Goal: Information Seeking & Learning: Check status

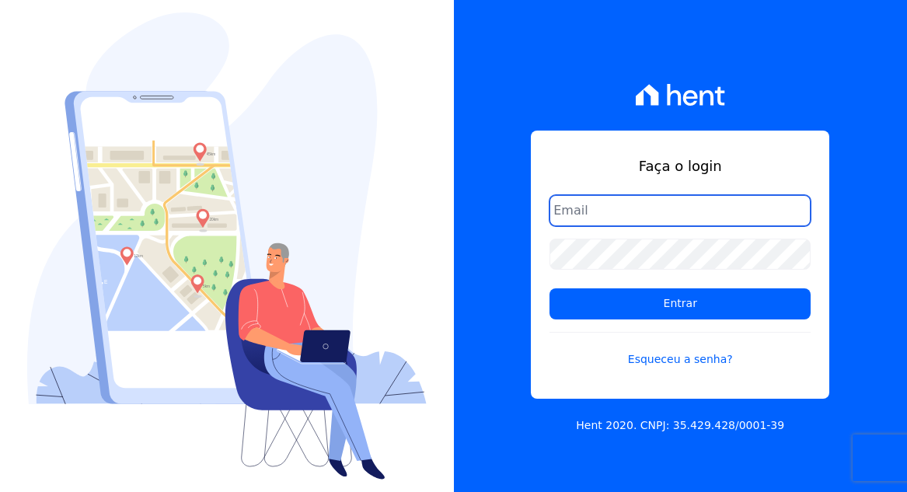
click at [619, 218] on input "email" at bounding box center [680, 210] width 261 height 31
click at [621, 208] on input "email" at bounding box center [680, 210] width 261 height 31
type input "[EMAIL_ADDRESS][DOMAIN_NAME]"
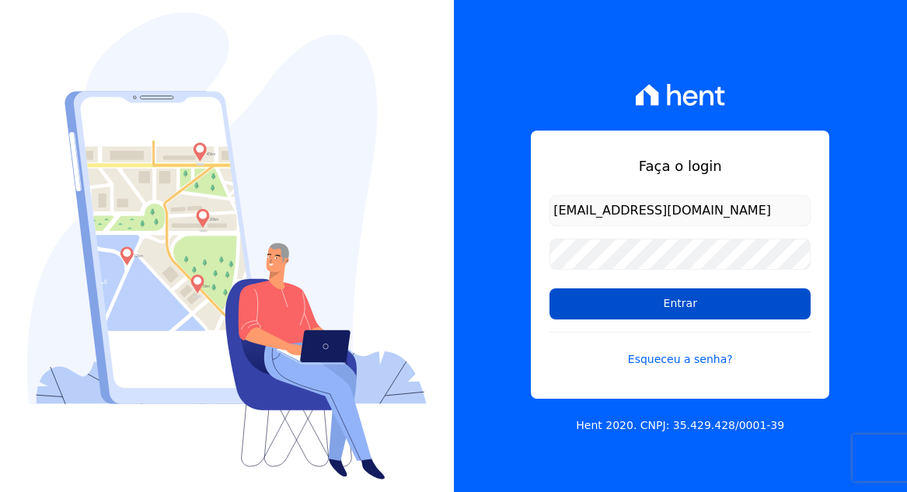
click at [677, 312] on input "Entrar" at bounding box center [680, 303] width 261 height 31
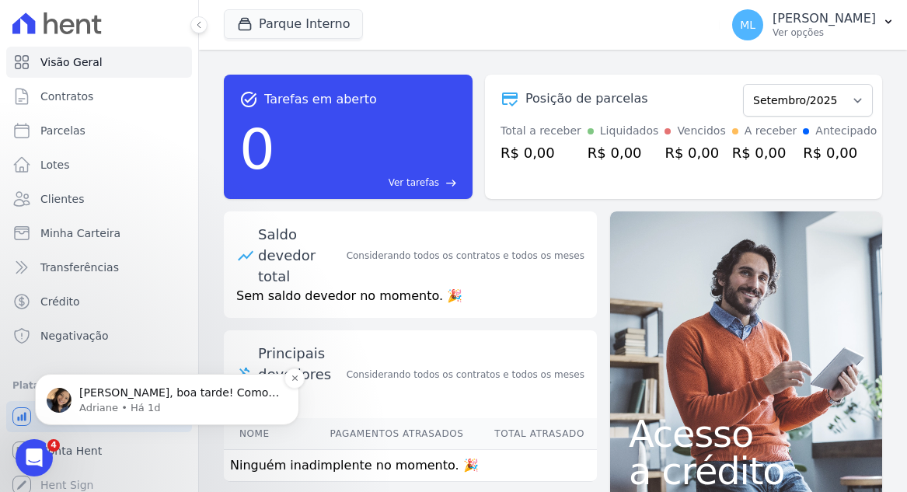
click at [183, 385] on div "Olá Matheus, boa tarde! Como vai? Matheus, prontinho. Parcelas descartadas. ; )" at bounding box center [179, 393] width 205 height 20
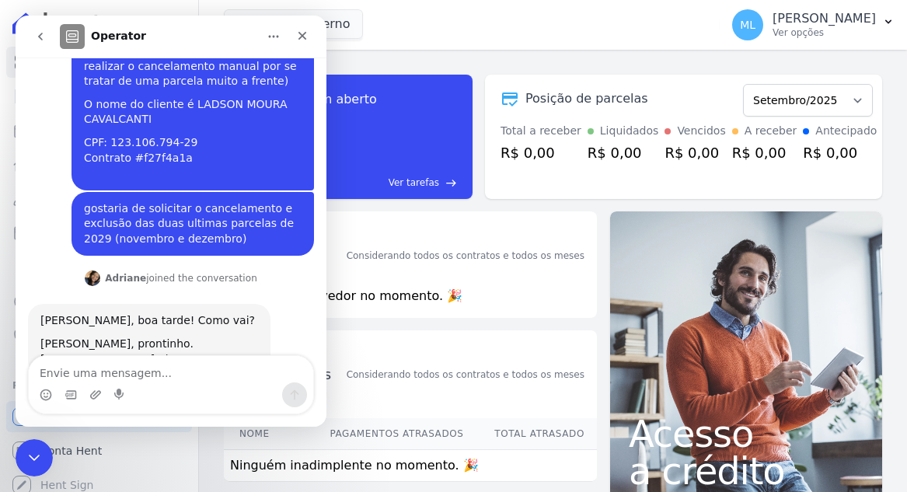
scroll to position [271, 0]
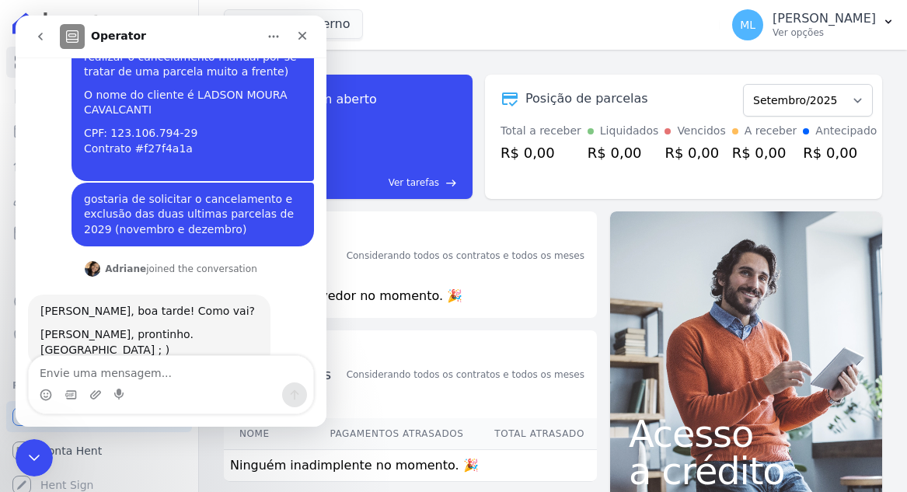
click at [196, 377] on textarea "Envie uma mensagem..." at bounding box center [171, 369] width 284 height 26
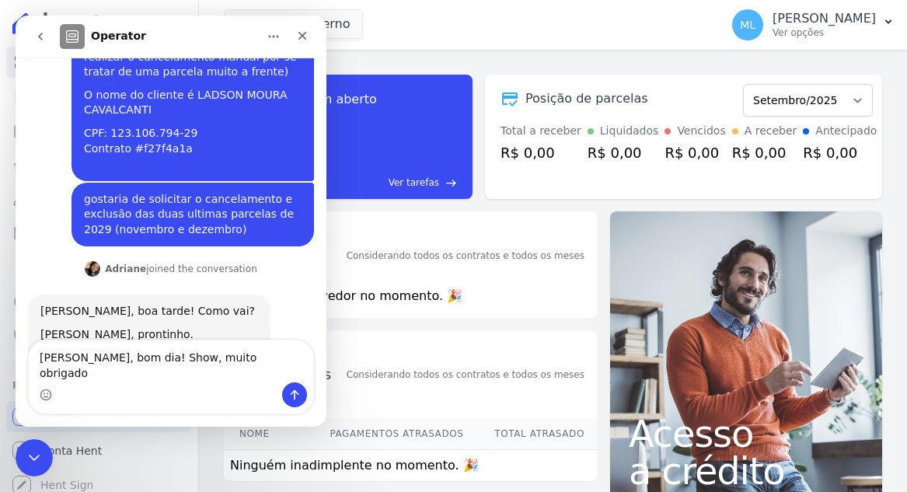
type textarea "Oi Adriane, bom dia! Show, muito obrigado!"
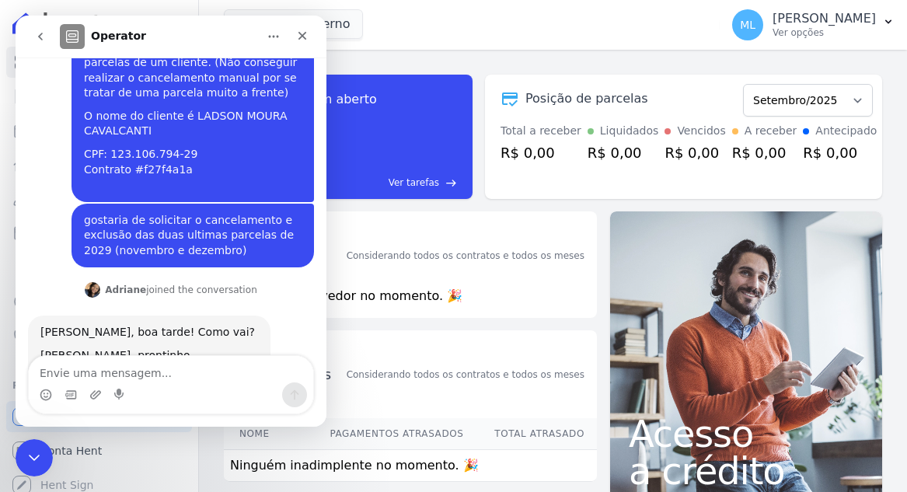
scroll to position [360, 0]
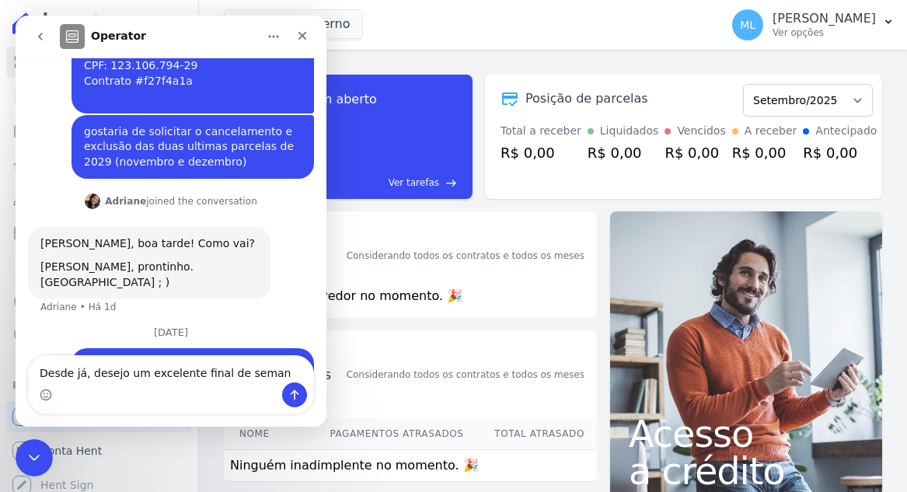
type textarea "Desde já, desejo um excelente final de semana"
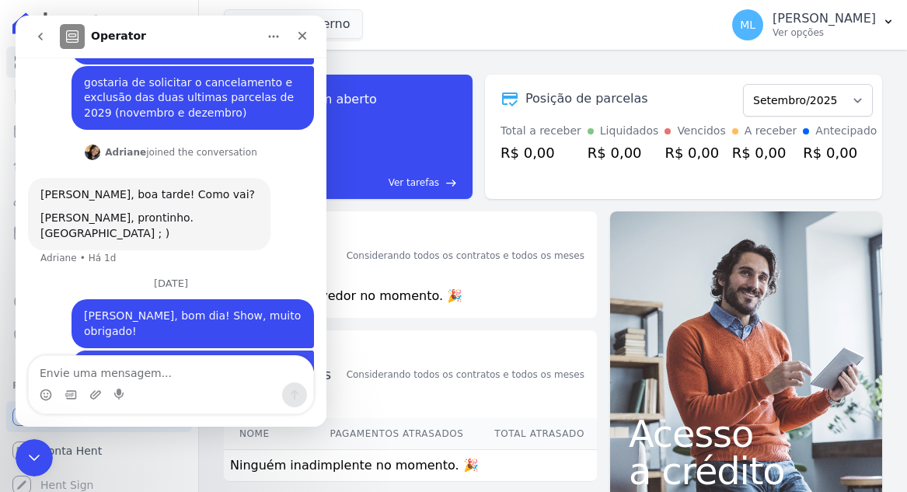
scroll to position [410, 0]
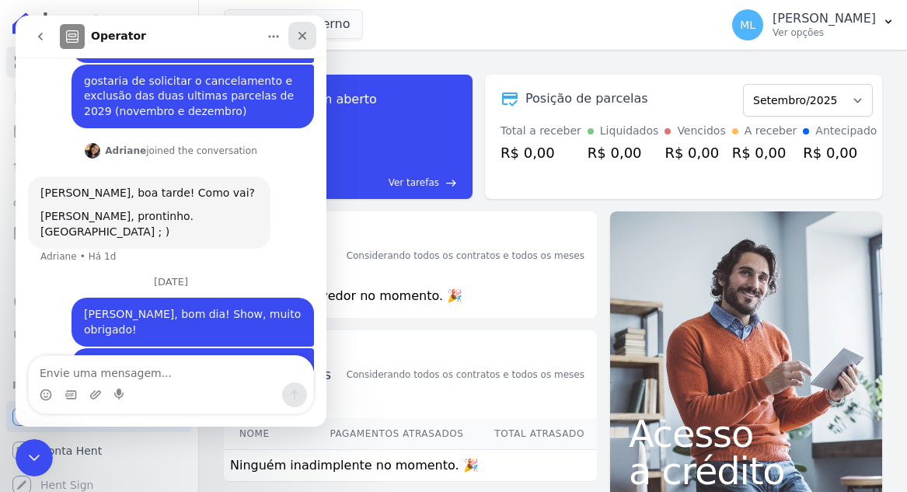
click at [302, 37] on icon "Fechar" at bounding box center [302, 36] width 12 height 12
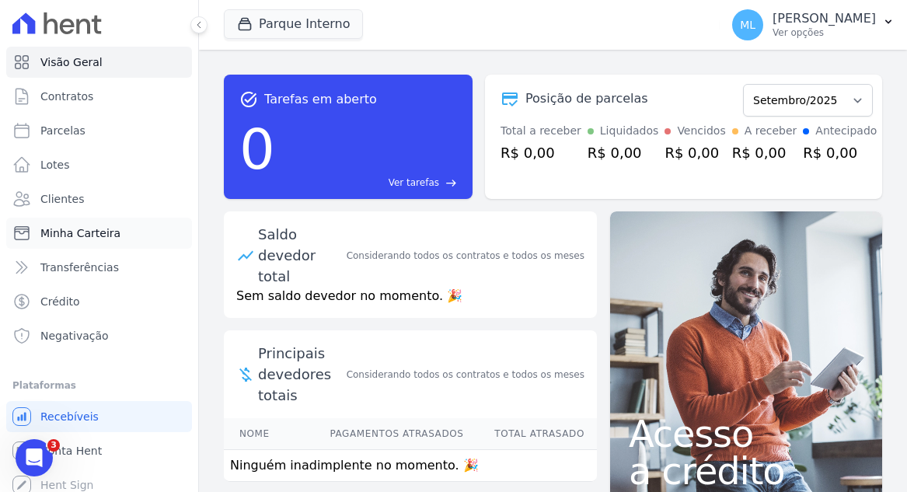
click at [108, 226] on span "Minha Carteira" at bounding box center [80, 233] width 80 height 16
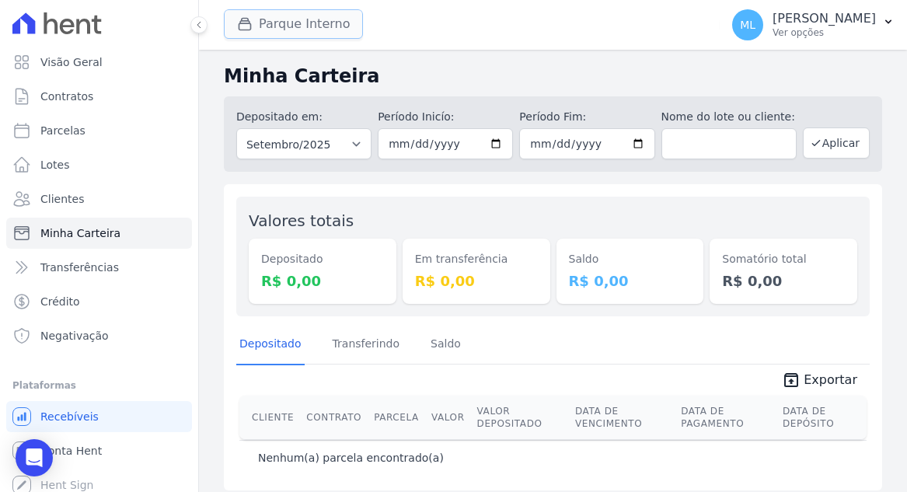
click at [313, 17] on button "Parque Interno" at bounding box center [293, 24] width 139 height 30
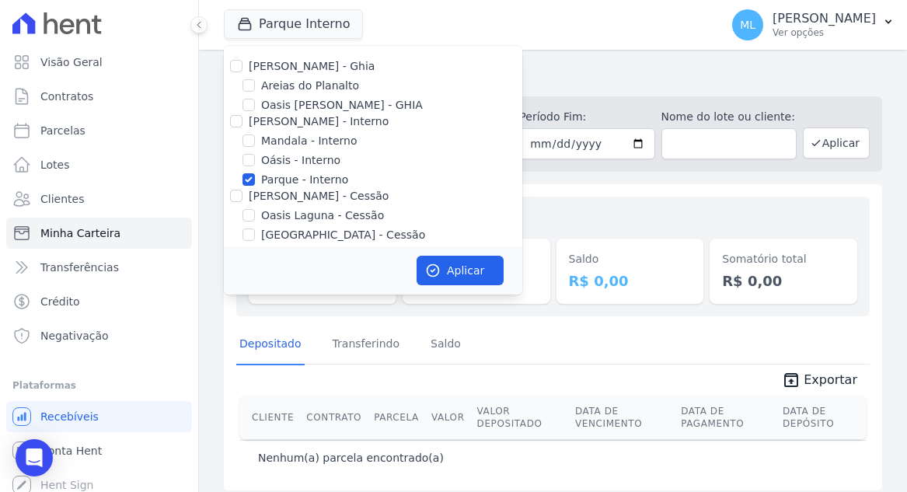
click at [307, 186] on label "Parque - Interno" at bounding box center [304, 180] width 87 height 16
click at [255, 186] on input "Parque - Interno" at bounding box center [248, 179] width 12 height 12
checkbox input "false"
click at [316, 84] on label "Areias do Planalto" at bounding box center [310, 86] width 98 height 16
click at [255, 84] on input "Areias do Planalto" at bounding box center [248, 85] width 12 height 12
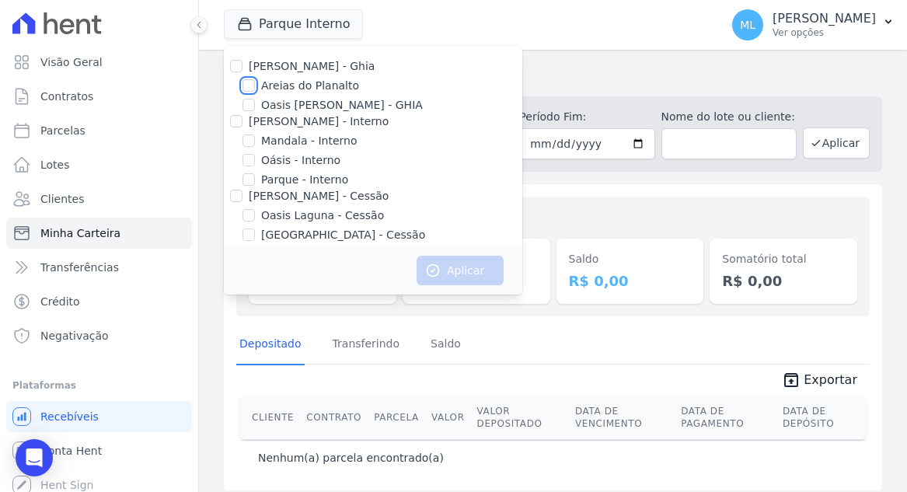
checkbox input "true"
drag, startPoint x: 476, startPoint y: 267, endPoint x: 595, endPoint y: 288, distance: 120.1
click at [476, 267] on button "Aplicar" at bounding box center [460, 271] width 87 height 30
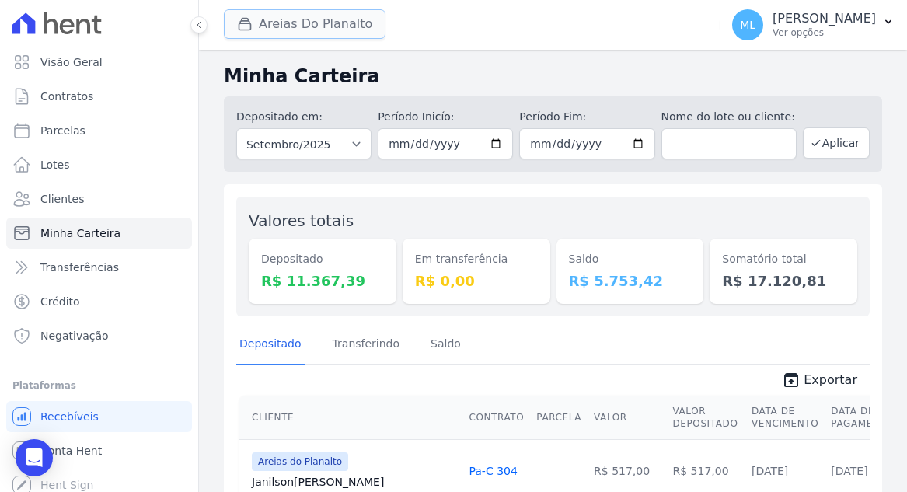
click at [325, 19] on button "Areias Do Planalto" at bounding box center [305, 24] width 162 height 30
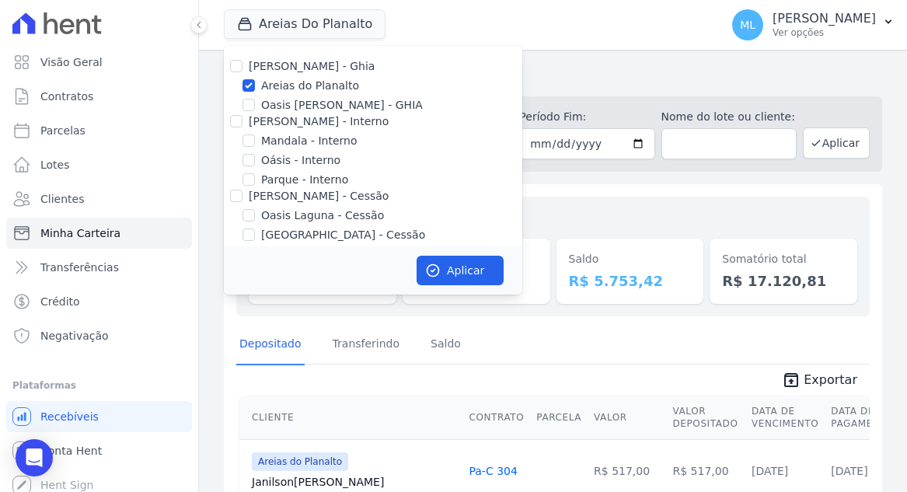
click at [598, 100] on div "Depositado em: Todos os meses Junho/2023 Julho/2023 Agosto/2023 Setembro/2023 O…" at bounding box center [553, 133] width 658 height 75
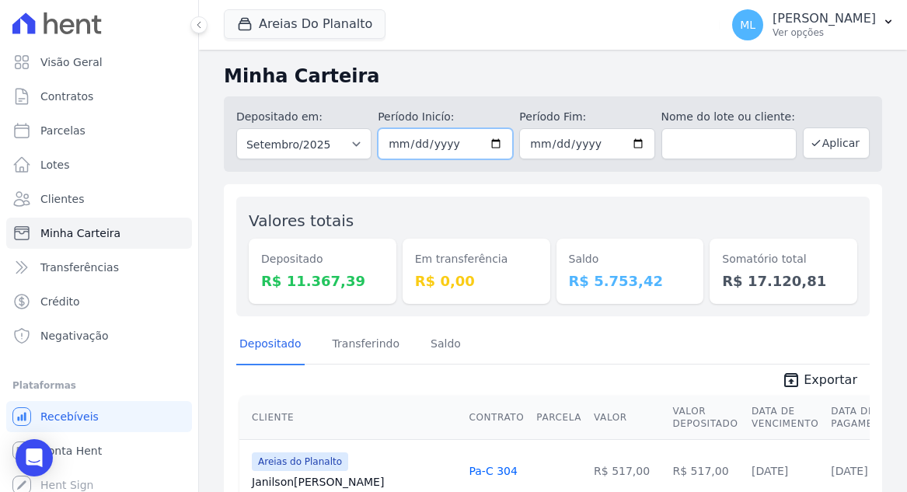
click at [493, 136] on input "2025-09-01" at bounding box center [445, 143] width 135 height 31
click at [490, 149] on input "2025-09-01" at bounding box center [445, 143] width 135 height 31
type input "[DATE]"
click at [633, 149] on input "2025-09-30" at bounding box center [586, 143] width 135 height 31
type input "[DATE]"
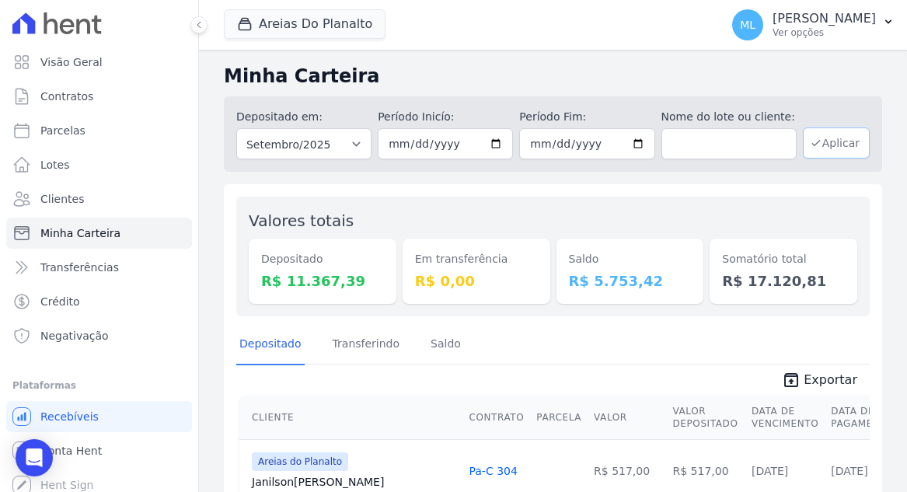
click at [815, 137] on button "Aplicar" at bounding box center [836, 142] width 67 height 31
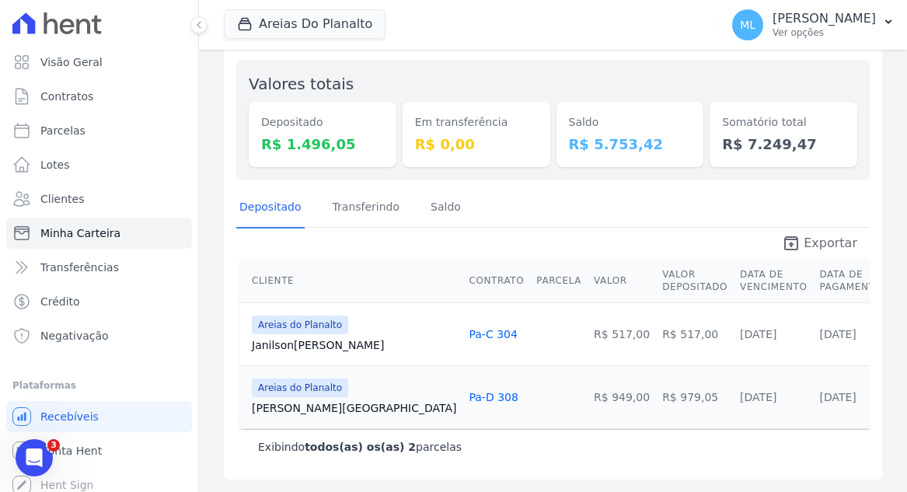
click at [821, 248] on span "Exportar" at bounding box center [831, 243] width 54 height 19
click at [305, 20] on button "Areias Do Planalto" at bounding box center [305, 24] width 162 height 30
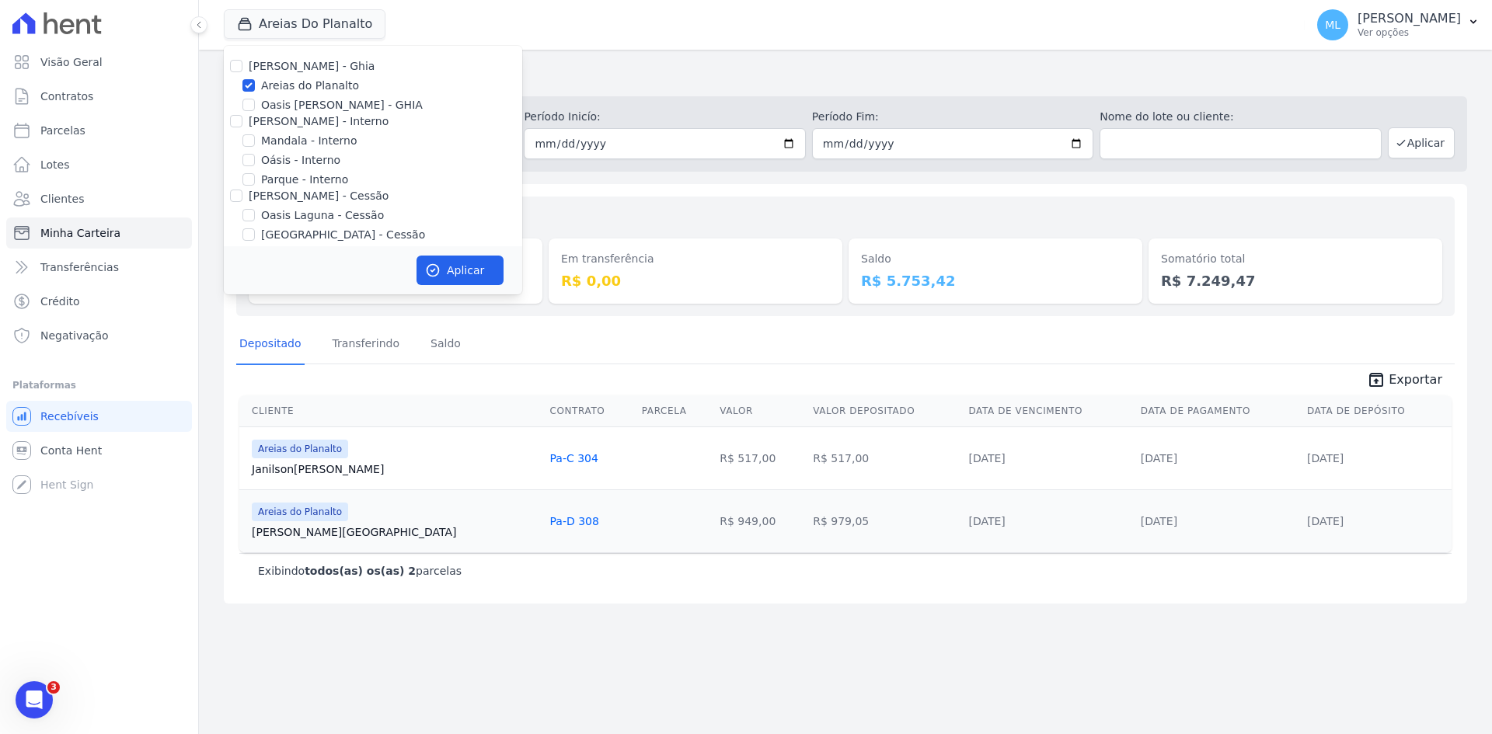
click at [724, 213] on div "Em transferência R$ 0,00" at bounding box center [696, 256] width 294 height 95
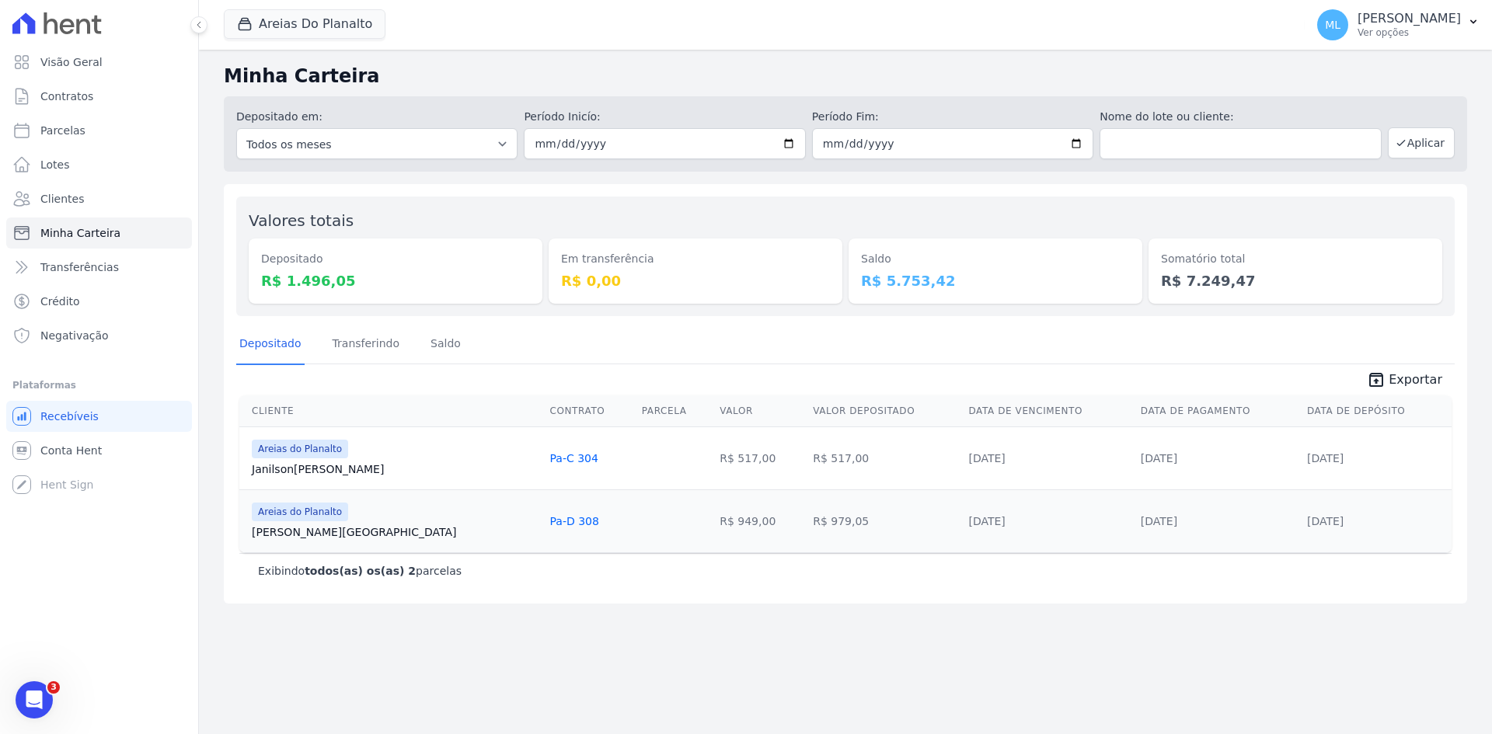
click at [291, 6] on div "Areias Do Planalto Celina Guimaraes - Ghia Areias do Planalto Oasis Celina Guim…" at bounding box center [761, 24] width 1075 height 51
click at [295, 17] on button "Areias Do Planalto" at bounding box center [305, 24] width 162 height 30
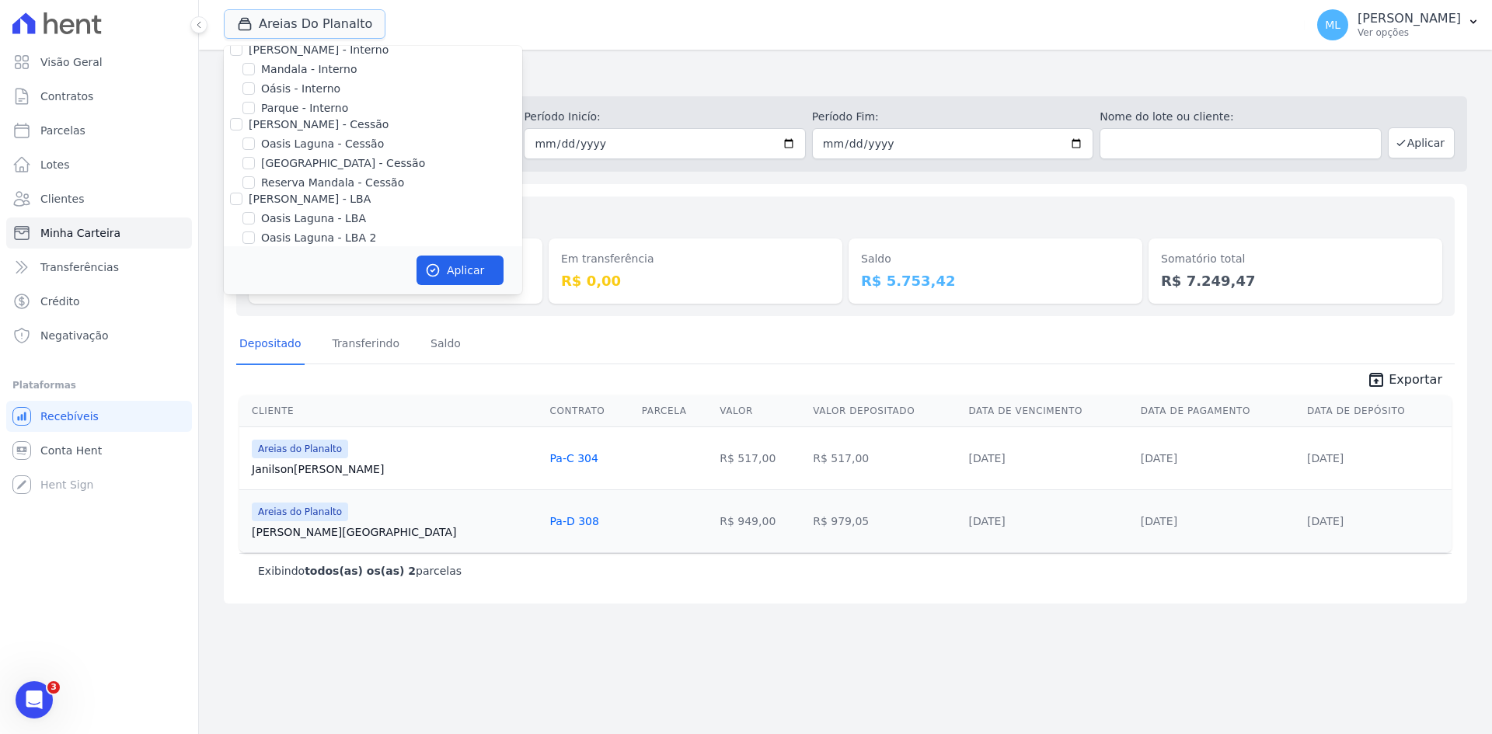
scroll to position [142, 0]
click at [646, 180] on div "Minha Carteira Depositado em: Todos os meses Junho/2023 Julho/2023 Agosto/2023 …" at bounding box center [845, 392] width 1293 height 685
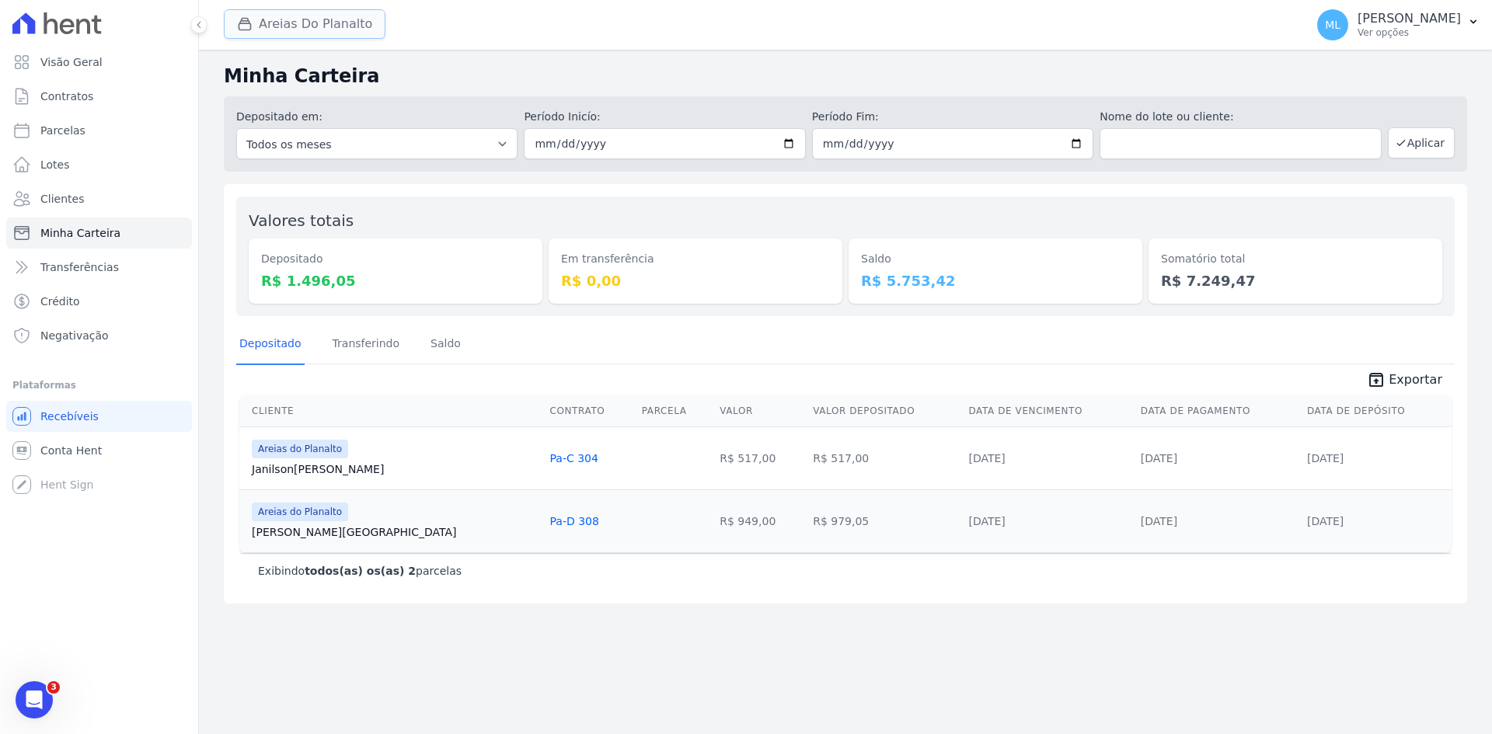
click at [297, 22] on button "Areias Do Planalto" at bounding box center [305, 24] width 162 height 30
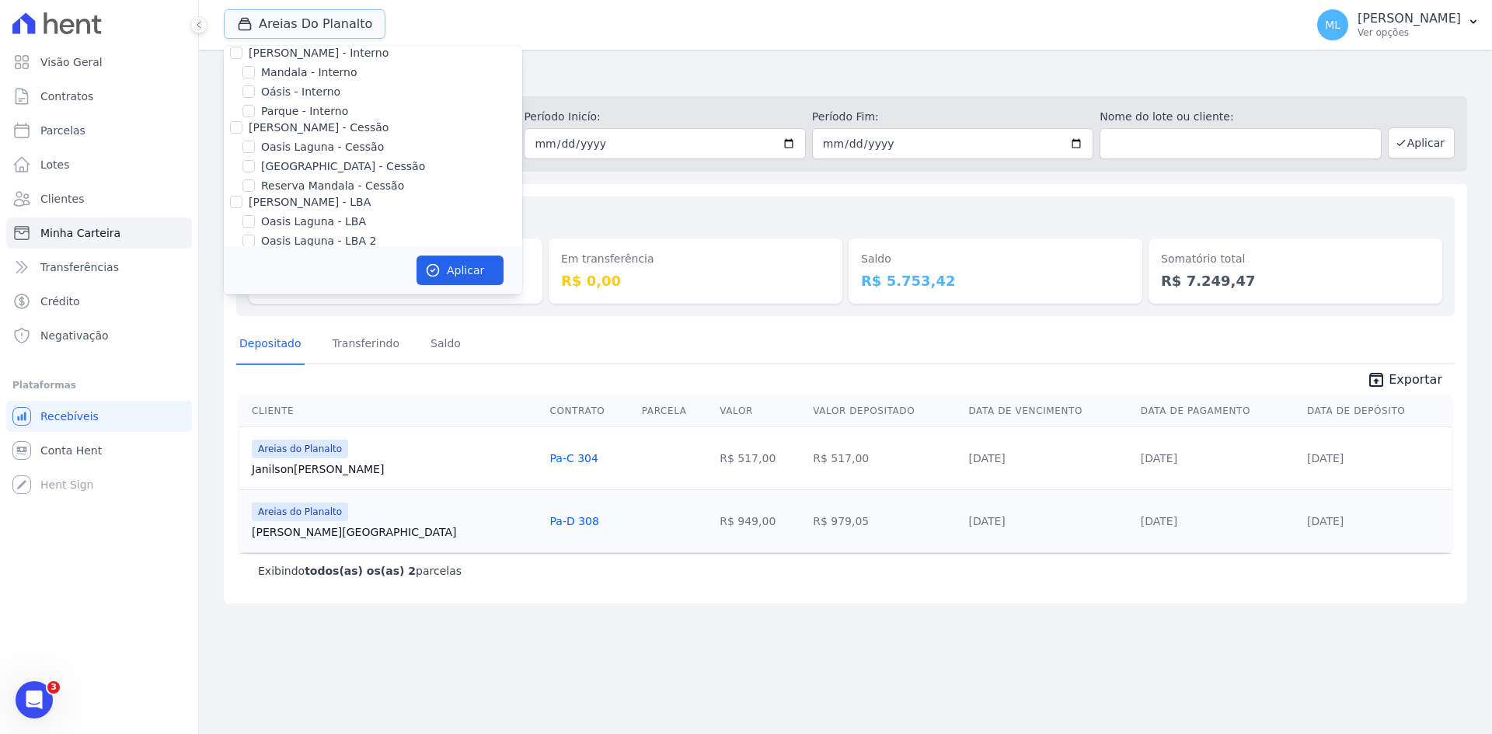
scroll to position [0, 0]
click at [295, 84] on label "Areias do Planalto" at bounding box center [310, 86] width 98 height 16
click at [255, 84] on input "Areias do Planalto" at bounding box center [248, 85] width 12 height 12
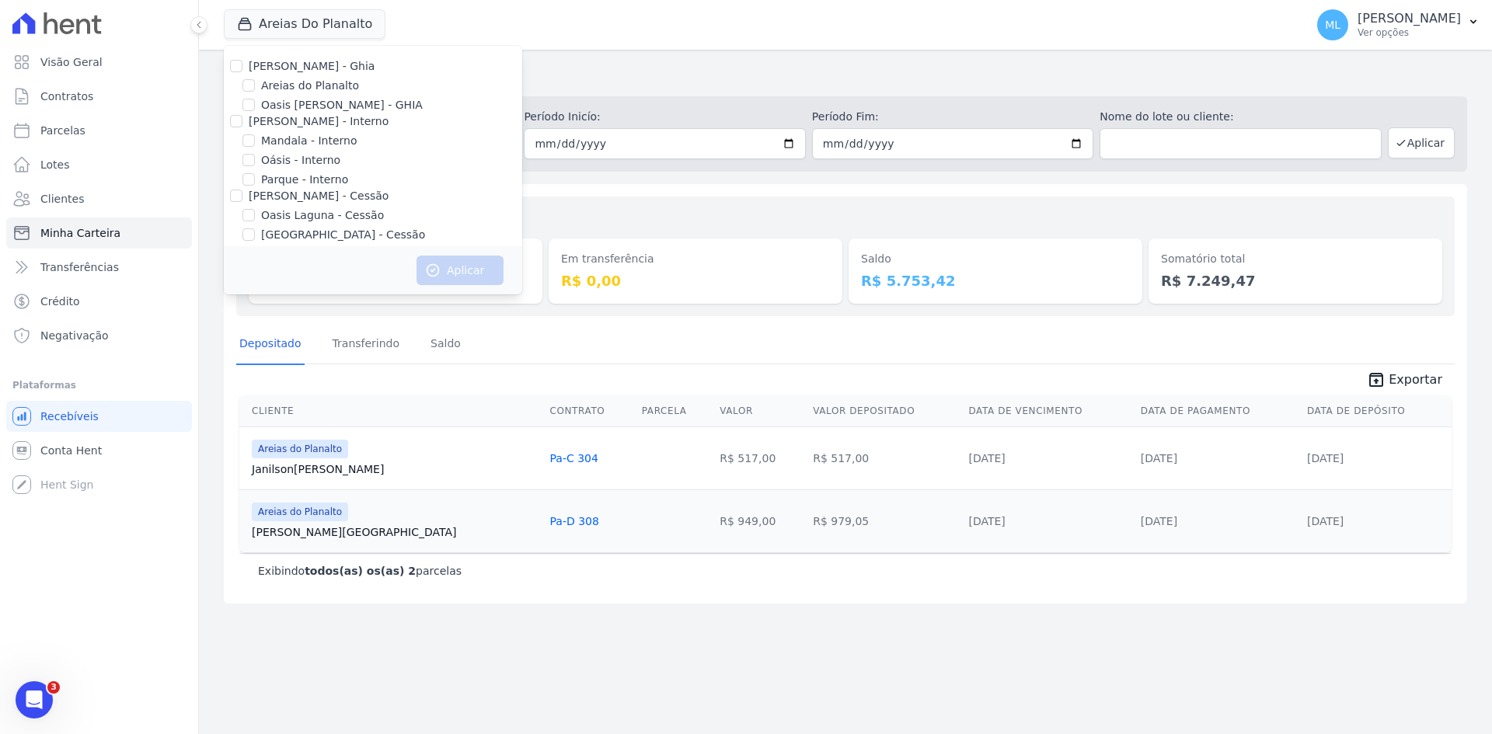
click at [316, 86] on label "Areias do Planalto" at bounding box center [310, 86] width 98 height 16
click at [255, 86] on input "Areias do Planalto" at bounding box center [248, 85] width 12 height 12
click at [605, 194] on div "Valores totais Depositado R$ 1.496,05 Em transferência R$ 0,00 Saldo R$ 5.753,4…" at bounding box center [846, 394] width 1244 height 420
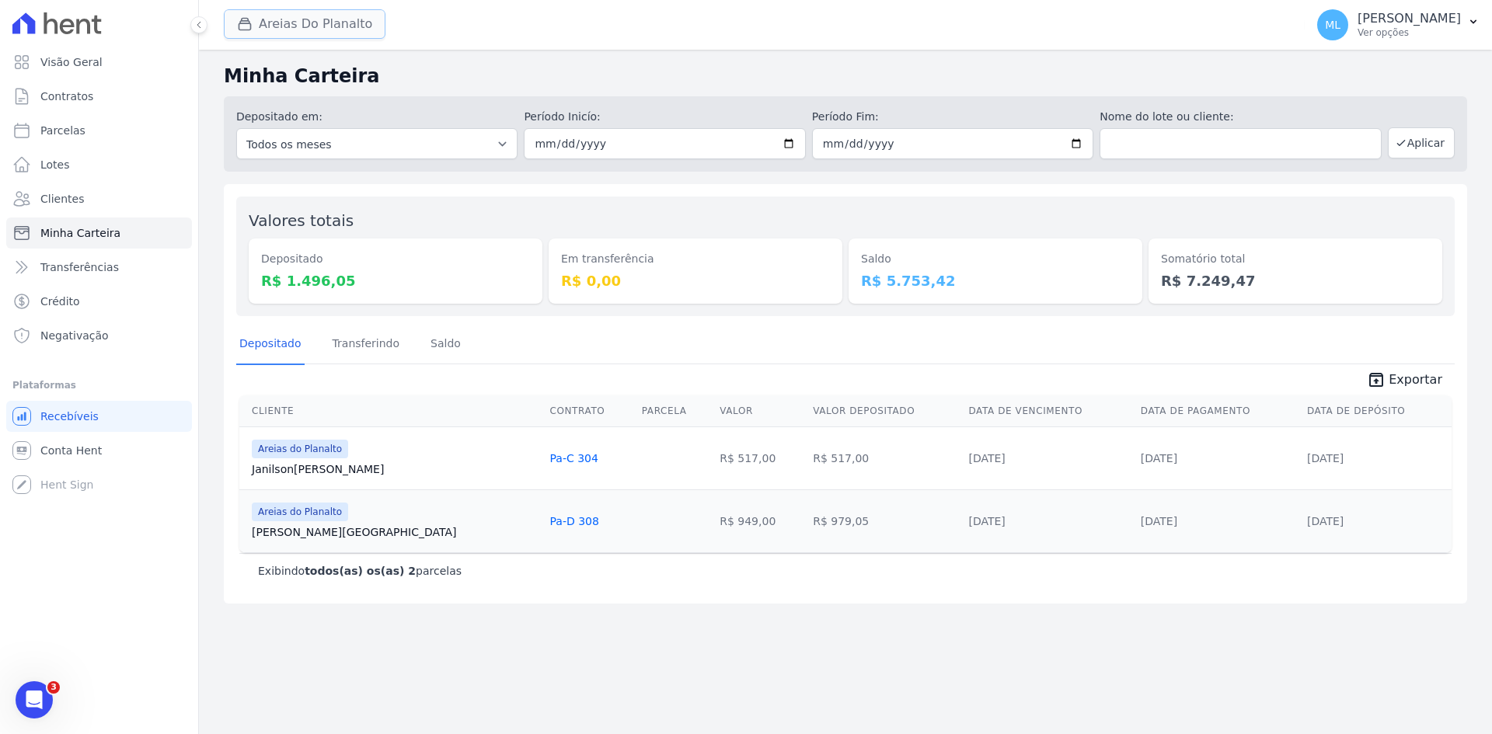
click at [325, 25] on button "Areias Do Planalto" at bounding box center [305, 24] width 162 height 30
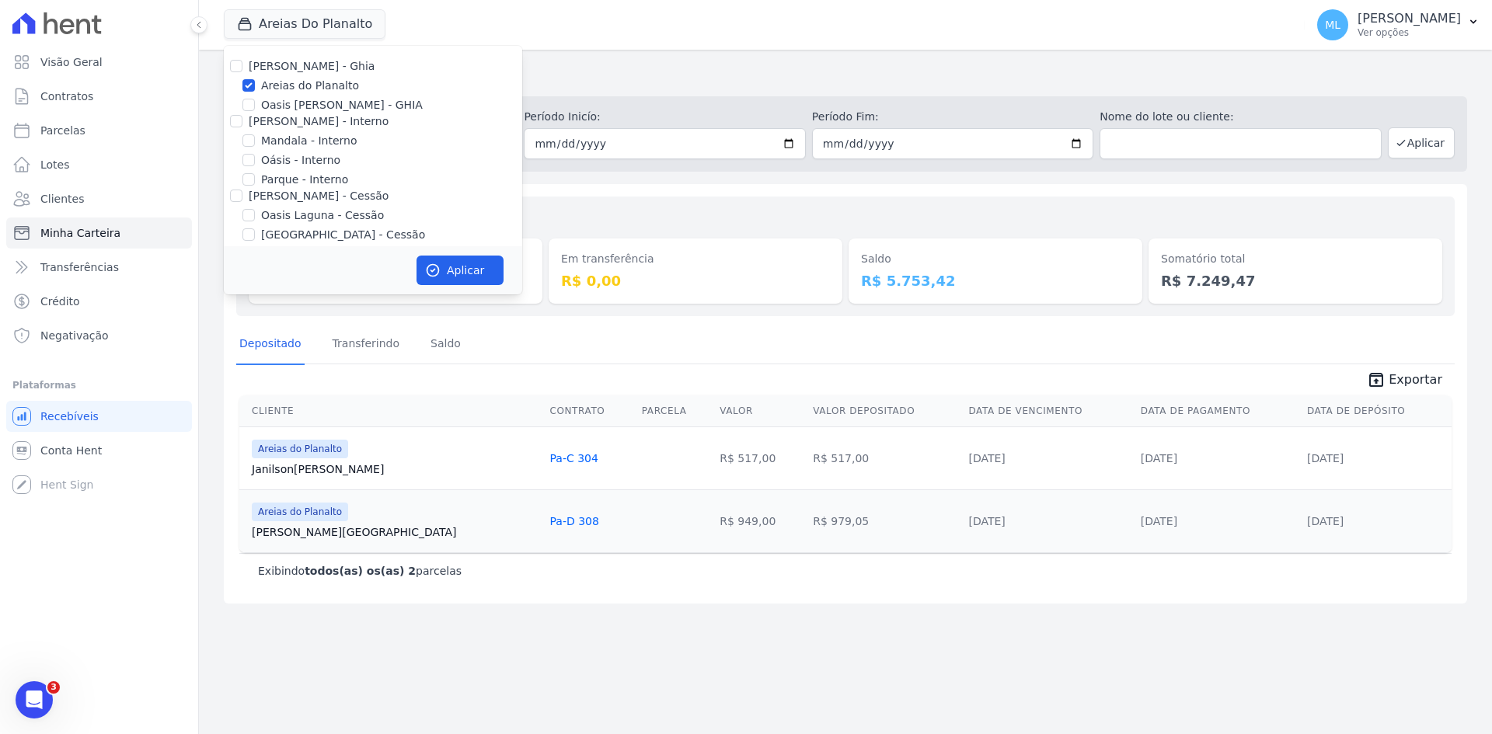
click at [304, 85] on label "Areias do Planalto" at bounding box center [310, 86] width 98 height 16
click at [255, 85] on input "Areias do Planalto" at bounding box center [248, 85] width 12 height 12
checkbox input "false"
click at [305, 180] on label "Parque - Interno" at bounding box center [304, 180] width 87 height 16
click at [255, 180] on input "Parque - Interno" at bounding box center [248, 179] width 12 height 12
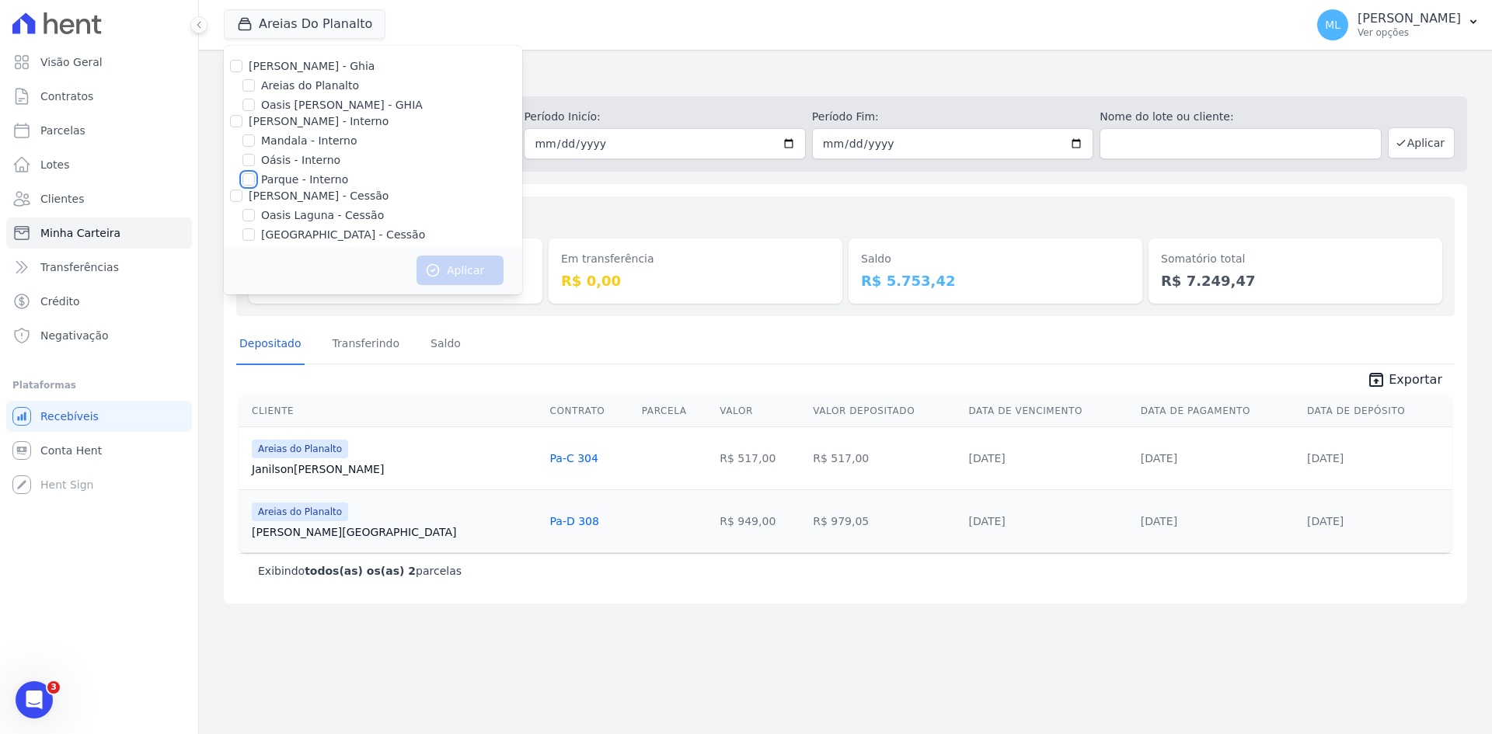
checkbox input "true"
click at [456, 276] on button "Aplicar" at bounding box center [460, 271] width 87 height 30
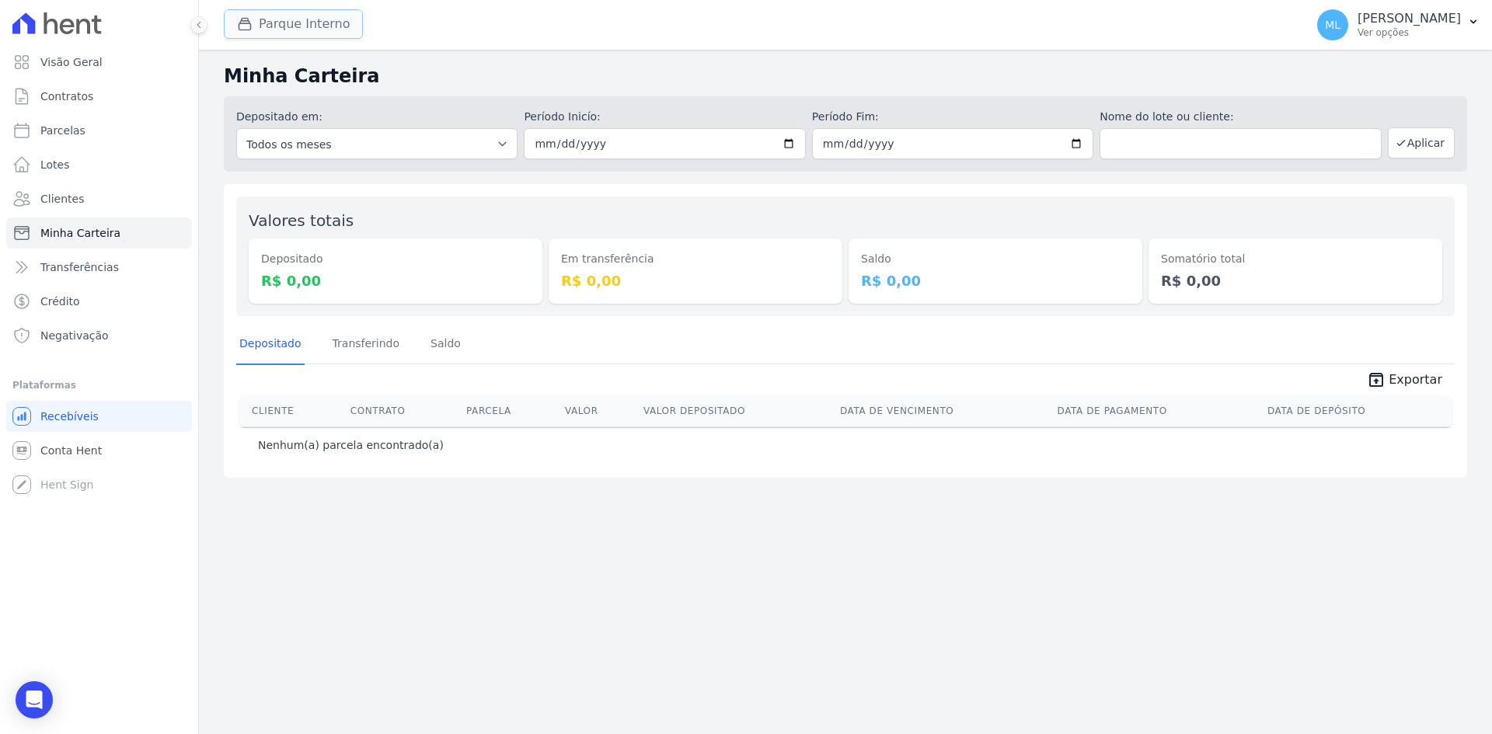
click at [333, 30] on button "Parque Interno" at bounding box center [293, 24] width 139 height 30
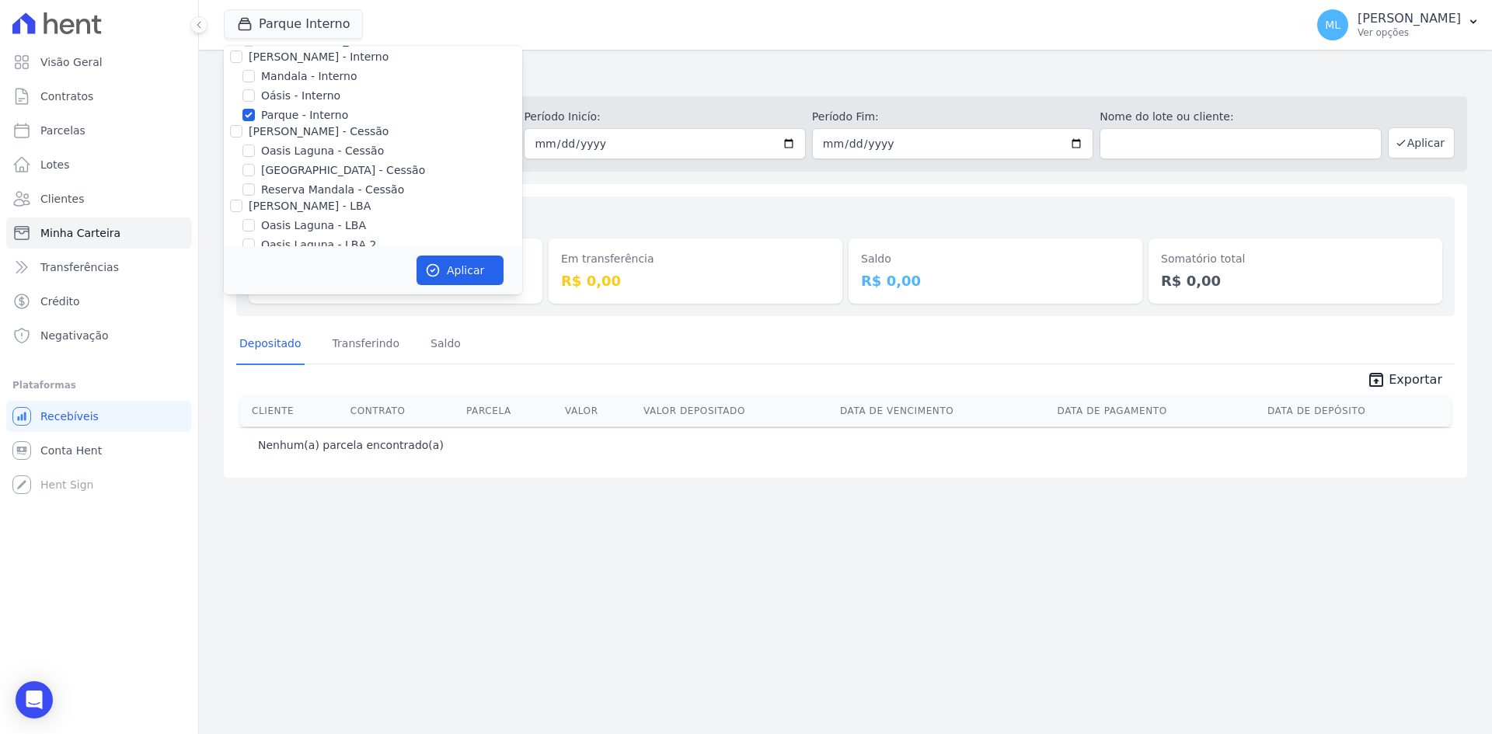
click at [310, 120] on label "Parque - Interno" at bounding box center [304, 115] width 87 height 16
click at [255, 120] on input "Parque - Interno" at bounding box center [248, 115] width 12 height 12
checkbox input "false"
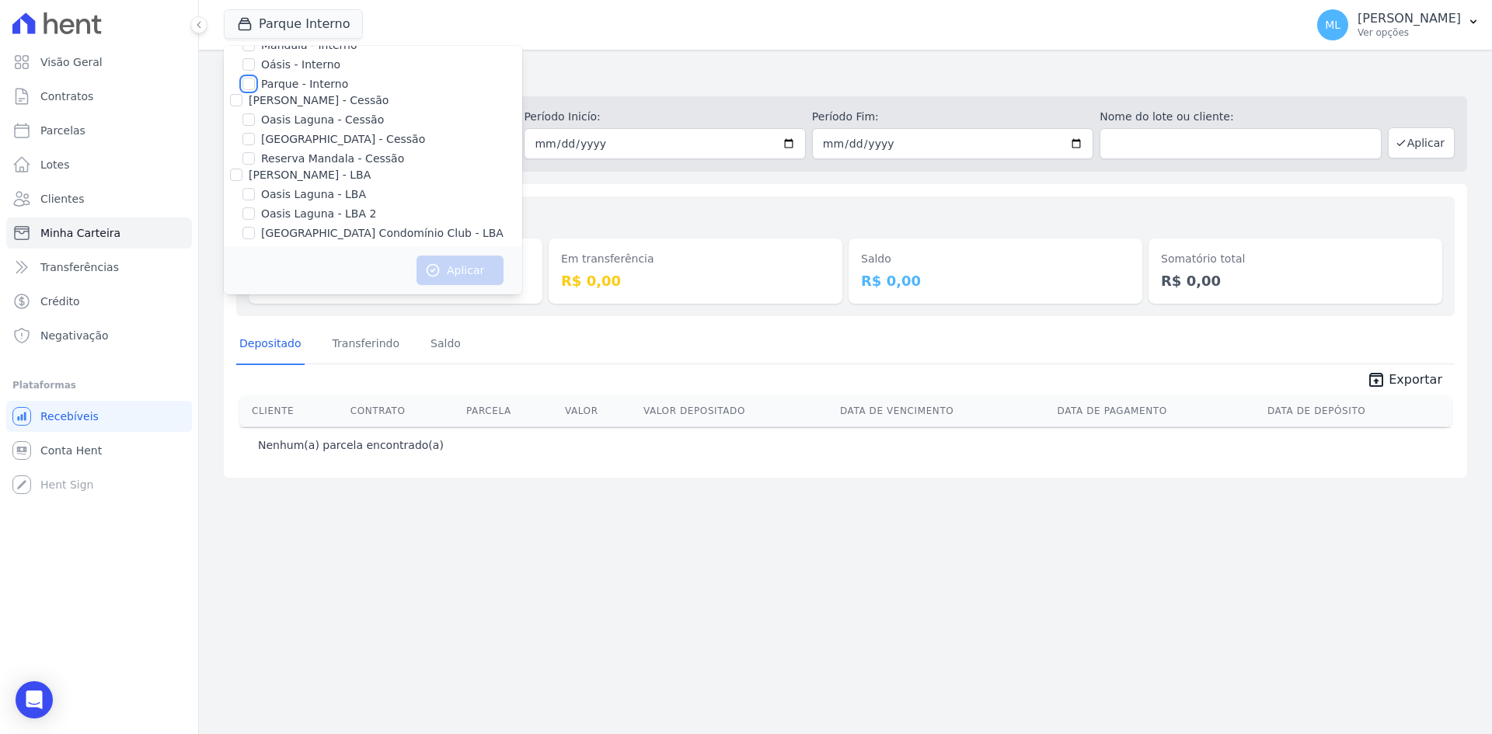
scroll to position [142, 0]
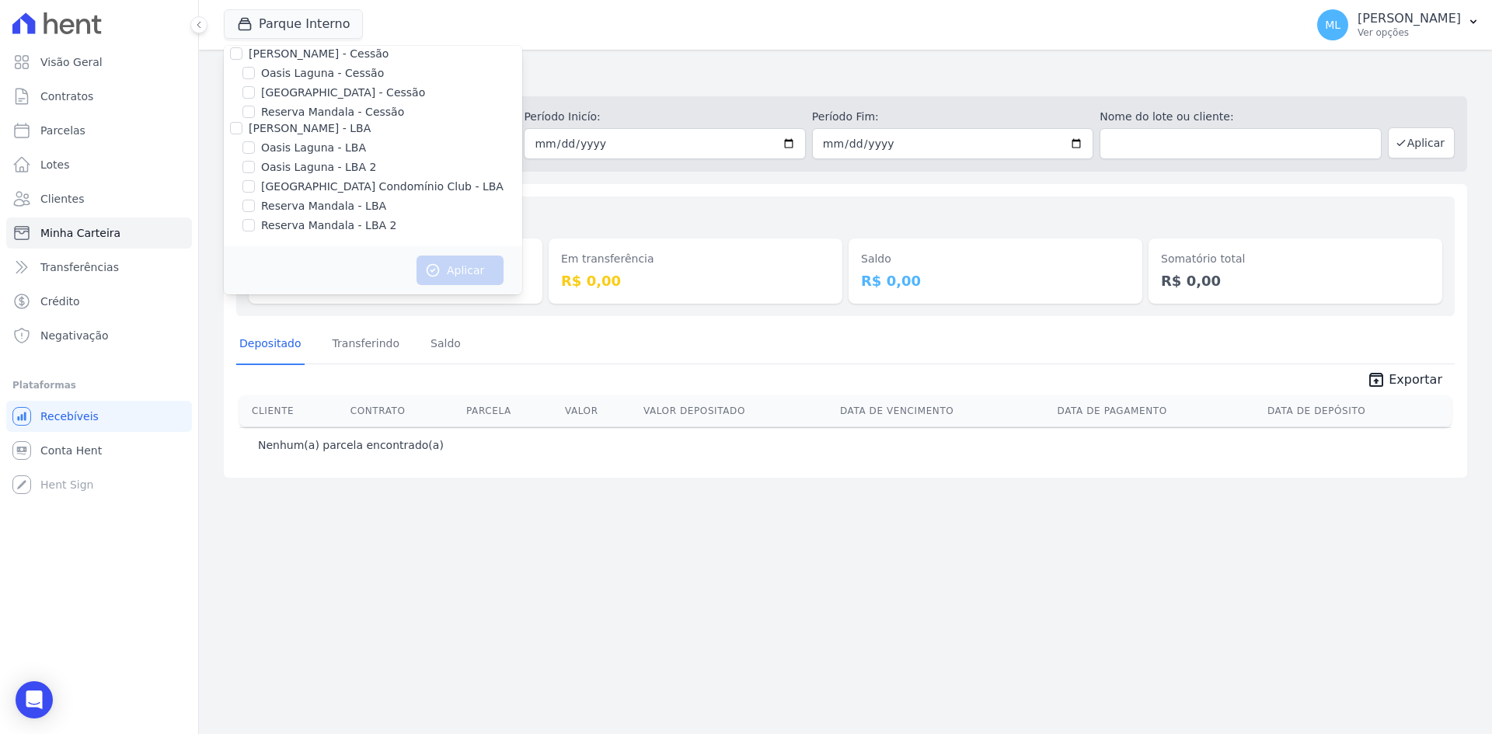
click at [328, 94] on label "[GEOGRAPHIC_DATA] - Cessão" at bounding box center [343, 93] width 164 height 16
click at [255, 94] on input "[GEOGRAPHIC_DATA] - Cessão" at bounding box center [248, 92] width 12 height 12
checkbox input "true"
click at [454, 270] on button "Aplicar" at bounding box center [460, 271] width 87 height 30
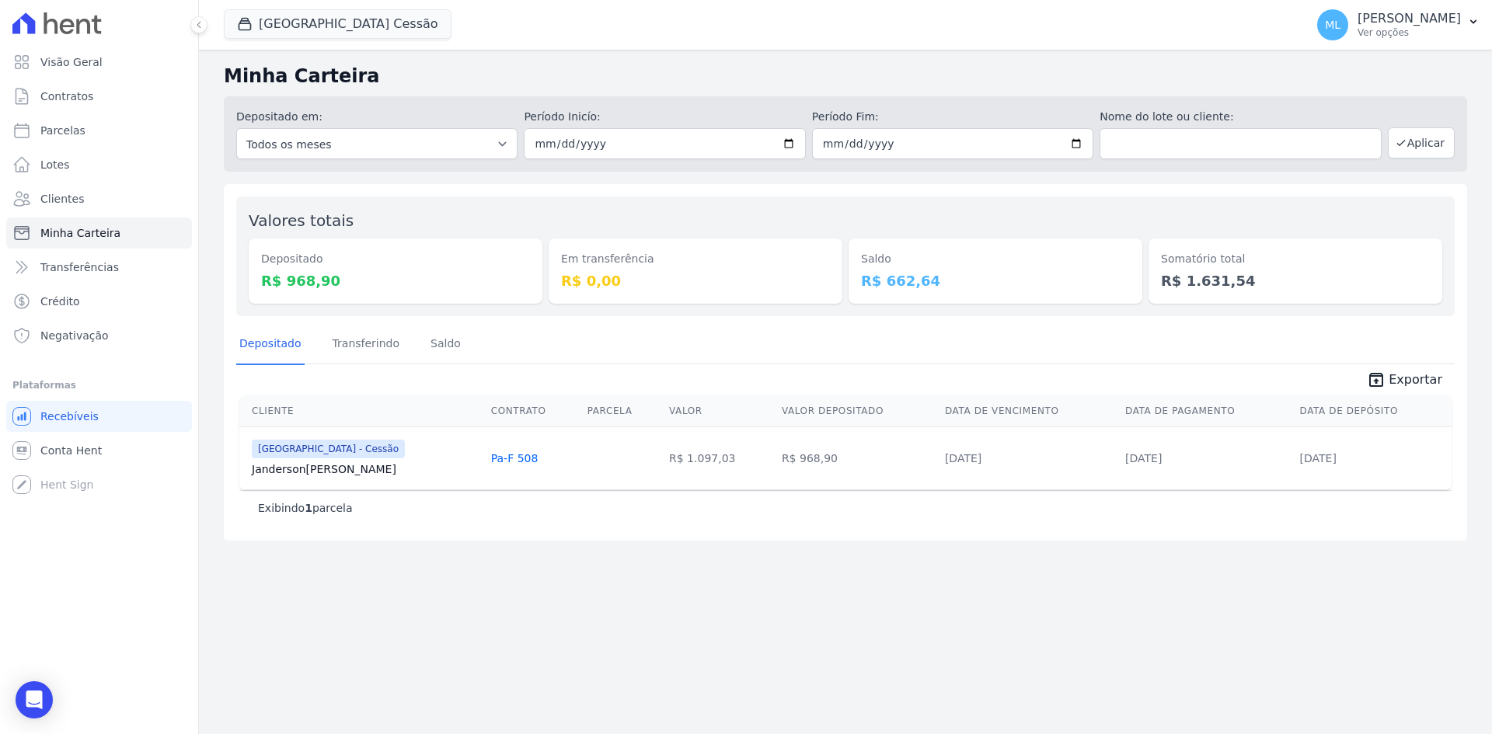
click at [906, 394] on div "Cliente Contrato Parcela Valor Valor Depositado Data de Vencimento Data de Paga…" at bounding box center [846, 442] width 1262 height 107
click at [906, 386] on icon "unarchive" at bounding box center [1376, 380] width 19 height 19
click at [347, 24] on button "[GEOGRAPHIC_DATA] Cessão" at bounding box center [338, 24] width 228 height 30
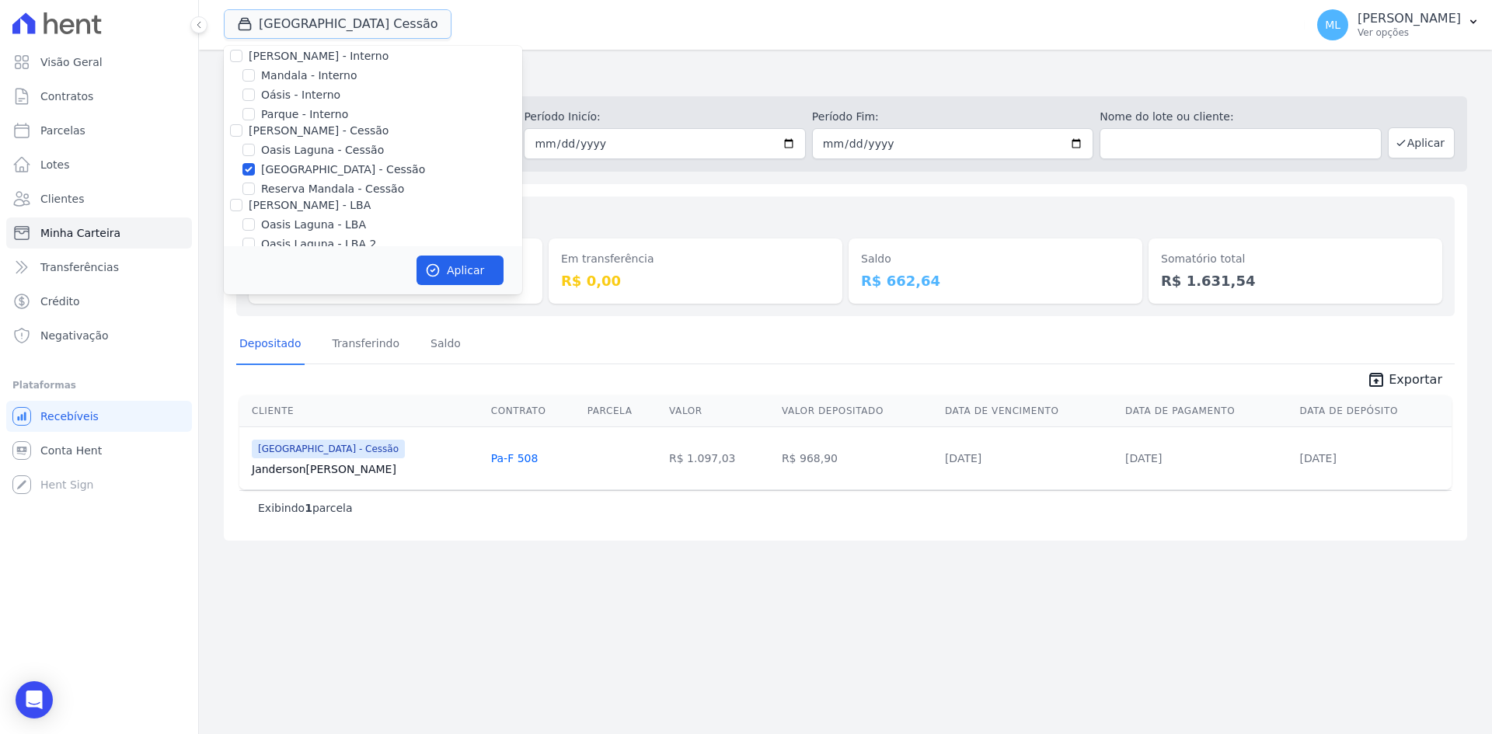
scroll to position [142, 0]
click at [316, 90] on label "[GEOGRAPHIC_DATA] - Cessão" at bounding box center [343, 93] width 164 height 16
click at [255, 90] on input "[GEOGRAPHIC_DATA] - Cessão" at bounding box center [248, 92] width 12 height 12
checkbox input "false"
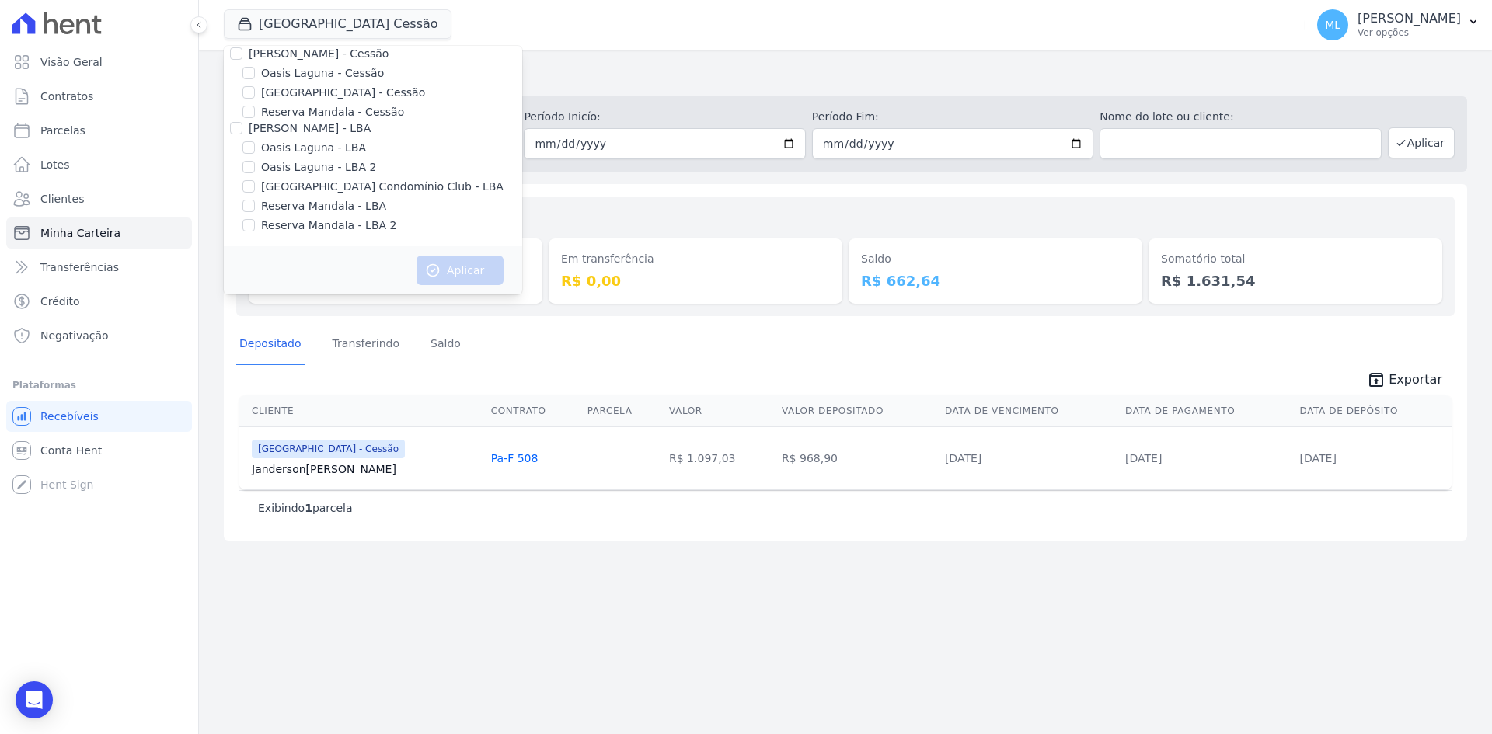
click at [305, 184] on label "[GEOGRAPHIC_DATA] Condomínio Club - LBA" at bounding box center [382, 187] width 242 height 16
click at [255, 184] on input "[GEOGRAPHIC_DATA] Condomínio Club - LBA" at bounding box center [248, 186] width 12 height 12
checkbox input "true"
click at [463, 267] on button "Aplicar" at bounding box center [460, 271] width 87 height 30
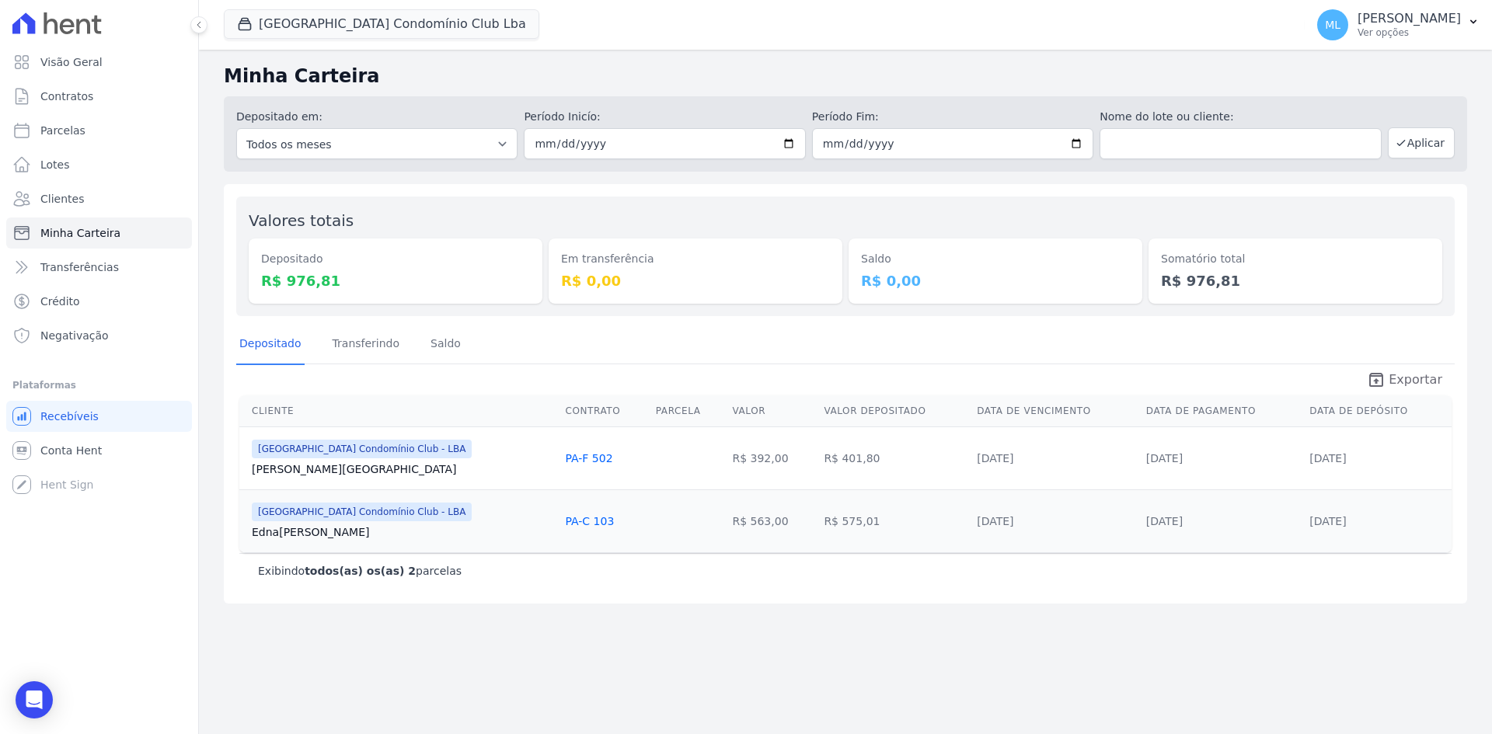
click at [906, 383] on icon "unarchive" at bounding box center [1376, 380] width 19 height 19
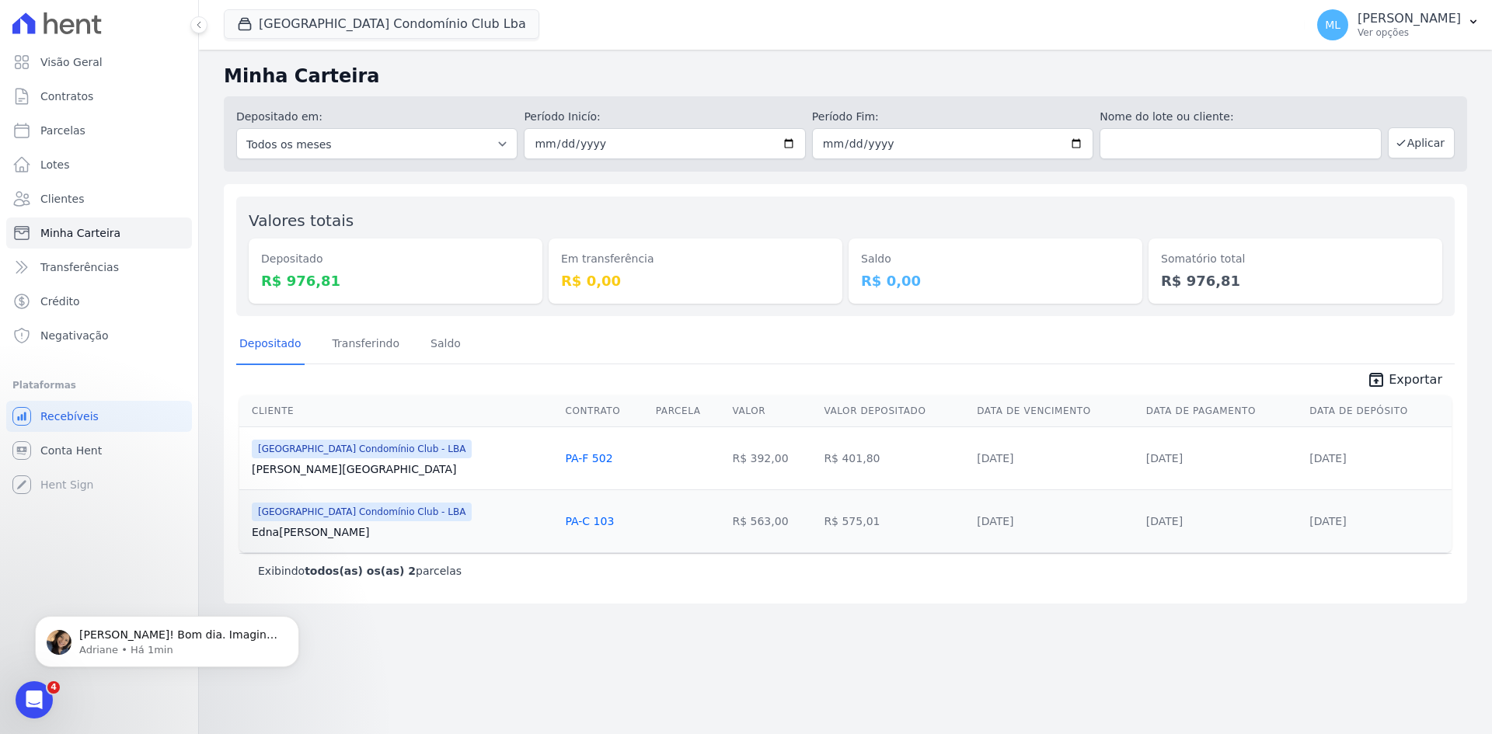
scroll to position [0, 0]
click at [365, 20] on button "[GEOGRAPHIC_DATA] Condomínio Club Lba" at bounding box center [382, 24] width 316 height 30
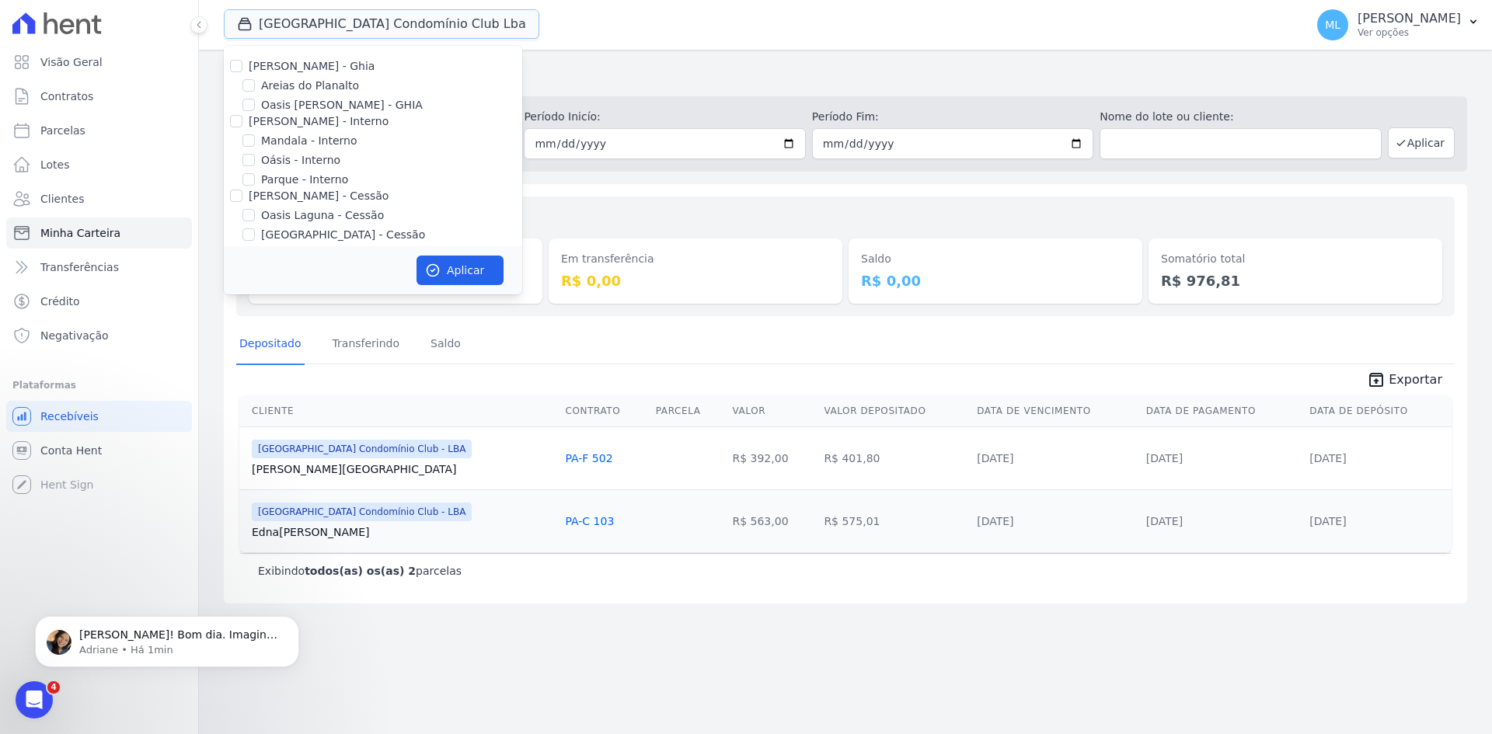
scroll to position [142, 0]
click at [354, 182] on label "[GEOGRAPHIC_DATA] Condomínio Club - LBA" at bounding box center [382, 187] width 242 height 16
click at [255, 182] on input "[GEOGRAPHIC_DATA] Condomínio Club - LBA" at bounding box center [248, 186] width 12 height 12
checkbox input "false"
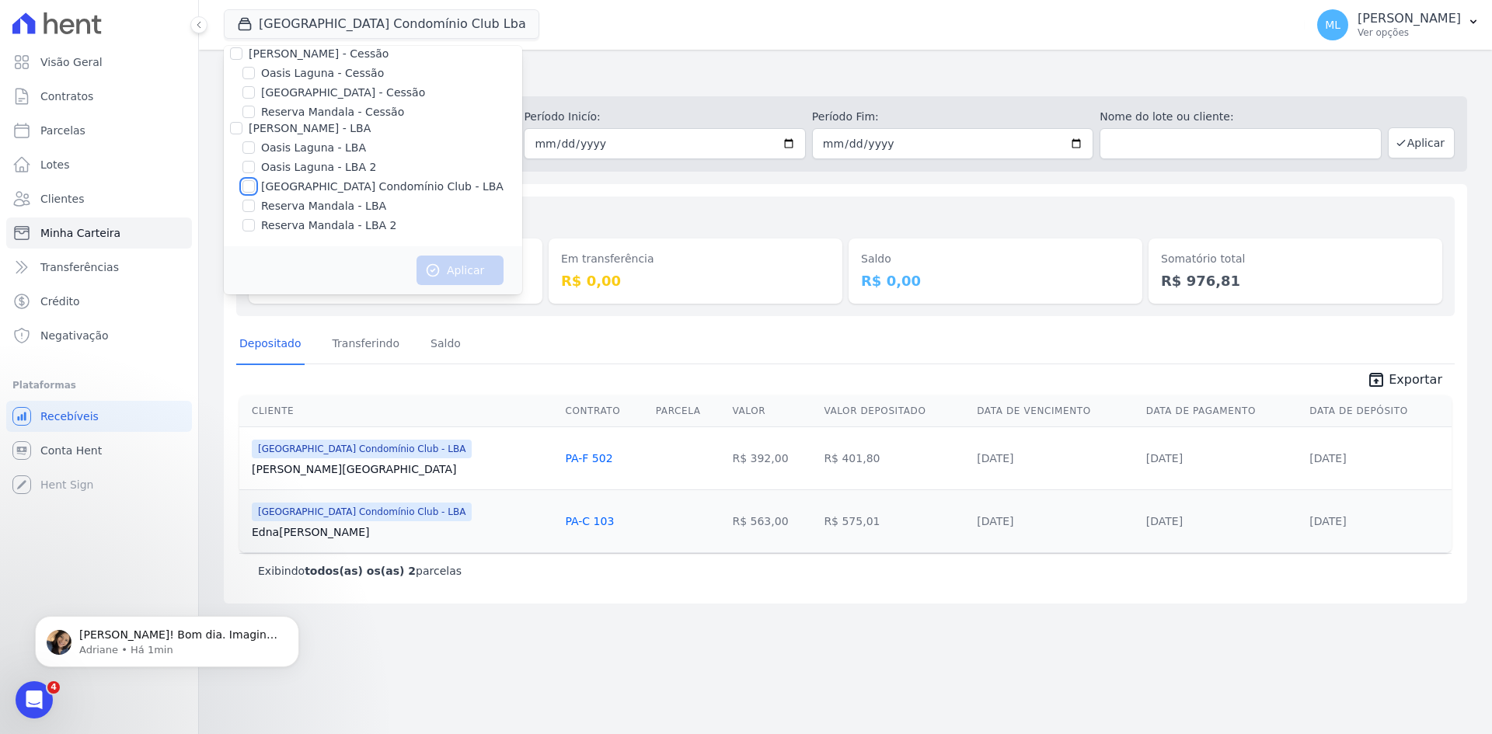
scroll to position [0, 0]
click at [288, 78] on label "Areias do Planalto" at bounding box center [310, 86] width 98 height 16
click at [255, 79] on input "Areias do Planalto" at bounding box center [248, 85] width 12 height 12
checkbox input "true"
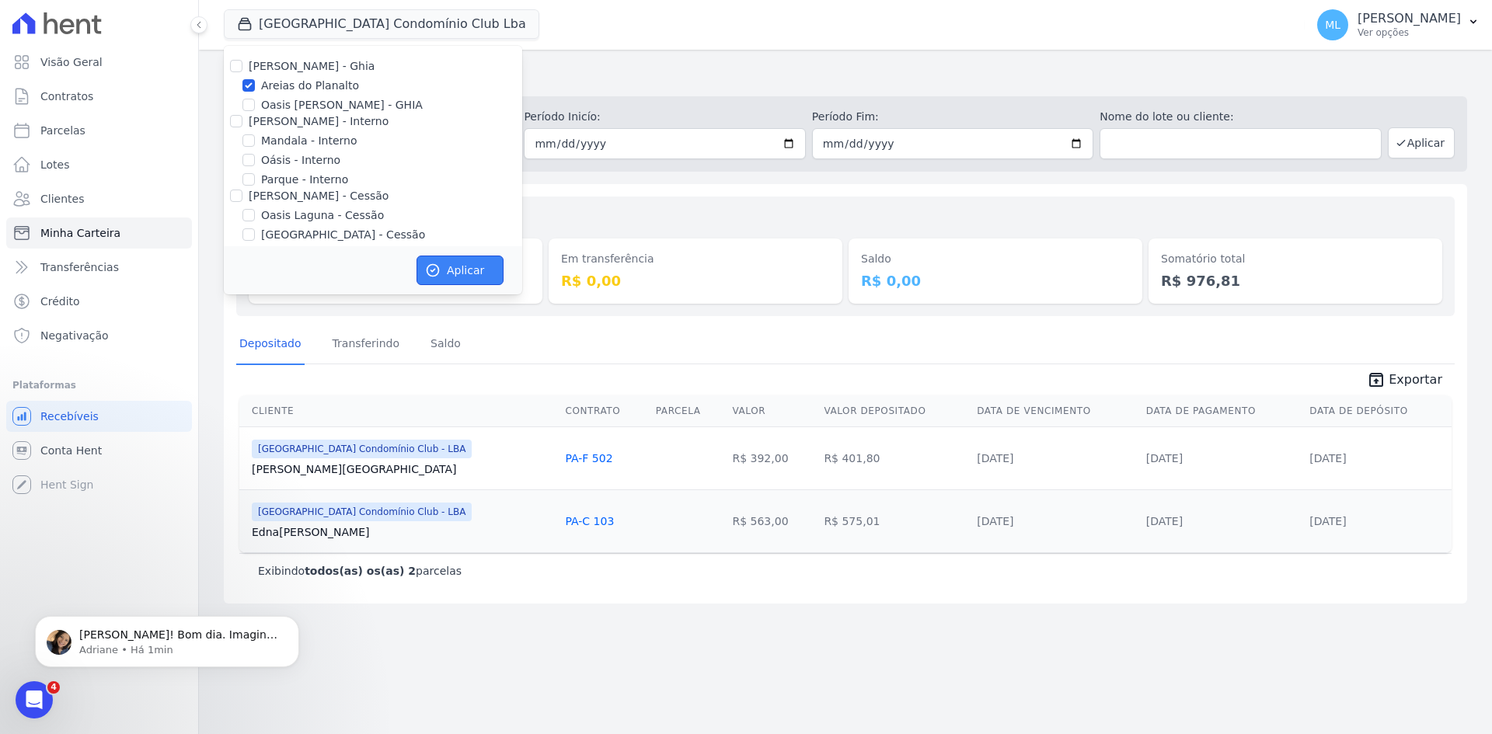
click at [455, 269] on button "Aplicar" at bounding box center [460, 271] width 87 height 30
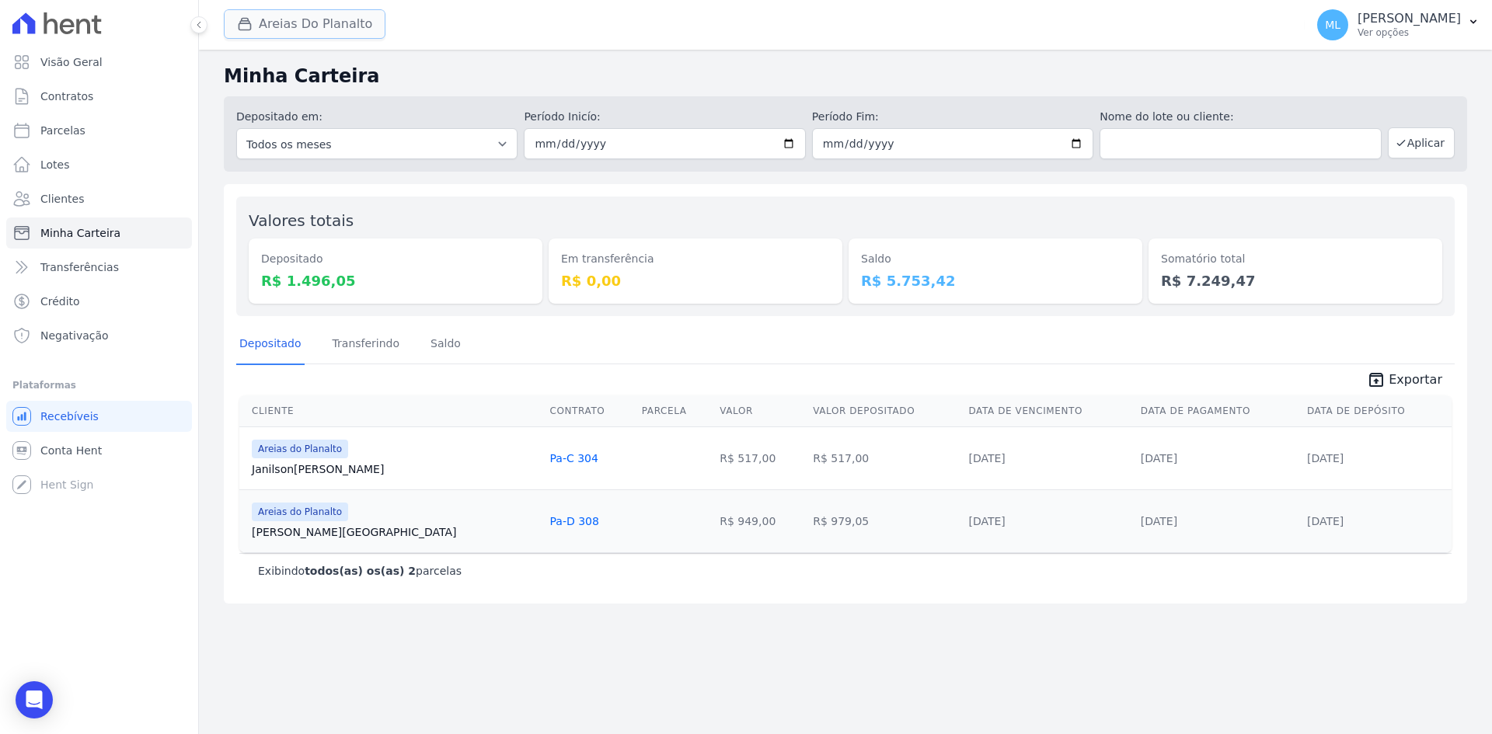
click at [339, 25] on button "Areias Do Planalto" at bounding box center [305, 24] width 162 height 30
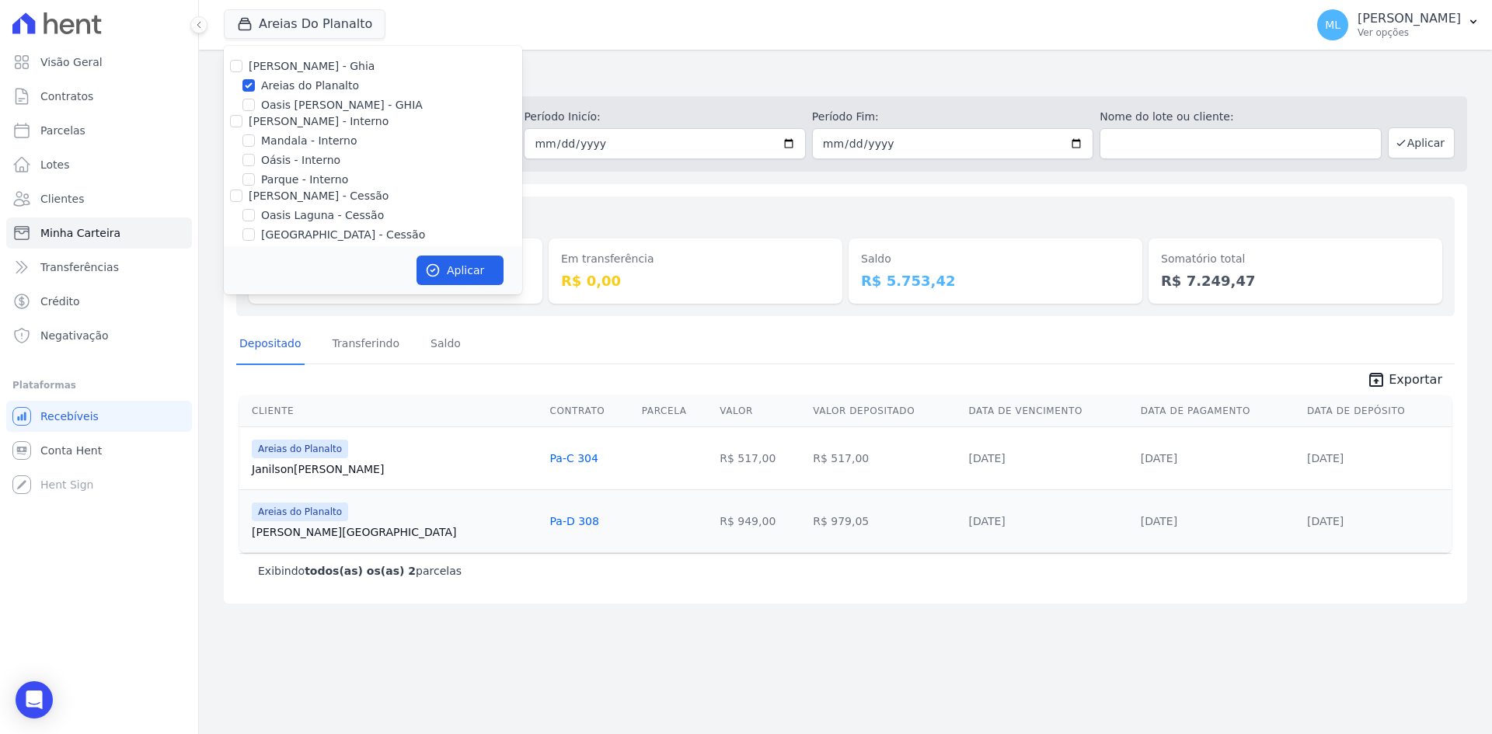
click at [320, 86] on label "Areias do Planalto" at bounding box center [310, 86] width 98 height 16
click at [255, 86] on input "Areias do Planalto" at bounding box center [248, 85] width 12 height 12
checkbox input "false"
click at [307, 176] on label "Parque - Interno" at bounding box center [304, 180] width 87 height 16
click at [255, 176] on input "Parque - Interno" at bounding box center [248, 179] width 12 height 12
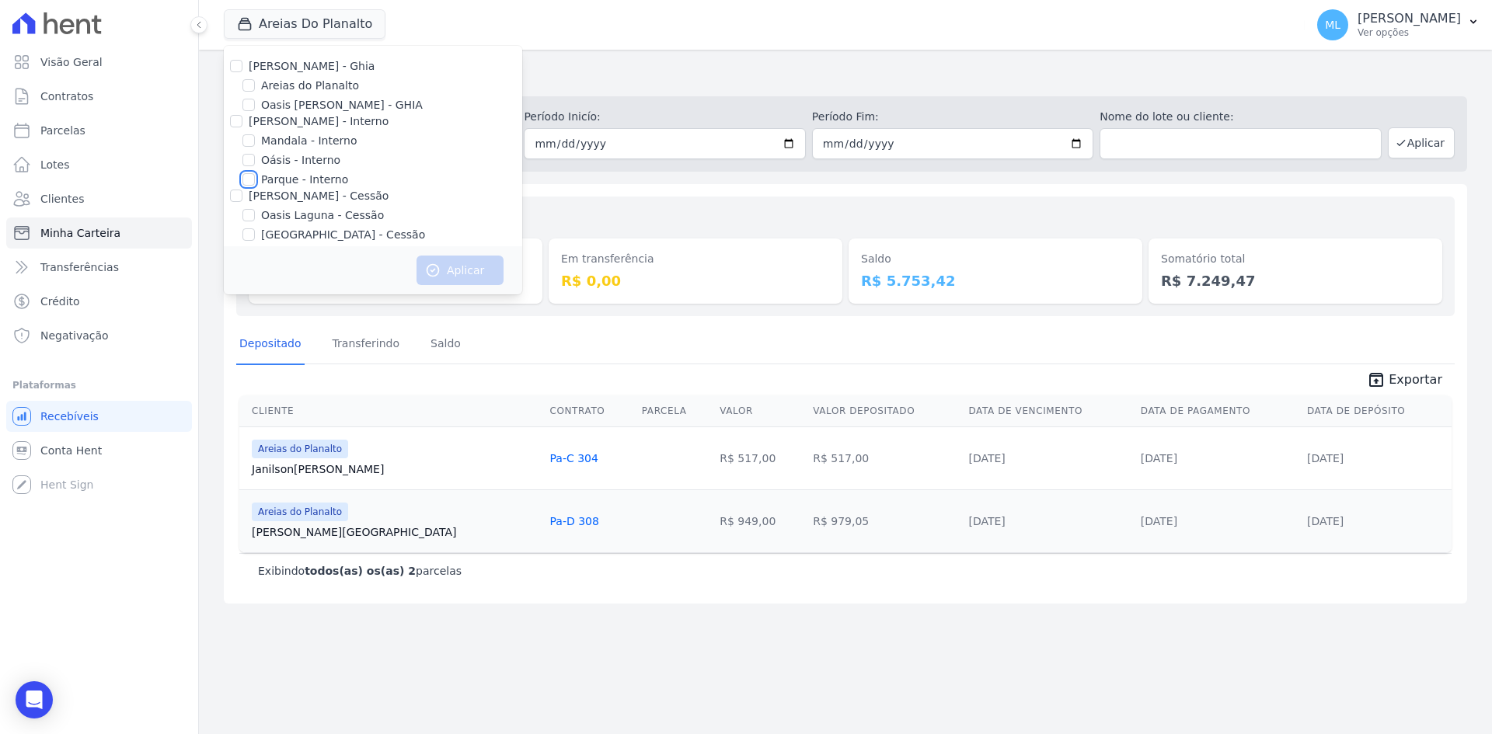
checkbox input "true"
click at [454, 262] on button "Aplicar" at bounding box center [460, 271] width 87 height 30
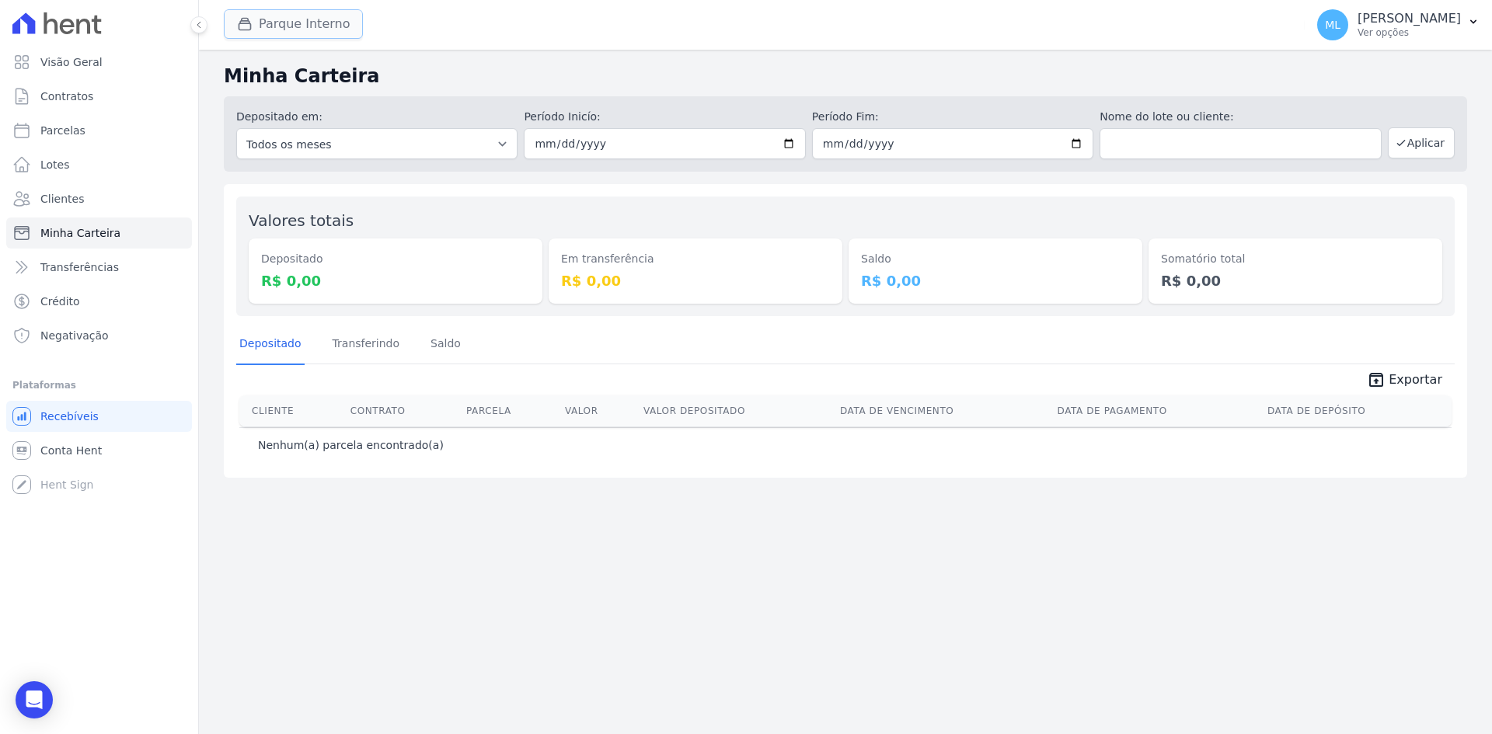
click at [310, 25] on button "Parque Interno" at bounding box center [293, 24] width 139 height 30
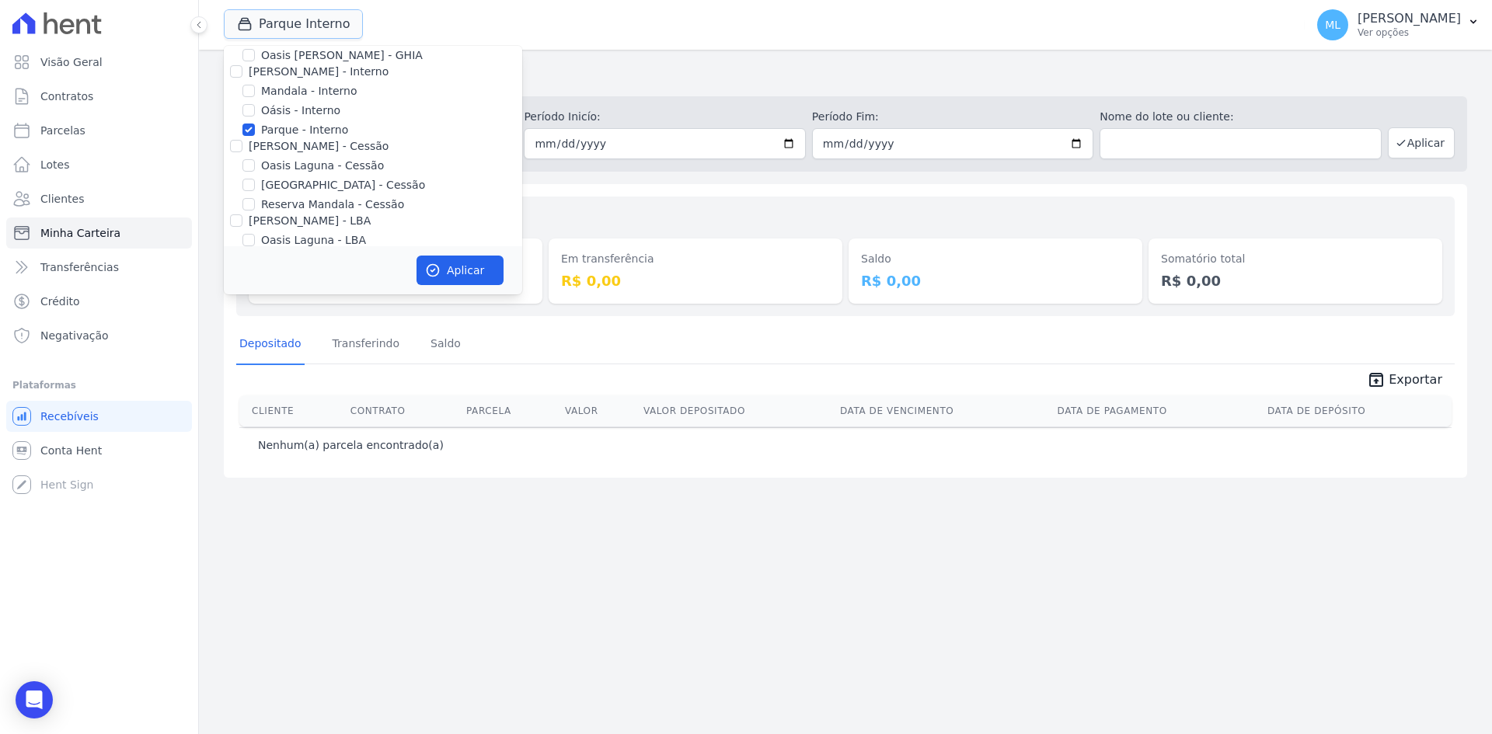
scroll to position [78, 0]
click at [307, 99] on label "Parque - Interno" at bounding box center [304, 102] width 87 height 16
click at [255, 99] on input "Parque - Interno" at bounding box center [248, 102] width 12 height 12
checkbox input "false"
click at [309, 157] on label "[GEOGRAPHIC_DATA] - Cessão" at bounding box center [343, 157] width 164 height 16
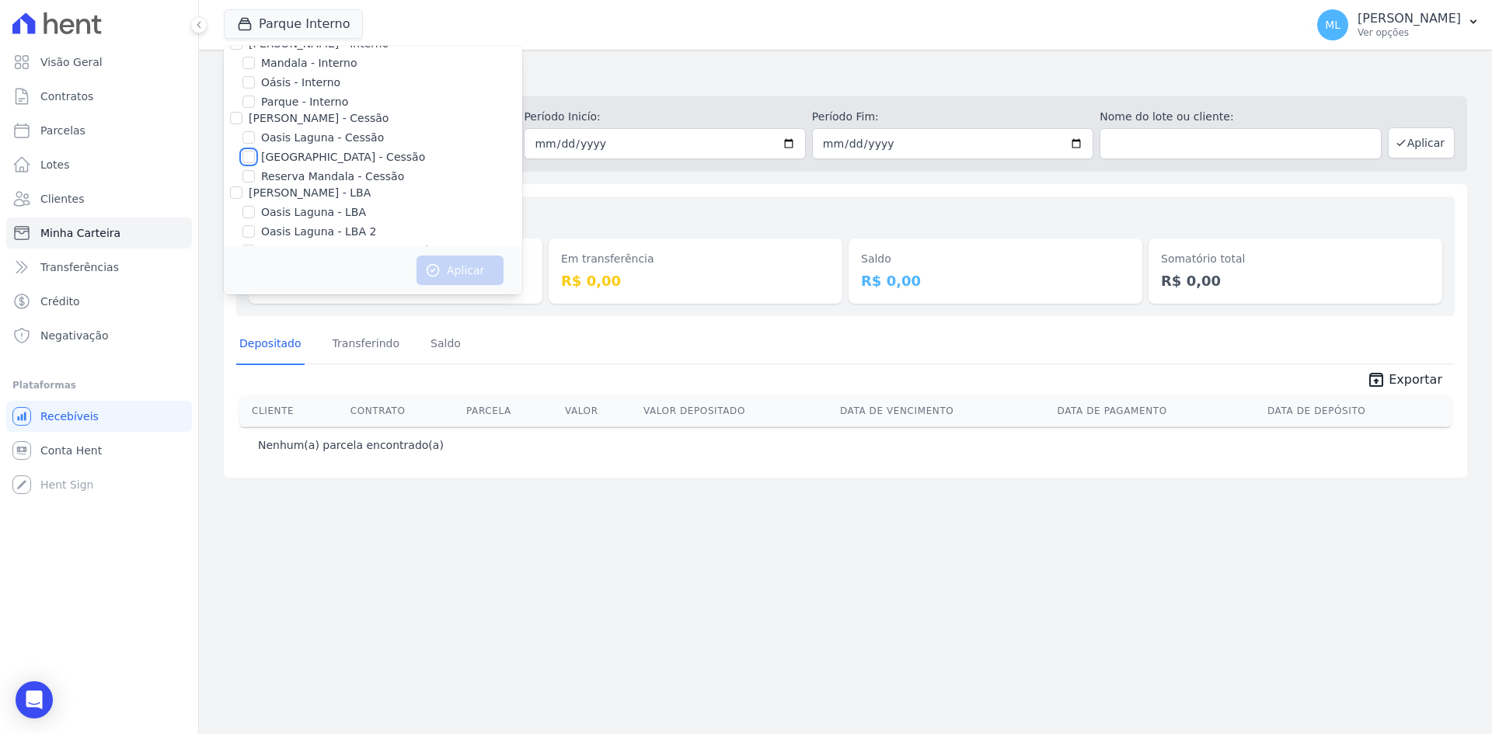
click at [255, 157] on input "[GEOGRAPHIC_DATA] - Cessão" at bounding box center [248, 157] width 12 height 12
checkbox input "true"
click at [454, 263] on button "Aplicar" at bounding box center [460, 271] width 87 height 30
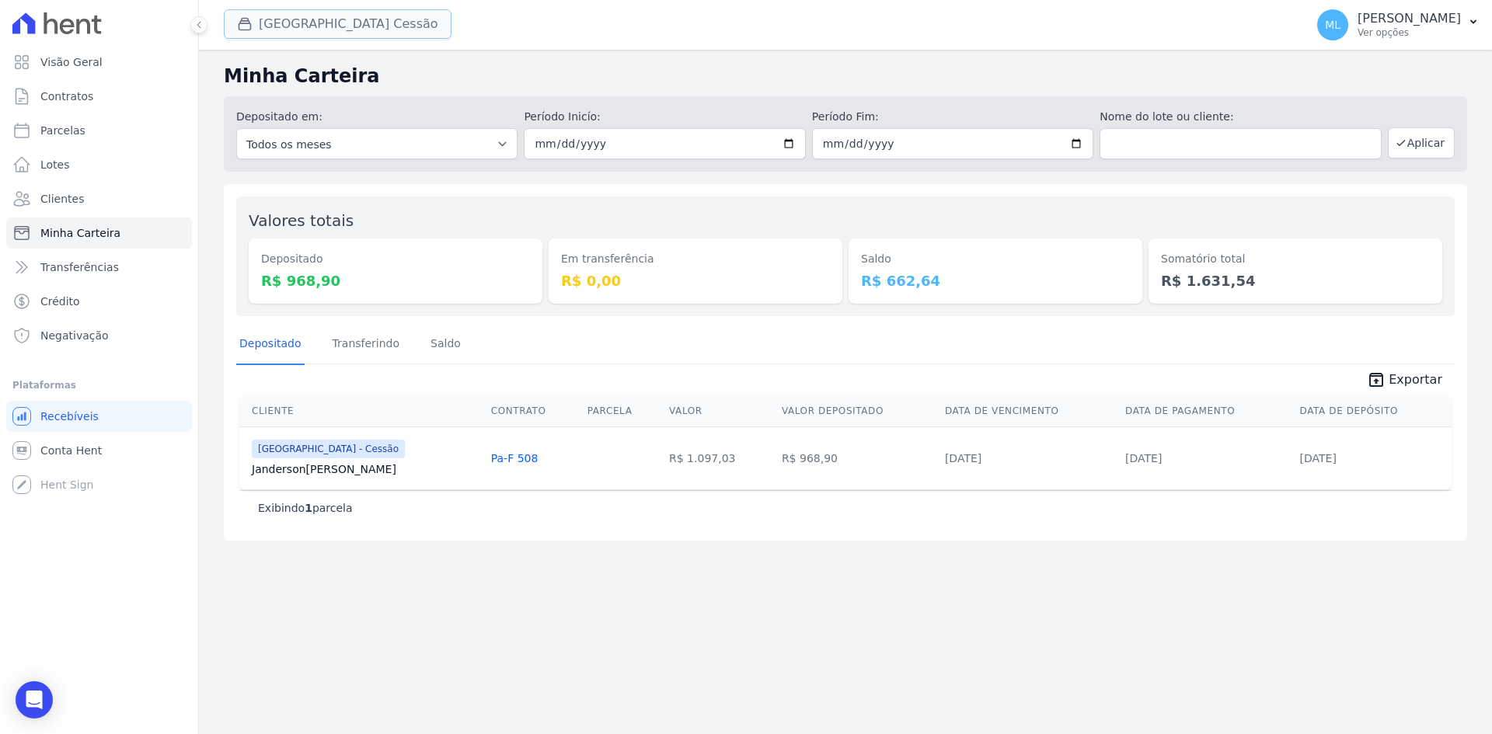
click at [392, 26] on button "[GEOGRAPHIC_DATA] Cessão" at bounding box center [338, 24] width 228 height 30
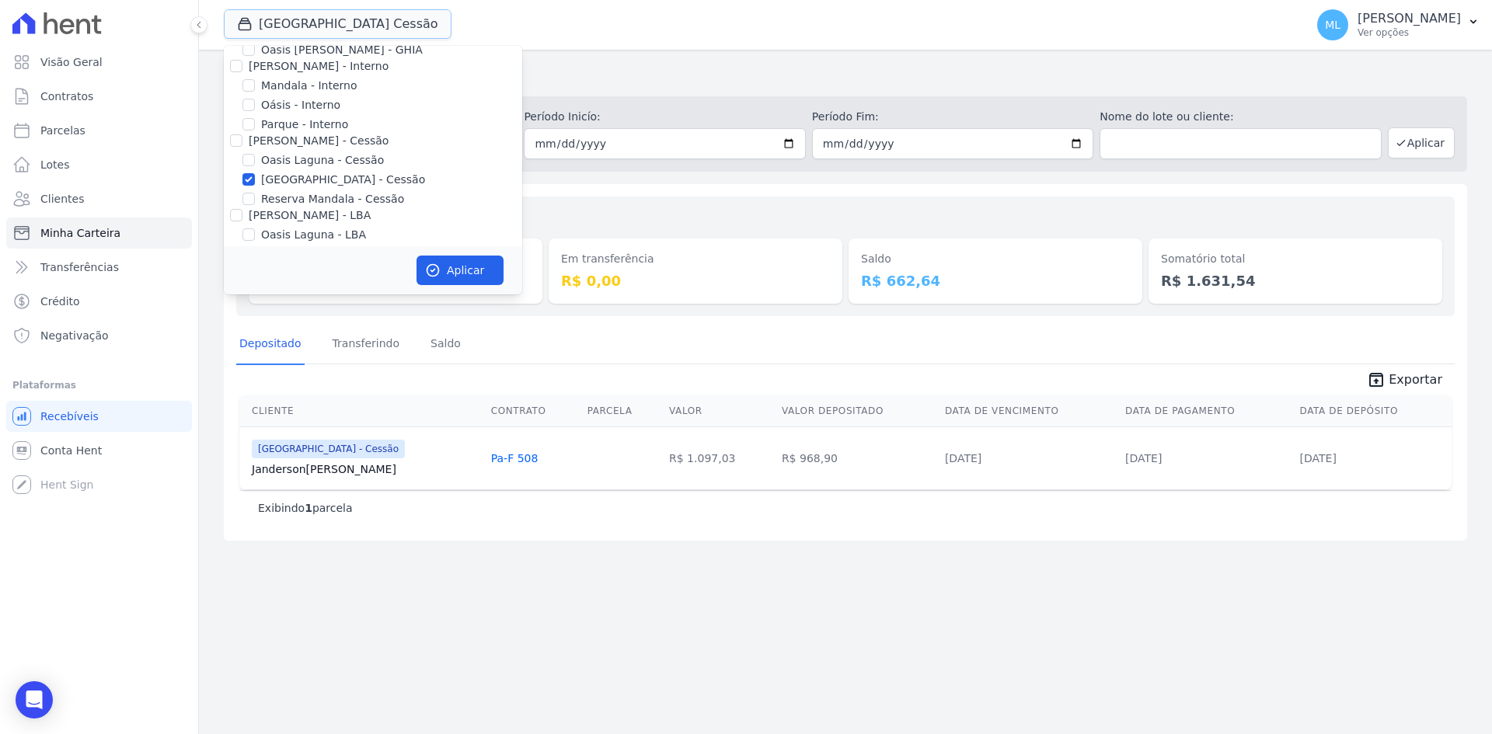
scroll to position [142, 0]
click at [293, 94] on label "[GEOGRAPHIC_DATA] - Cessão" at bounding box center [343, 93] width 164 height 16
click at [255, 94] on input "[GEOGRAPHIC_DATA] - Cessão" at bounding box center [248, 92] width 12 height 12
checkbox input "false"
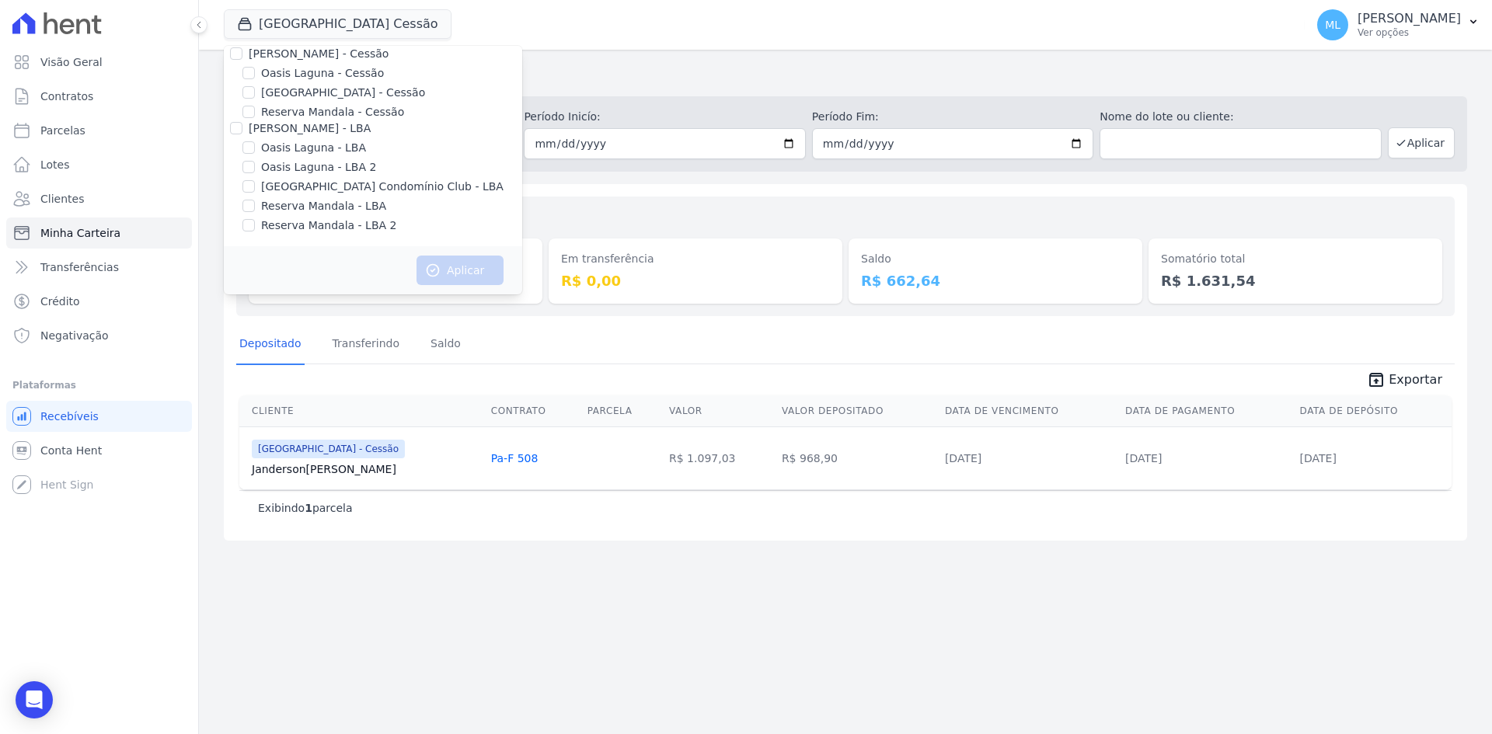
click at [319, 184] on label "[GEOGRAPHIC_DATA] Condomínio Club - LBA" at bounding box center [382, 187] width 242 height 16
click at [255, 184] on input "[GEOGRAPHIC_DATA] Condomínio Club - LBA" at bounding box center [248, 186] width 12 height 12
checkbox input "true"
click at [472, 274] on button "Aplicar" at bounding box center [460, 271] width 87 height 30
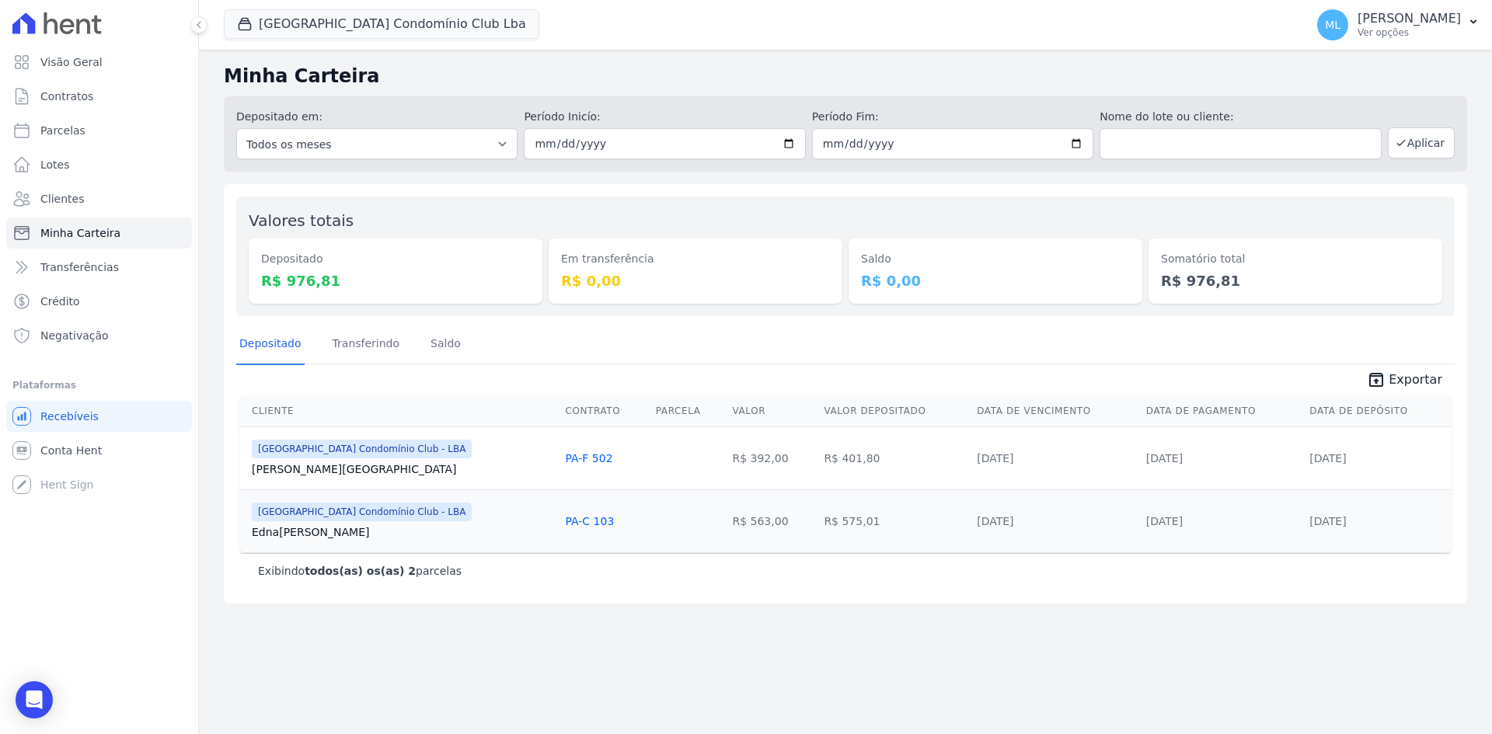
click at [459, 40] on div "Parque Do Planalto Condomínio Club Lba Celina Guimaraes - Ghia Areias do Planal…" at bounding box center [761, 24] width 1075 height 51
click at [406, 37] on button "[GEOGRAPHIC_DATA] Condomínio Club Lba" at bounding box center [382, 24] width 316 height 30
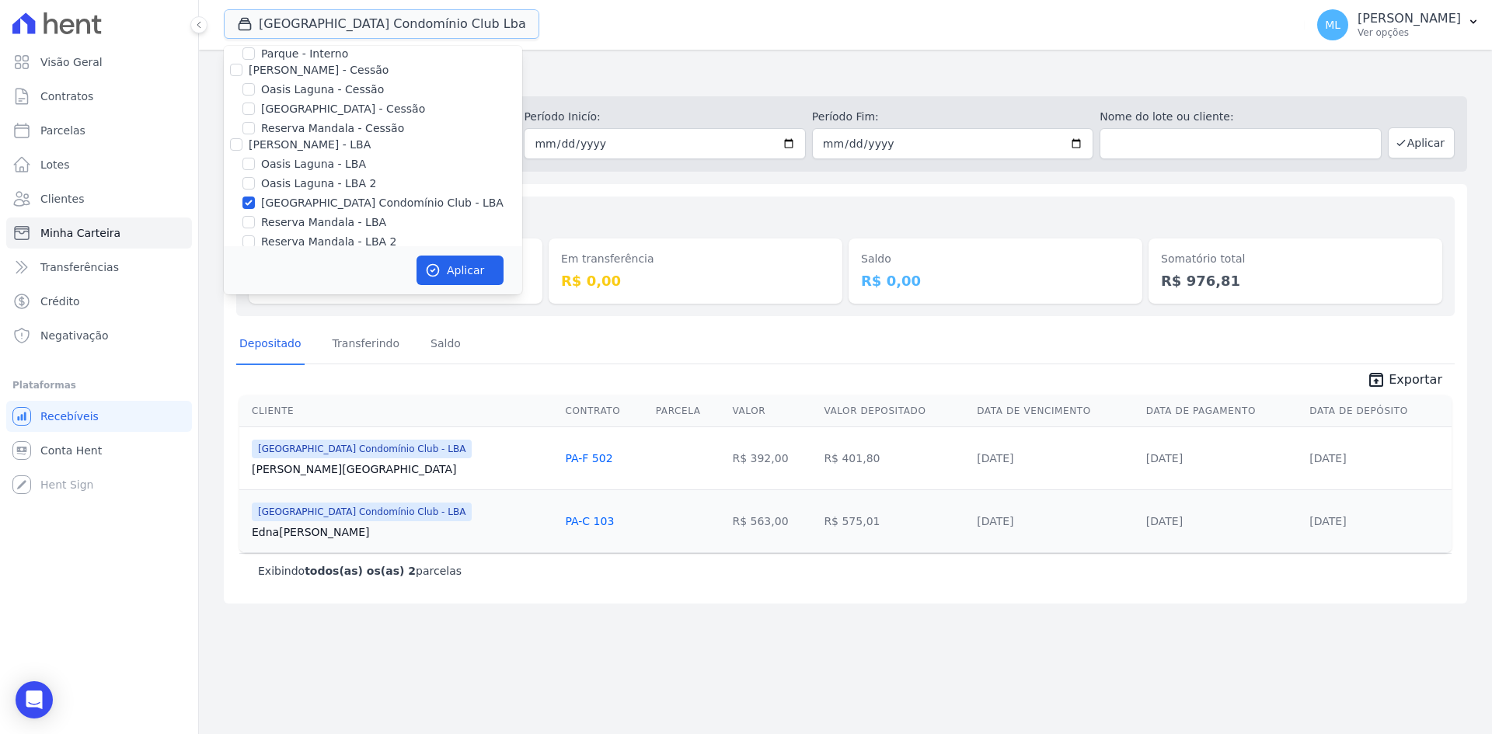
scroll to position [142, 0]
click at [599, 195] on div "Valores totais Depositado R$ 976,81 Em transferência R$ 0,00 Saldo R$ 0,00 Soma…" at bounding box center [846, 394] width 1244 height 420
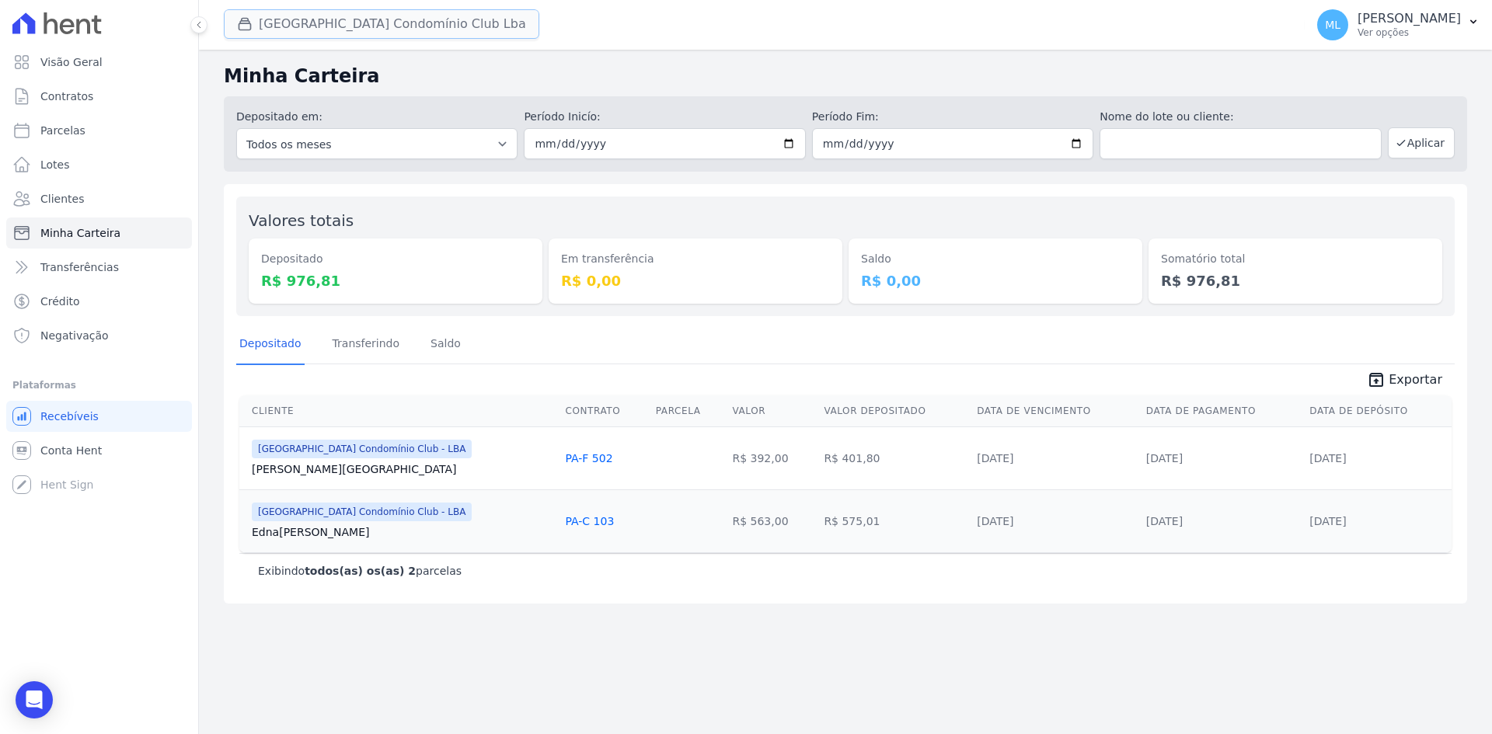
click at [460, 33] on button "[GEOGRAPHIC_DATA] Condomínio Club Lba" at bounding box center [382, 24] width 316 height 30
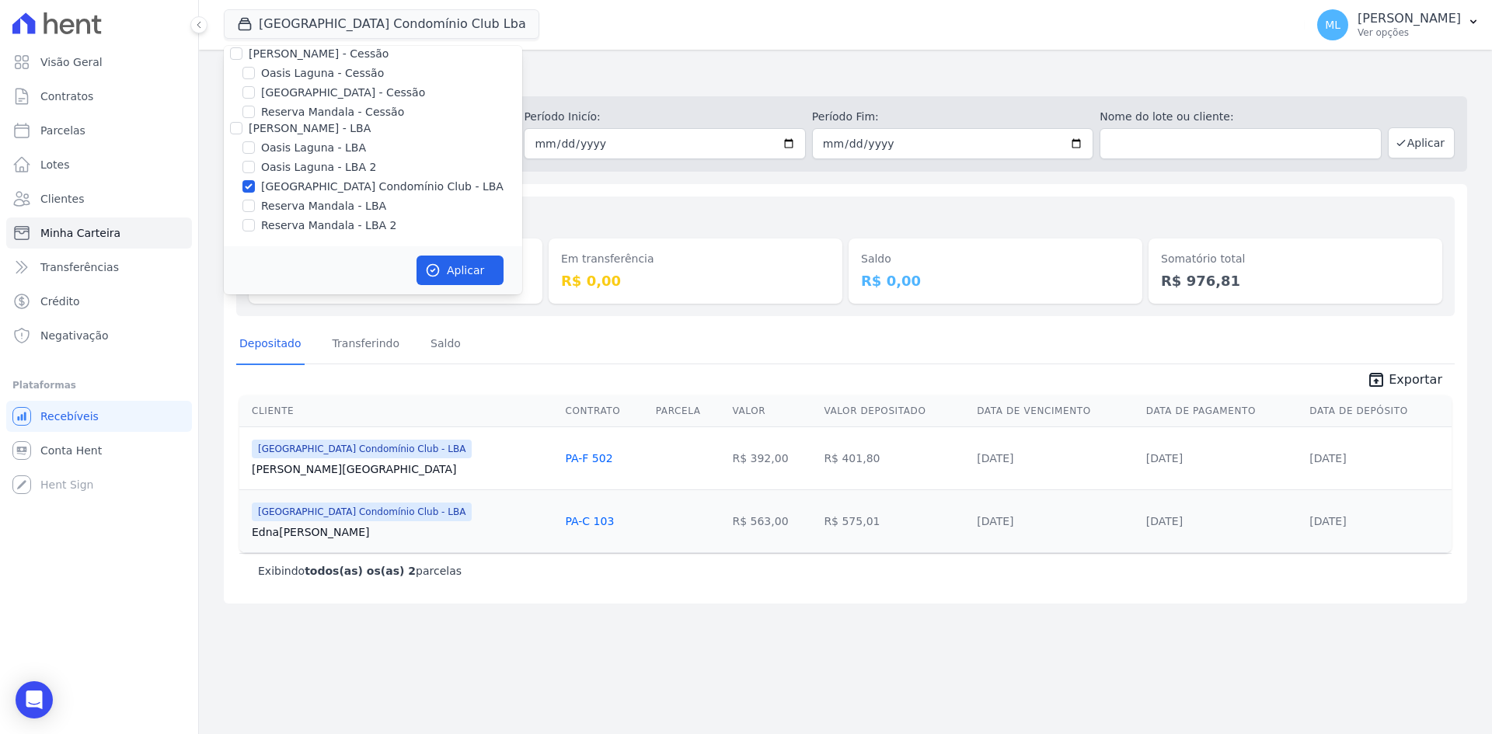
click at [469, 286] on div "Aplicar" at bounding box center [373, 270] width 298 height 48
click at [472, 280] on button "Aplicar" at bounding box center [460, 271] width 87 height 30
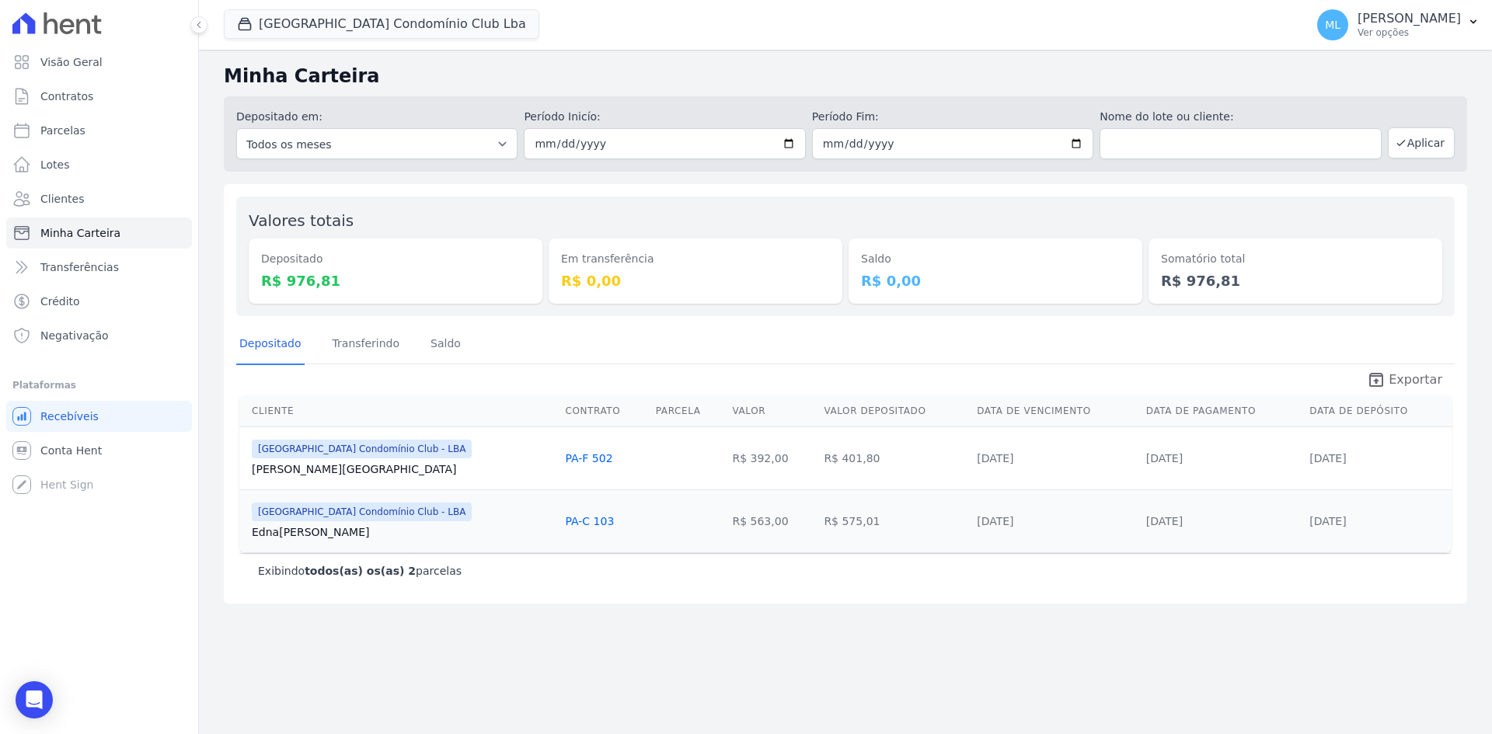
click at [906, 383] on icon "unarchive" at bounding box center [1376, 380] width 19 height 19
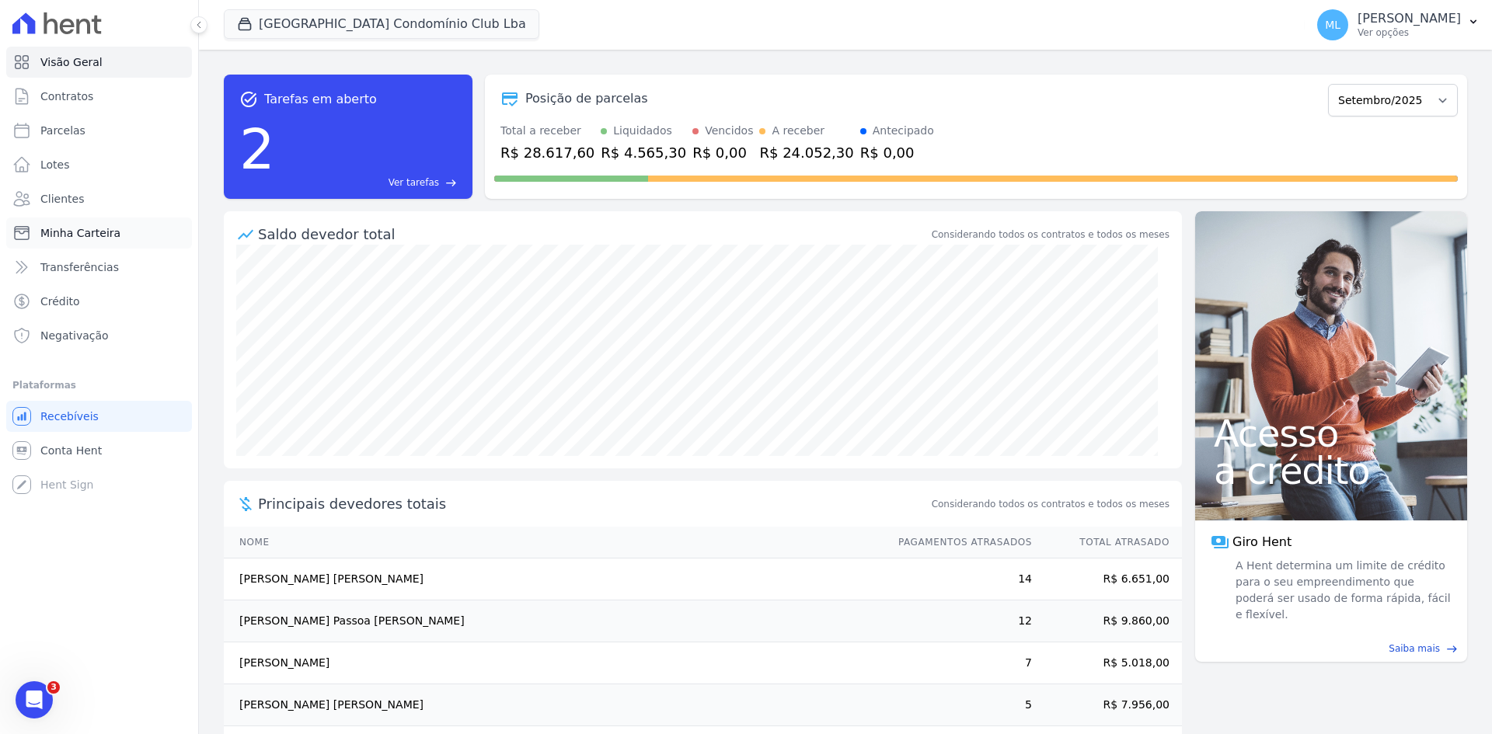
click at [142, 225] on link "Minha Carteira" at bounding box center [99, 233] width 186 height 31
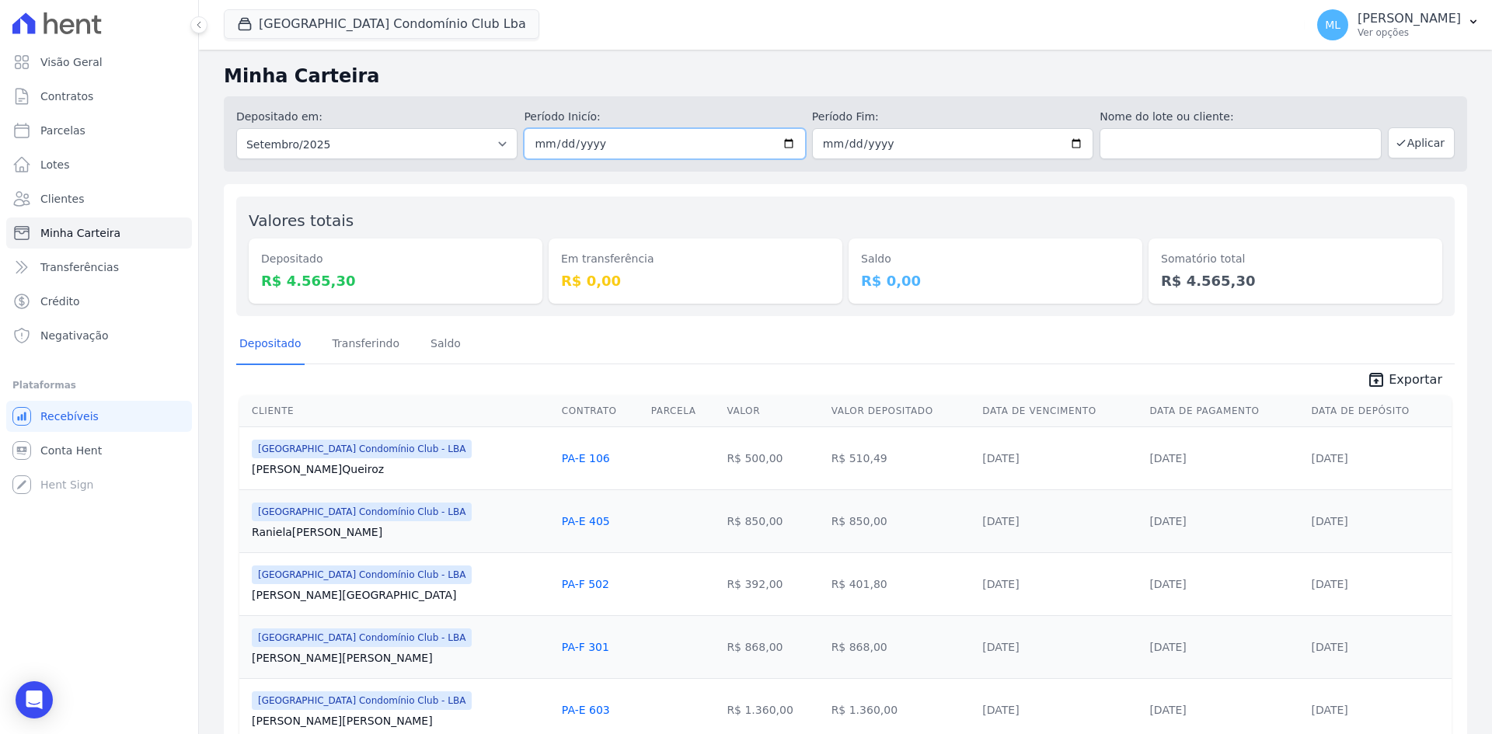
click at [783, 145] on input "2025-09-01" at bounding box center [664, 143] width 281 height 31
type input "[DATE]"
click at [1070, 135] on input "2025-09-30" at bounding box center [952, 143] width 281 height 31
click at [1067, 139] on input "2025-09-30" at bounding box center [952, 143] width 281 height 31
type input "[DATE]"
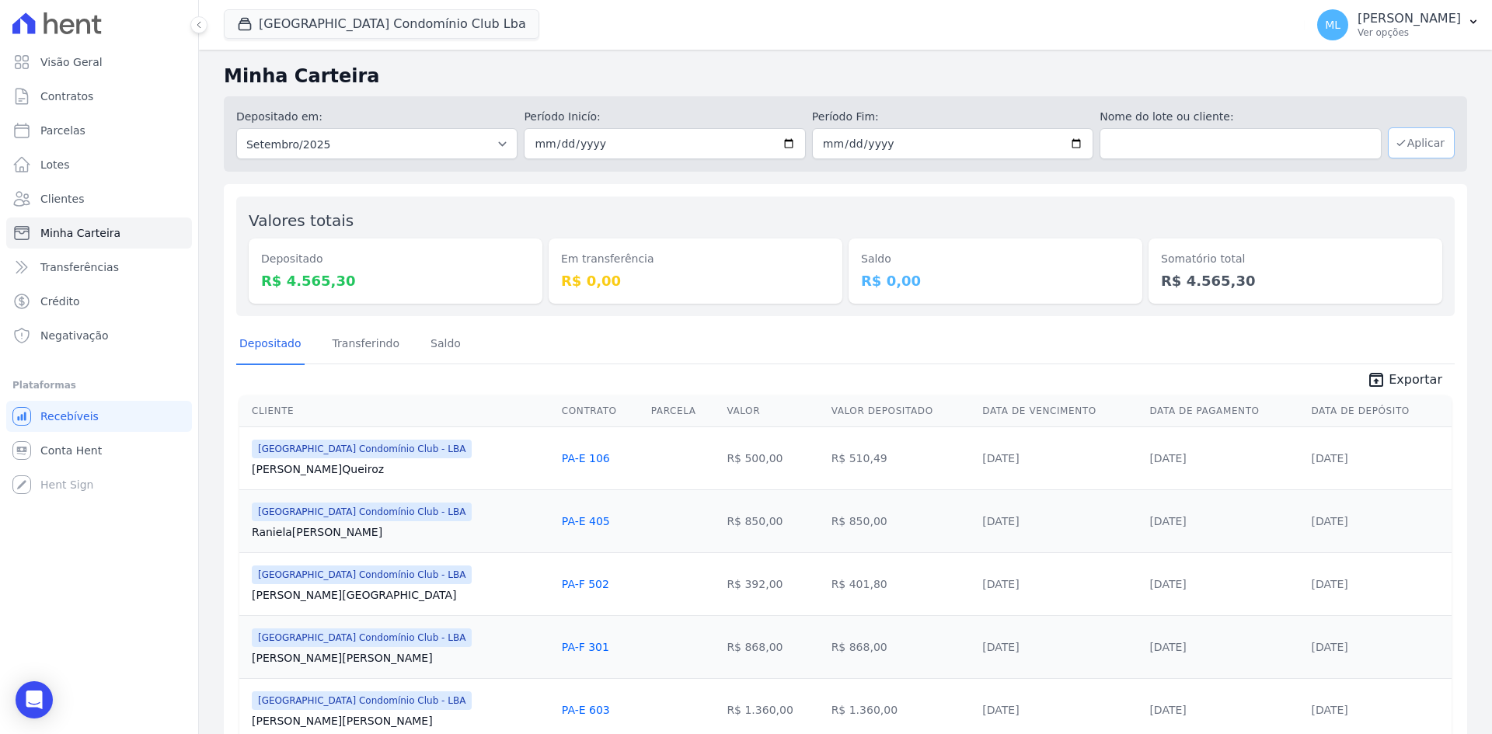
click at [1435, 145] on button "Aplicar" at bounding box center [1421, 142] width 67 height 31
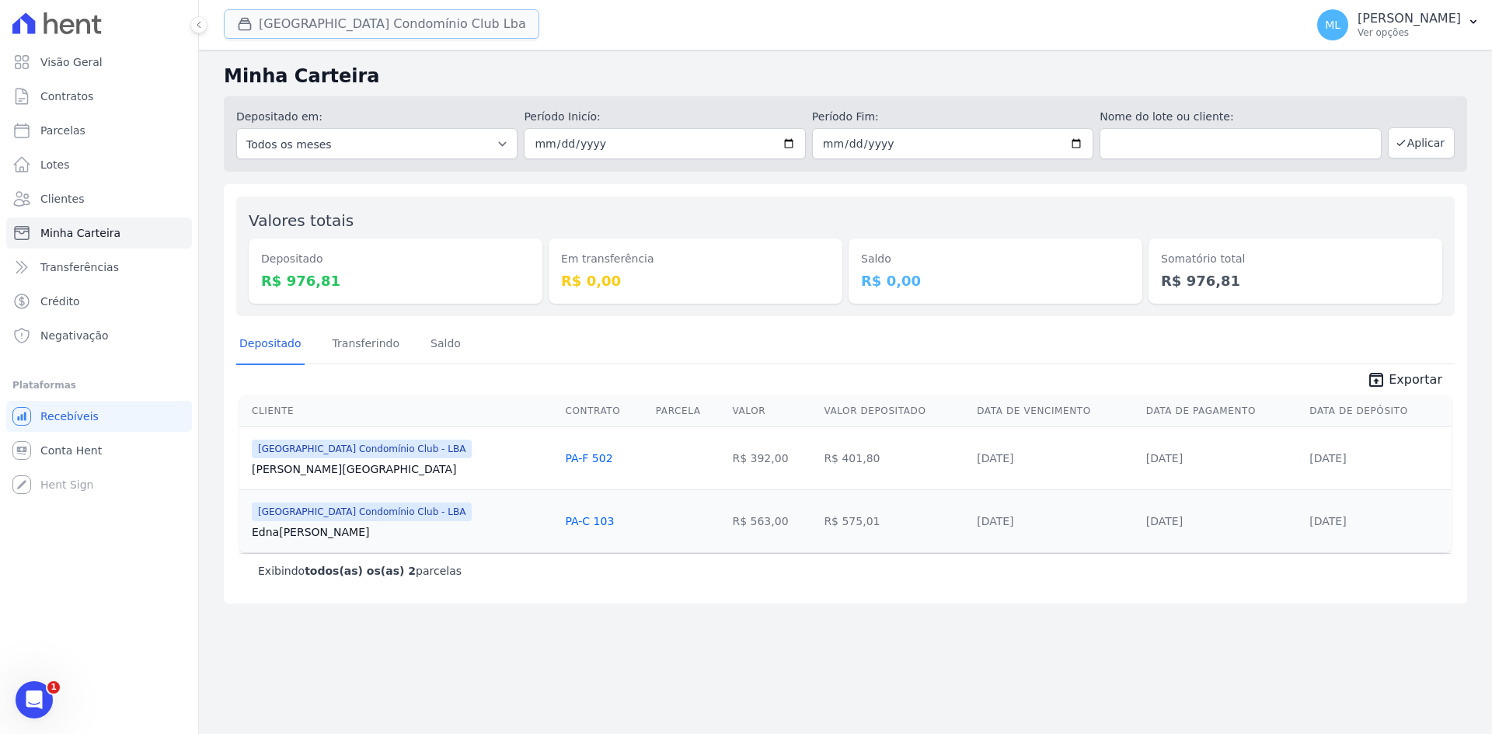
click at [370, 25] on button "[GEOGRAPHIC_DATA] Condomínio Club Lba" at bounding box center [382, 24] width 316 height 30
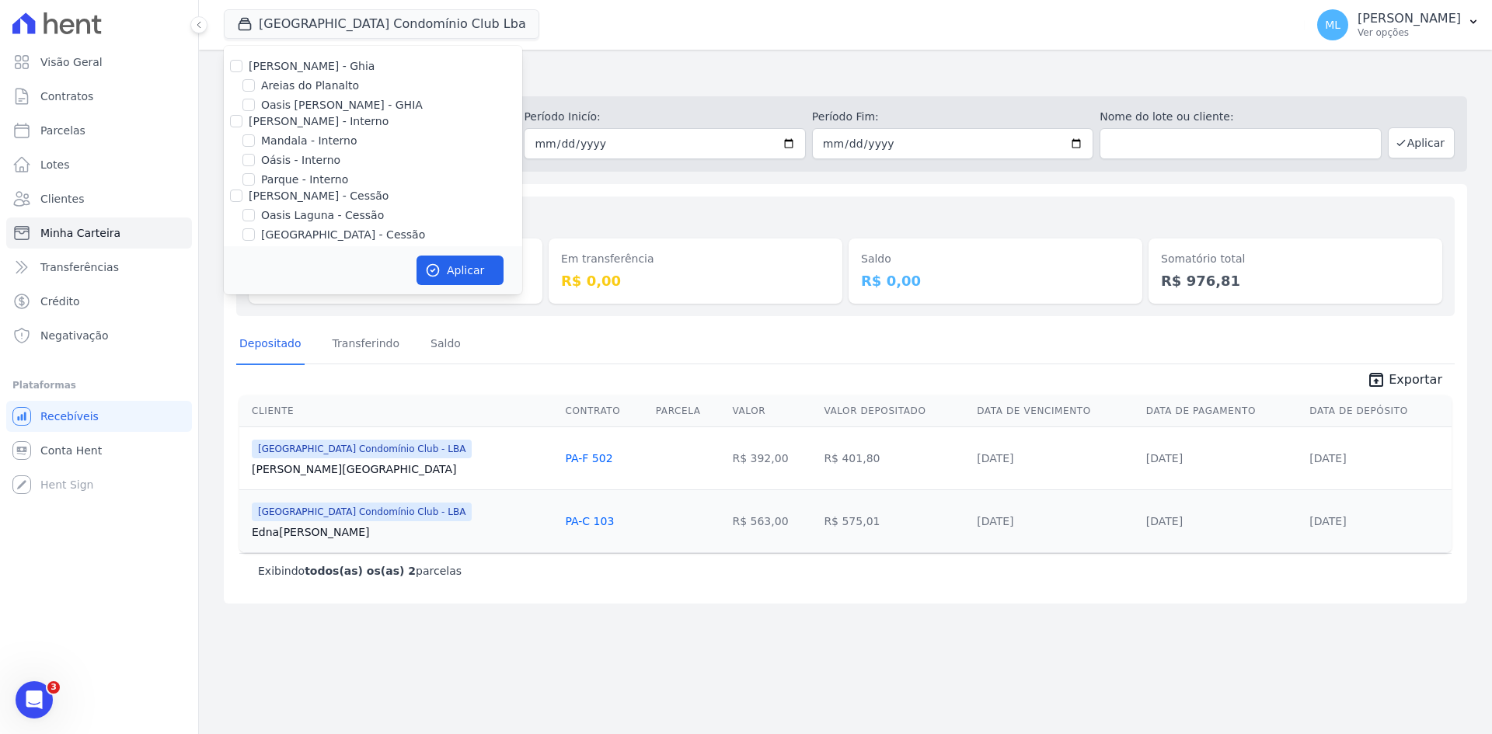
click at [321, 86] on label "Areias do Planalto" at bounding box center [310, 86] width 98 height 16
click at [255, 86] on input "Areias do Planalto" at bounding box center [248, 85] width 12 height 12
checkbox input "true"
click at [452, 270] on button "Aplicar" at bounding box center [460, 271] width 87 height 30
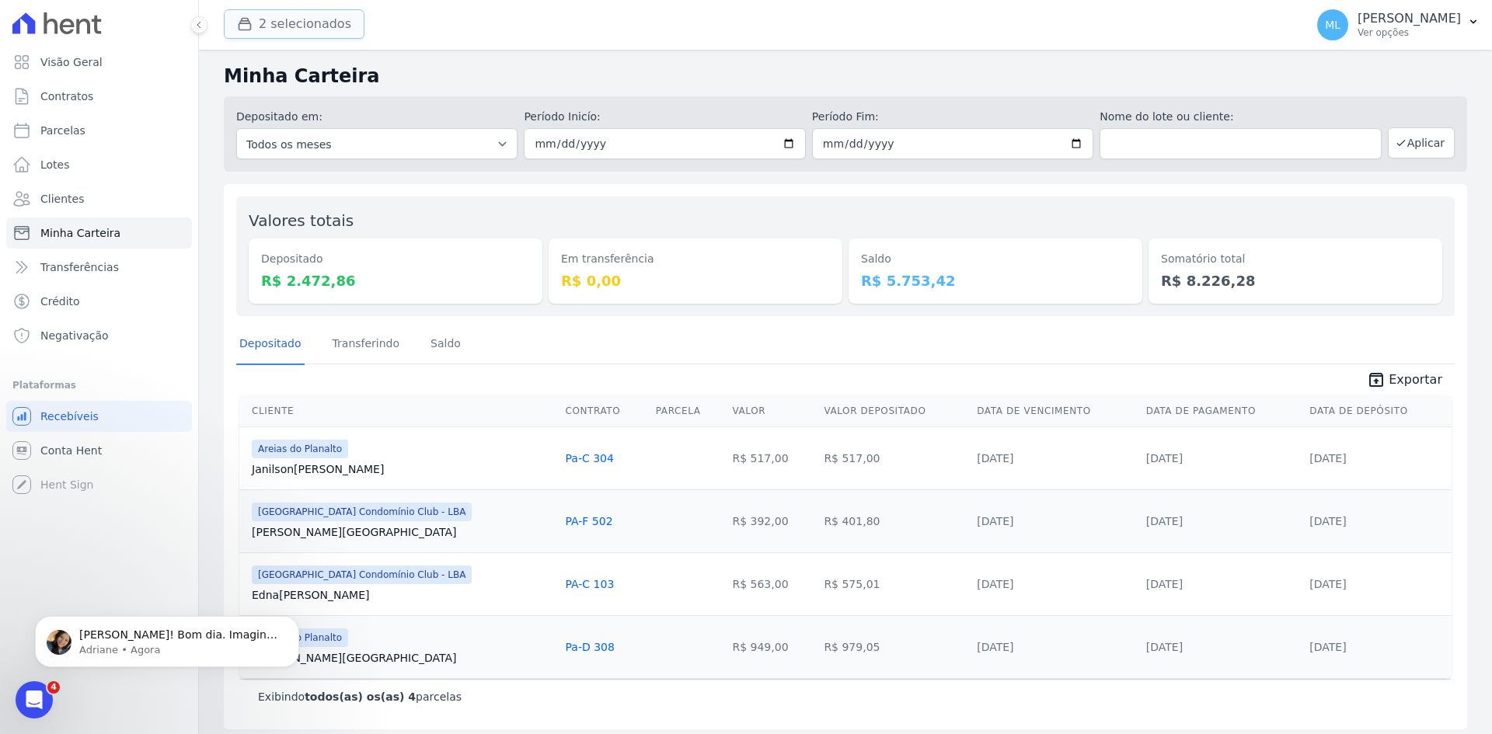
click at [328, 31] on button "2 selecionados" at bounding box center [294, 24] width 141 height 30
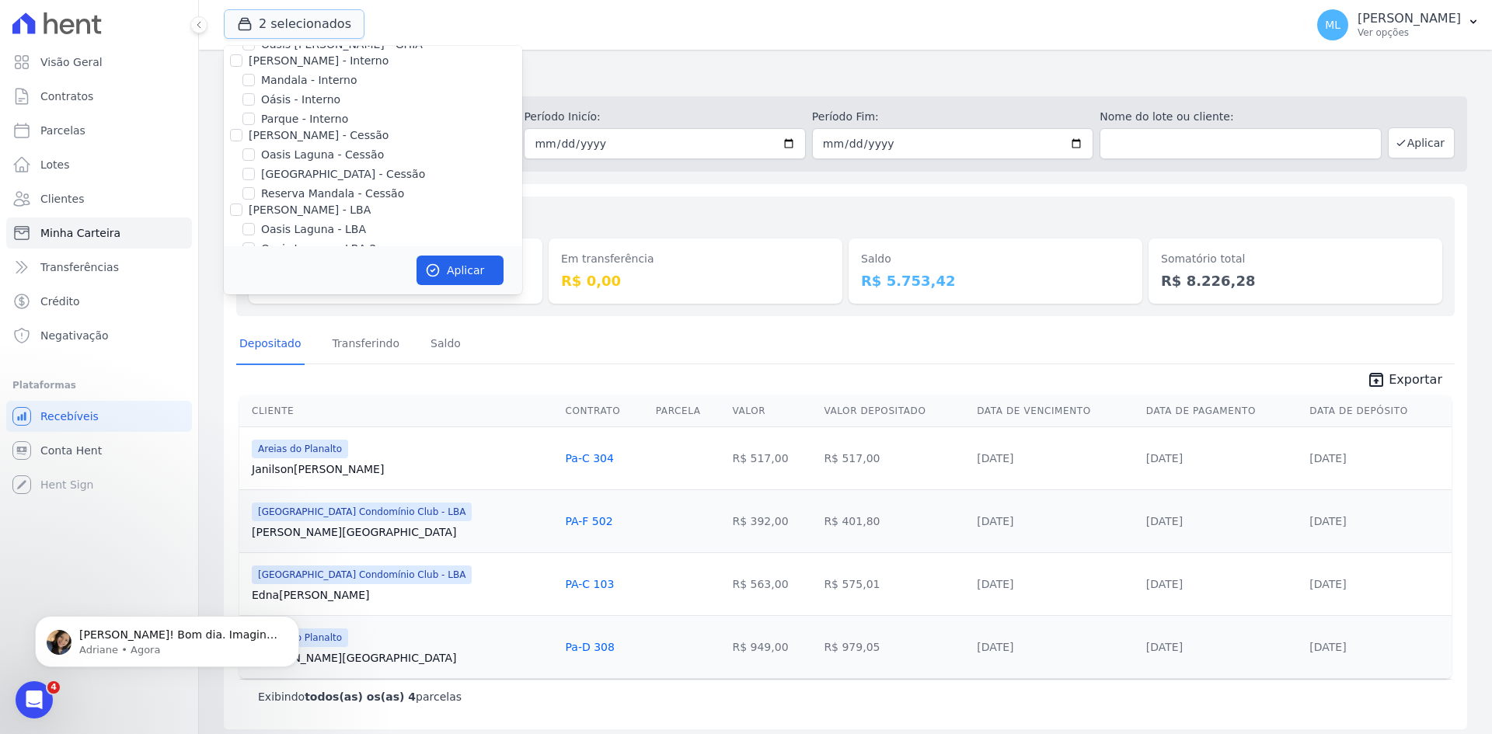
scroll to position [142, 0]
click at [355, 183] on label "[GEOGRAPHIC_DATA] Condomínio Club - LBA" at bounding box center [382, 187] width 242 height 16
click at [255, 183] on input "[GEOGRAPHIC_DATA] Condomínio Club - LBA" at bounding box center [248, 186] width 12 height 12
checkbox input "false"
click at [460, 282] on button "Aplicar" at bounding box center [460, 271] width 87 height 30
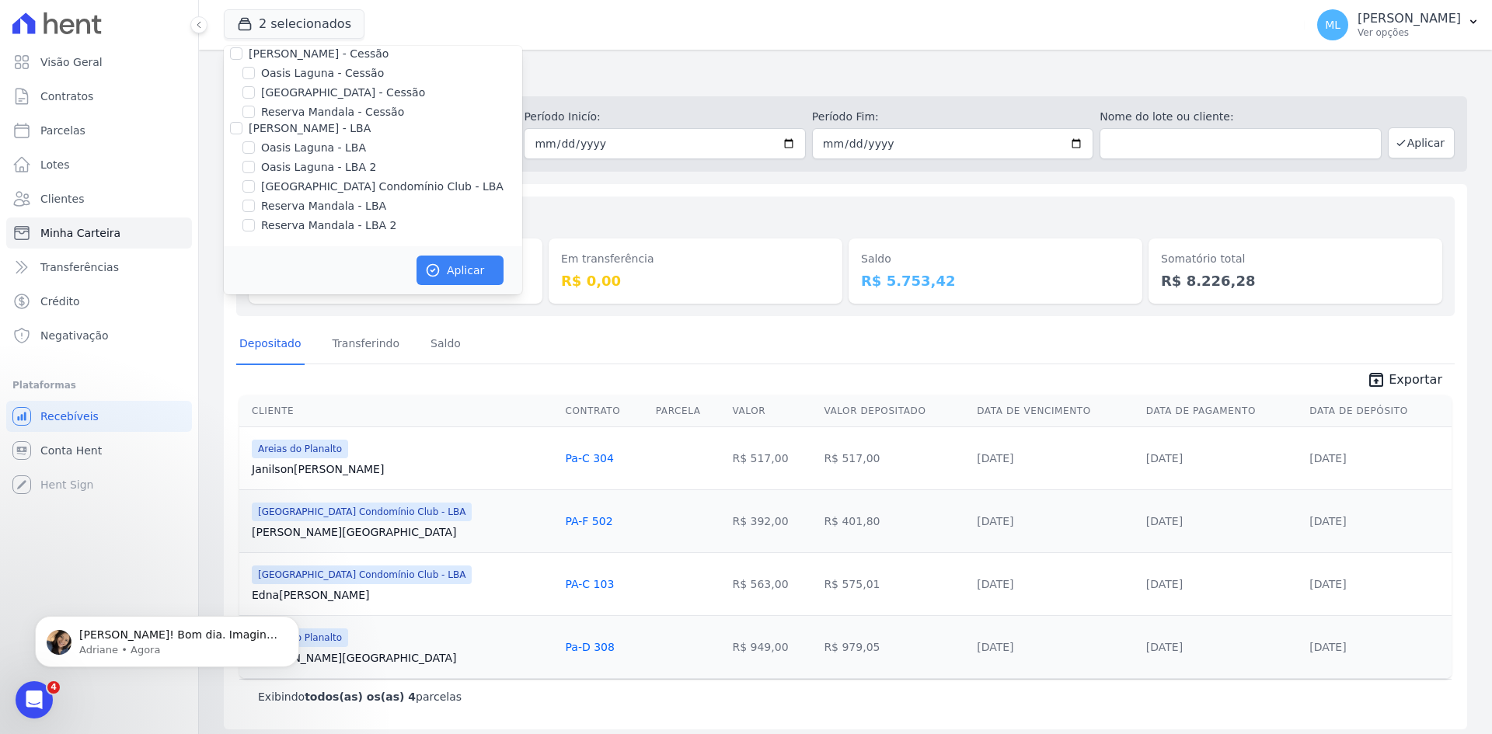
scroll to position [139, 0]
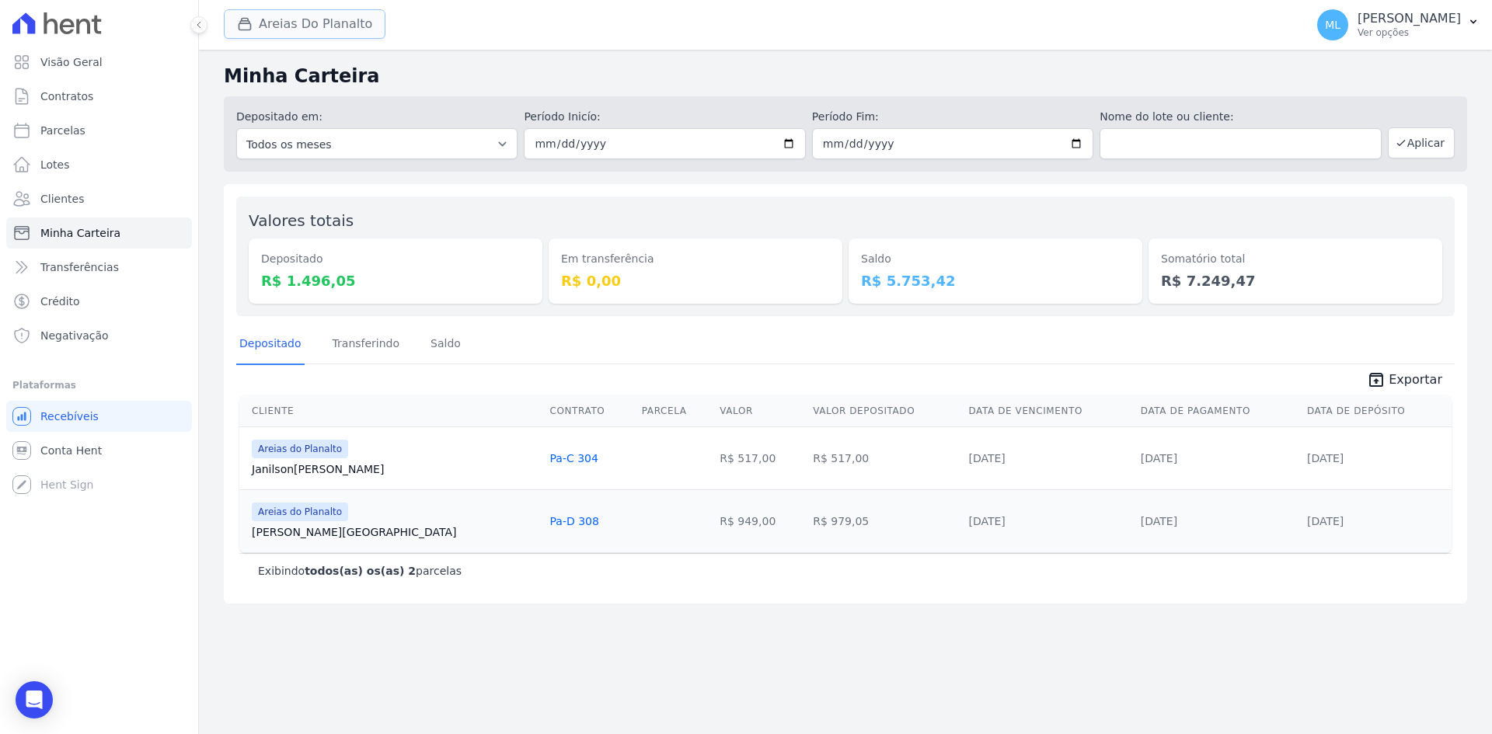
click at [310, 26] on button "Areias Do Planalto" at bounding box center [305, 24] width 162 height 30
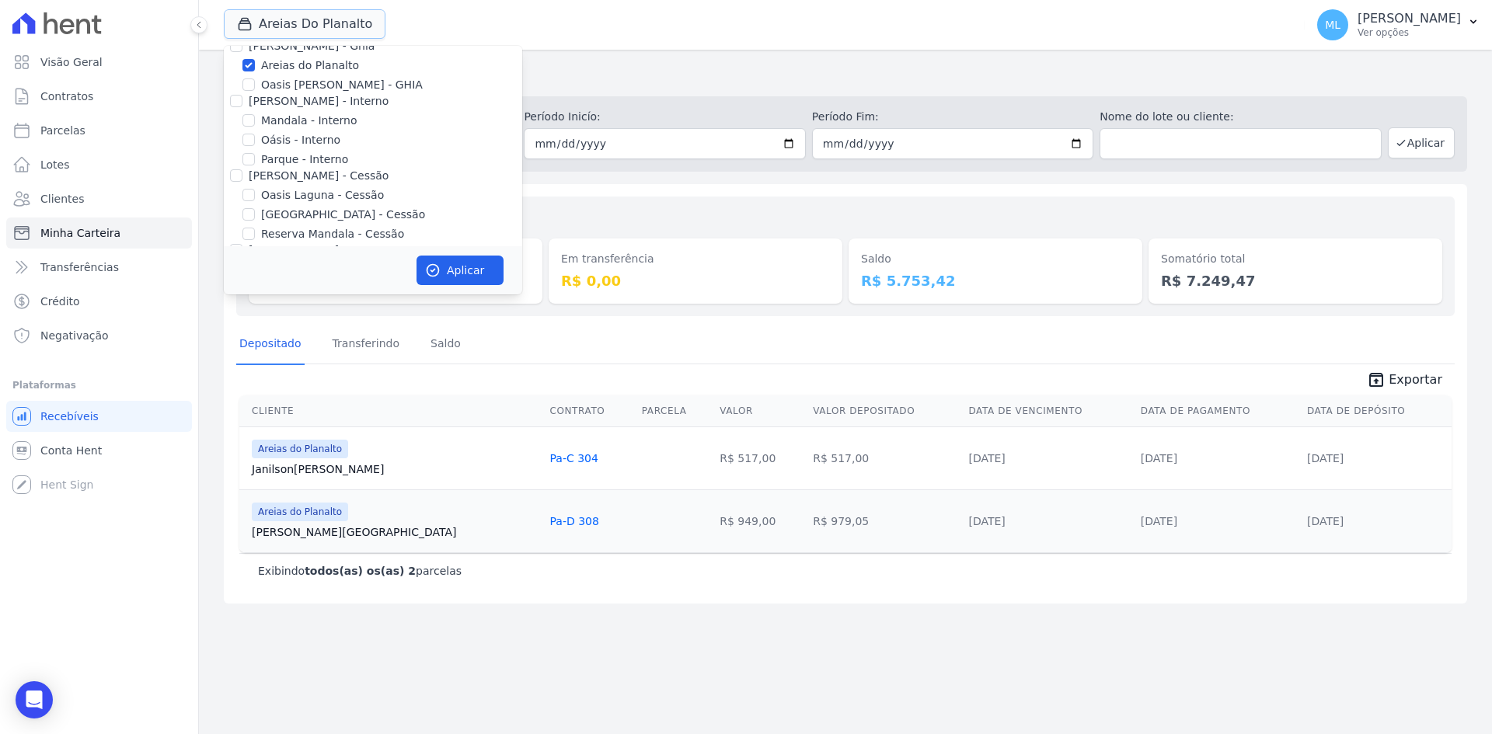
scroll to position [0, 0]
click at [309, 86] on label "Areias do Planalto" at bounding box center [310, 86] width 98 height 16
click at [255, 86] on input "Areias do Planalto" at bounding box center [248, 85] width 12 height 12
checkbox input "false"
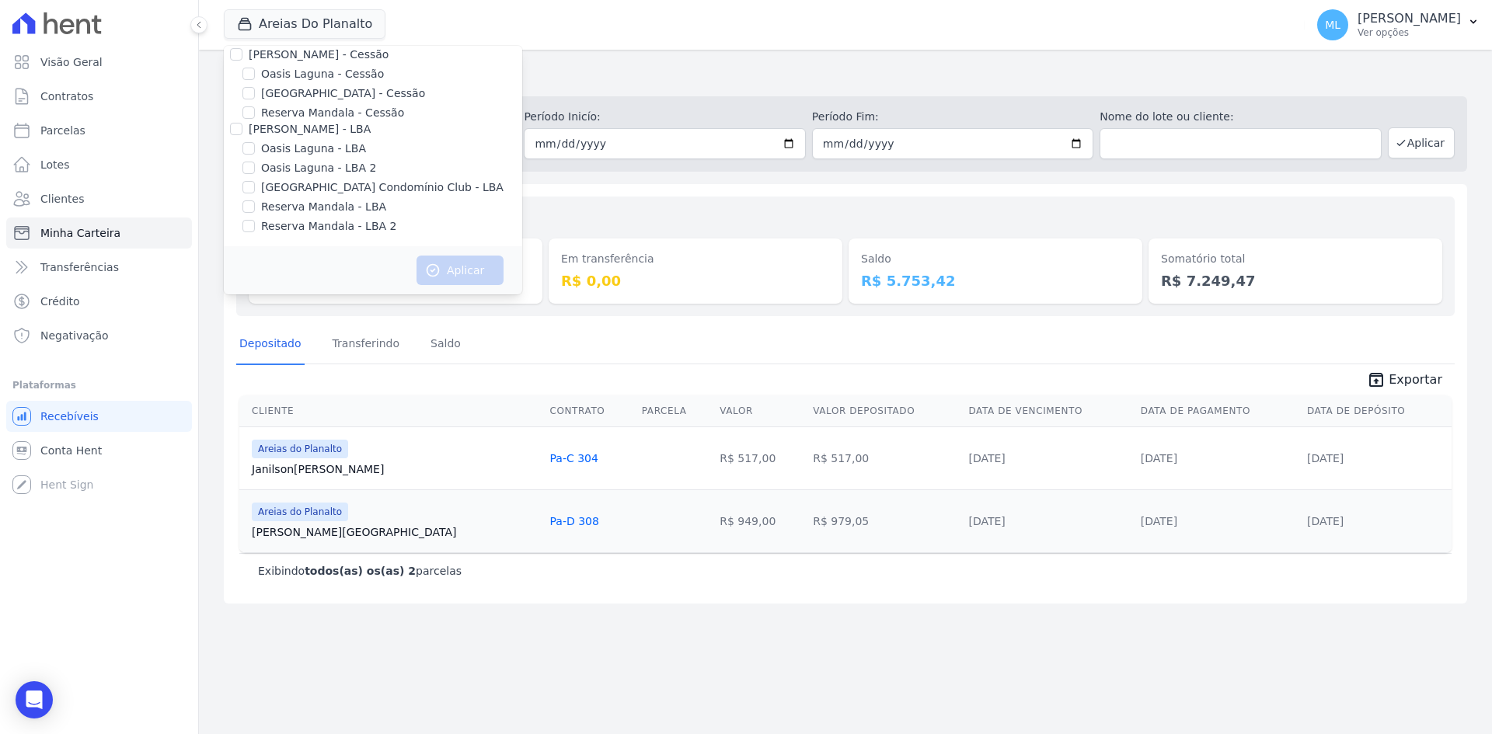
scroll to position [142, 0]
click at [324, 208] on label "Reserva Mandala - LBA" at bounding box center [323, 206] width 125 height 16
click at [255, 208] on input "Reserva Mandala - LBA" at bounding box center [248, 206] width 12 height 12
checkbox input "true"
click at [339, 231] on label "Reserva Mandala - LBA 2" at bounding box center [328, 226] width 135 height 16
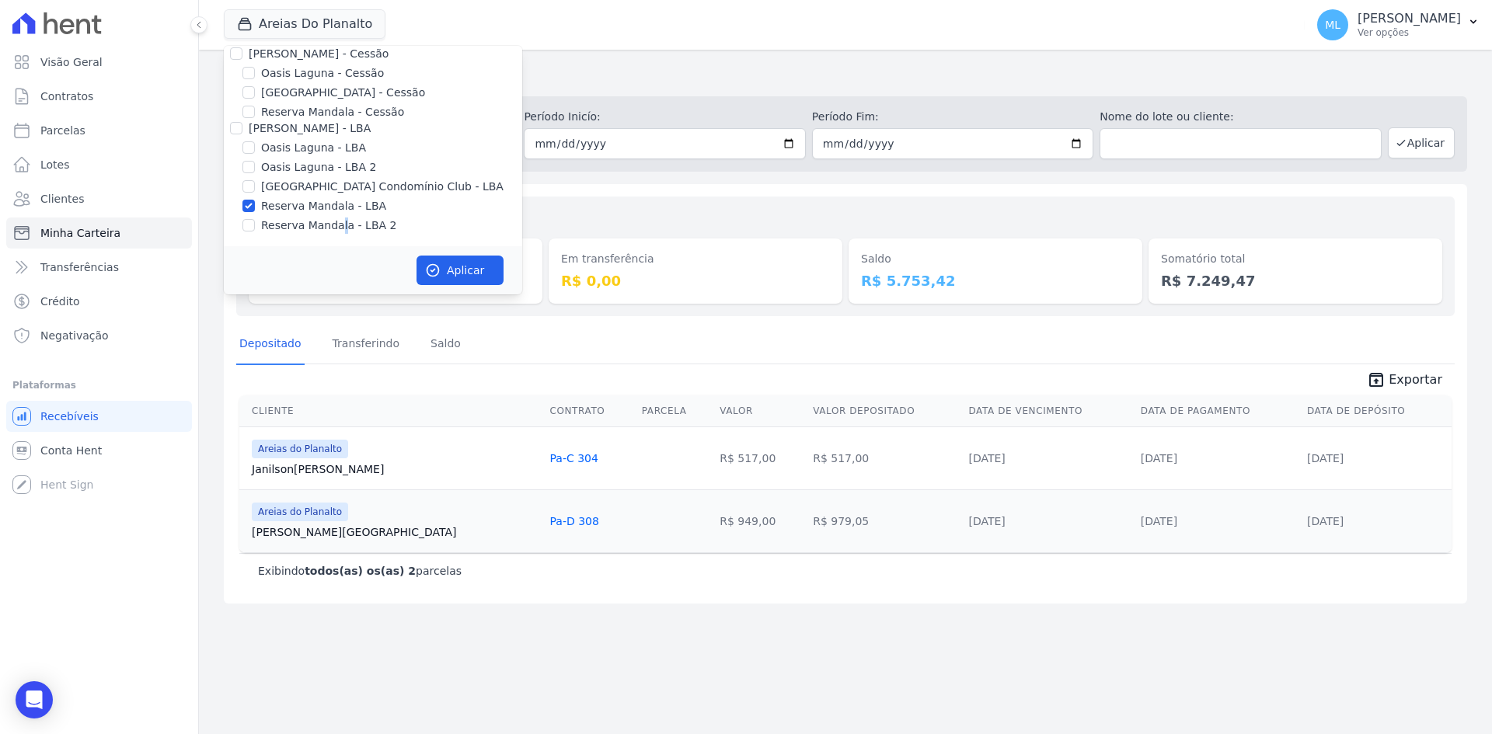
click at [337, 222] on label "Reserva Mandala - LBA 2" at bounding box center [328, 226] width 135 height 16
click at [255, 222] on input "Reserva Mandala - LBA 2" at bounding box center [248, 225] width 12 height 12
checkbox input "true"
click at [446, 268] on button "Aplicar" at bounding box center [460, 271] width 87 height 30
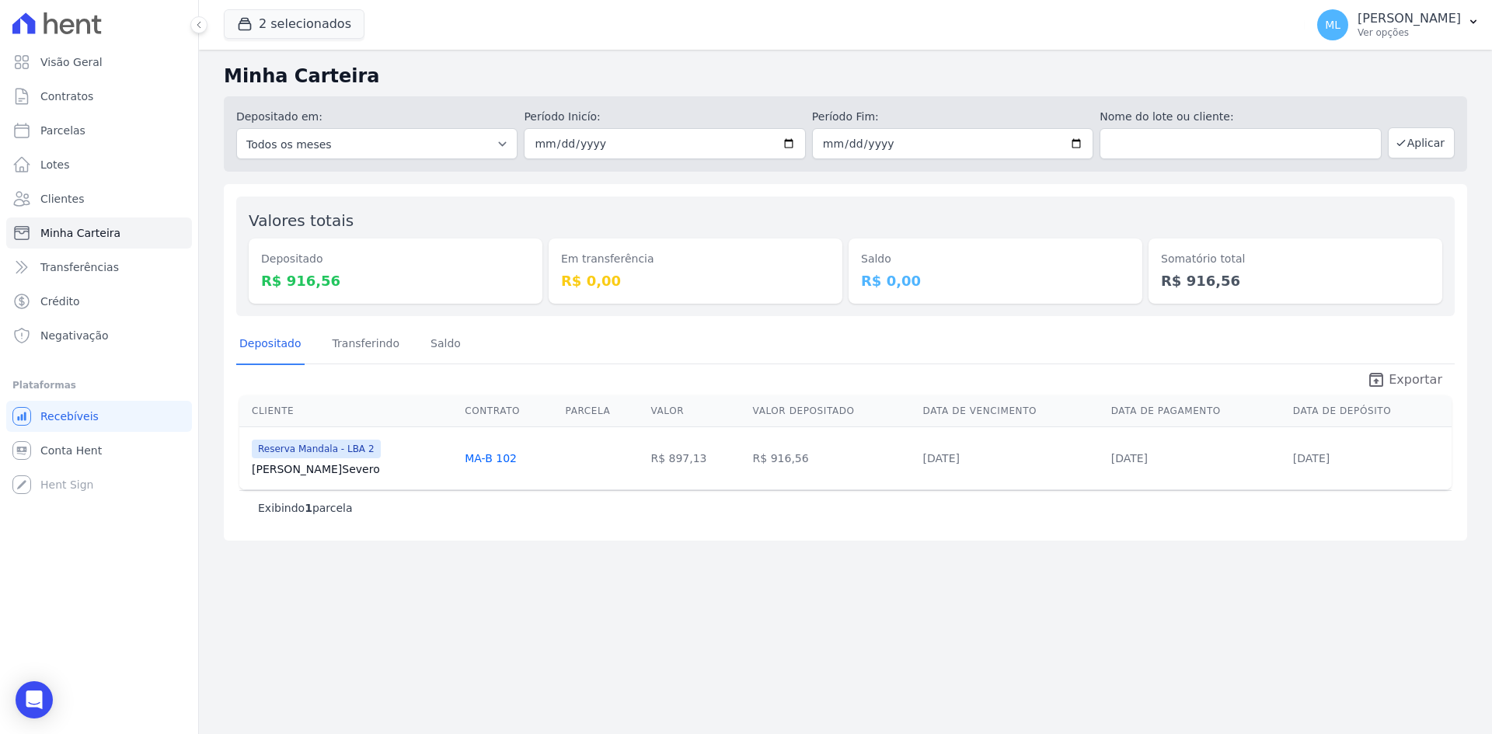
click at [1381, 380] on icon "unarchive" at bounding box center [1376, 380] width 19 height 19
drag, startPoint x: 589, startPoint y: 340, endPoint x: 686, endPoint y: 284, distance: 111.8
click at [589, 340] on div "Depositado Transferindo [GEOGRAPHIC_DATA]" at bounding box center [845, 345] width 1219 height 38
click at [337, 26] on button "2 selecionados" at bounding box center [294, 24] width 141 height 30
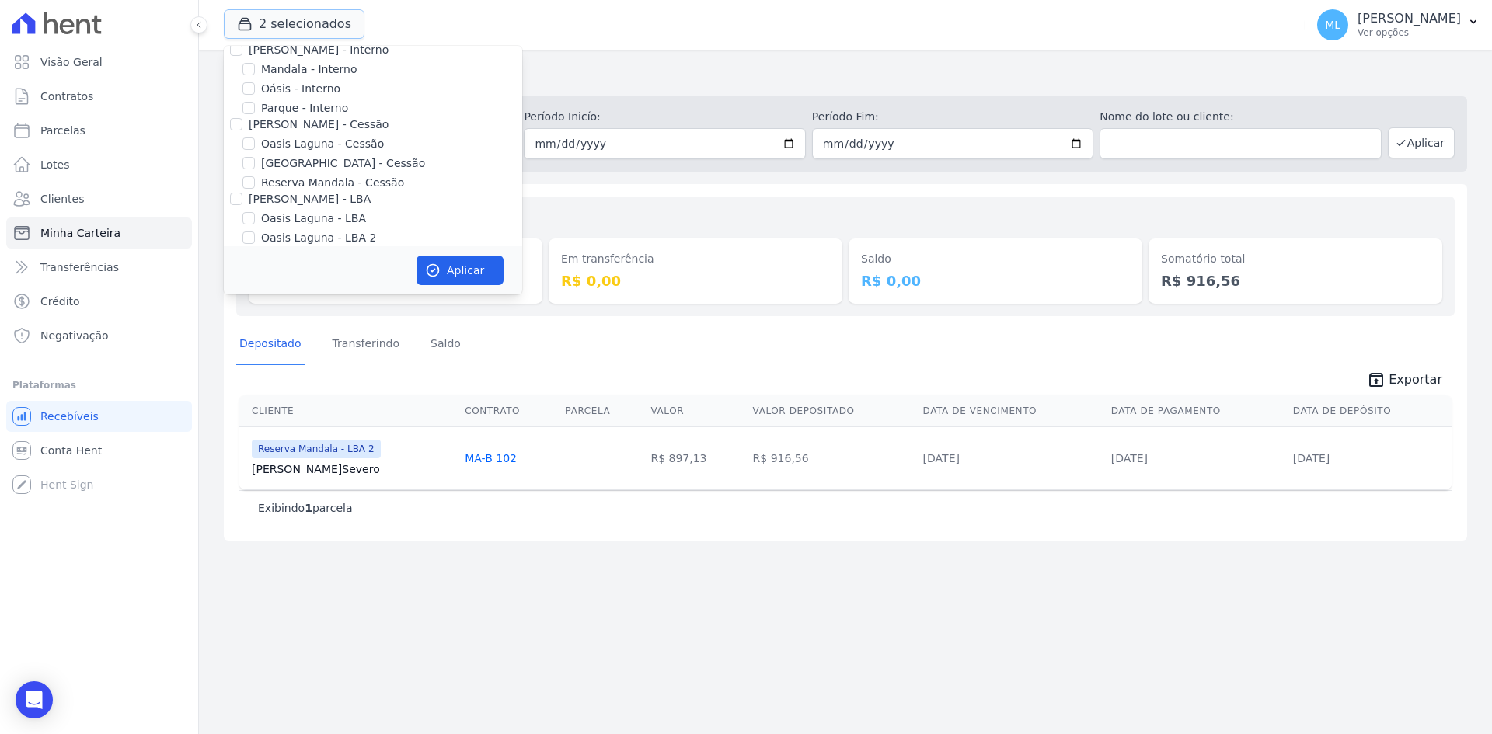
scroll to position [142, 0]
click at [326, 209] on label "Reserva Mandala - LBA" at bounding box center [323, 206] width 125 height 16
click at [255, 209] on input "Reserva Mandala - LBA" at bounding box center [248, 206] width 12 height 12
checkbox input "false"
click at [329, 229] on label "Reserva Mandala - LBA 2" at bounding box center [328, 226] width 135 height 16
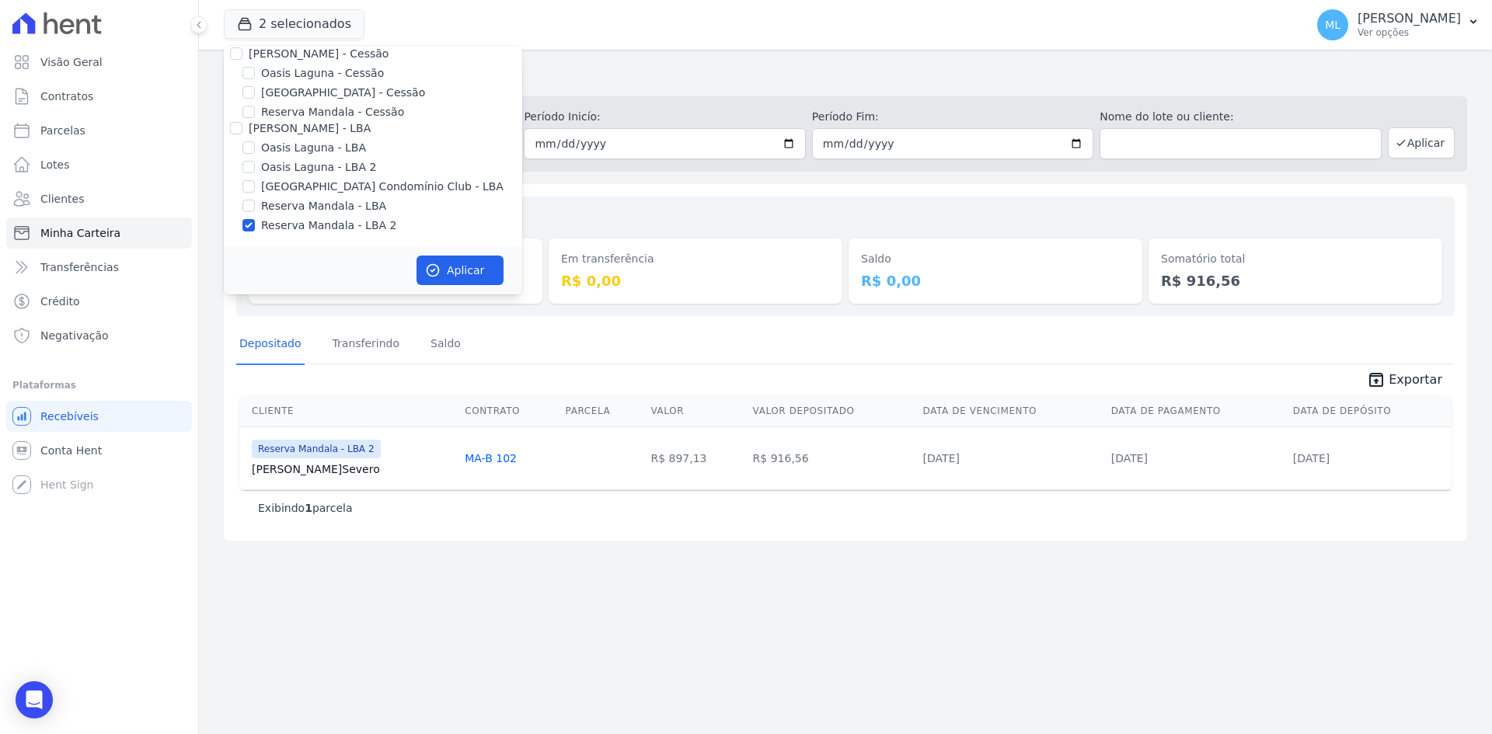
click at [255, 229] on input "Reserva Mandala - LBA 2" at bounding box center [248, 225] width 12 height 12
checkbox input "false"
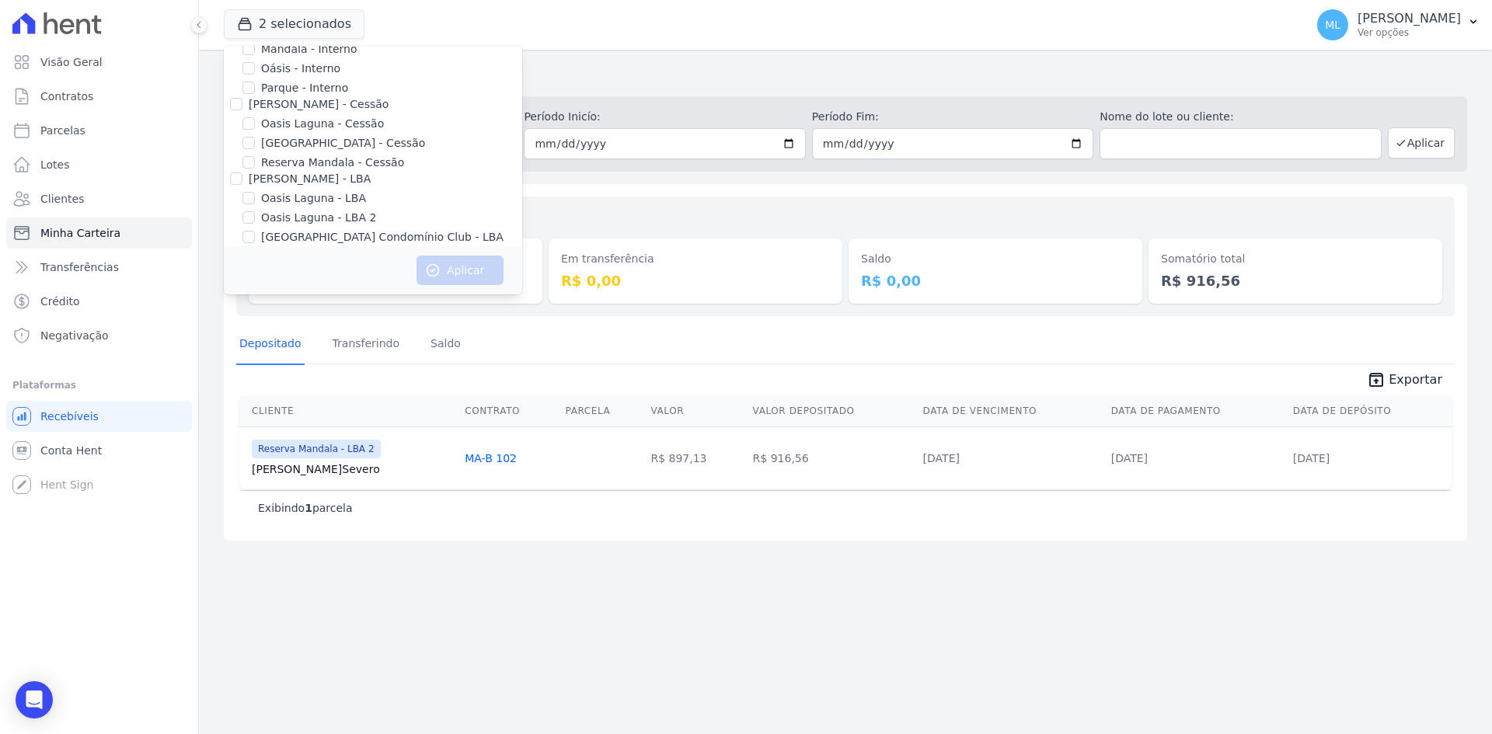
scroll to position [65, 0]
click at [330, 187] on label "Reserva Mandala - Cessão" at bounding box center [332, 190] width 143 height 16
click at [255, 187] on input "Reserva Mandala - Cessão" at bounding box center [248, 189] width 12 height 12
checkbox input "true"
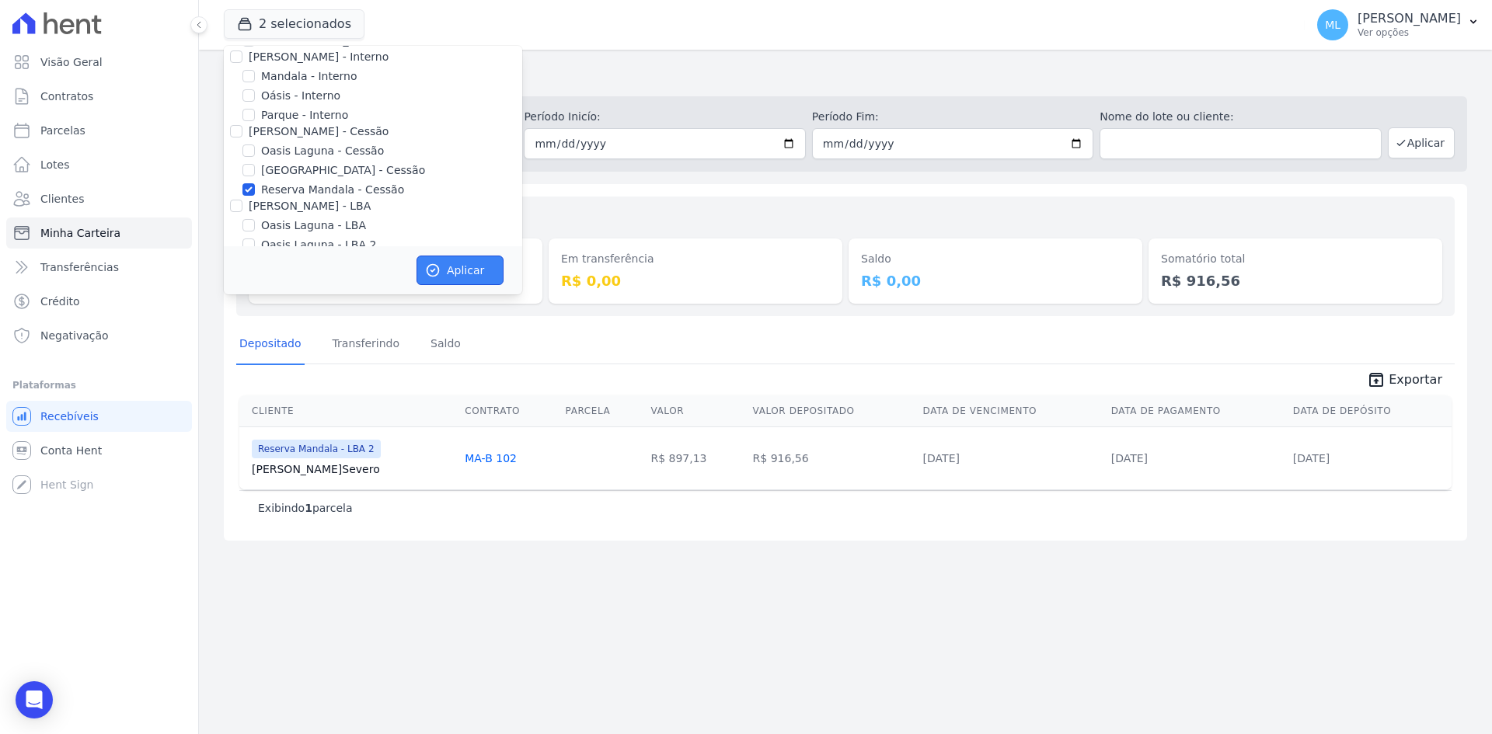
click at [453, 260] on button "Aplicar" at bounding box center [460, 271] width 87 height 30
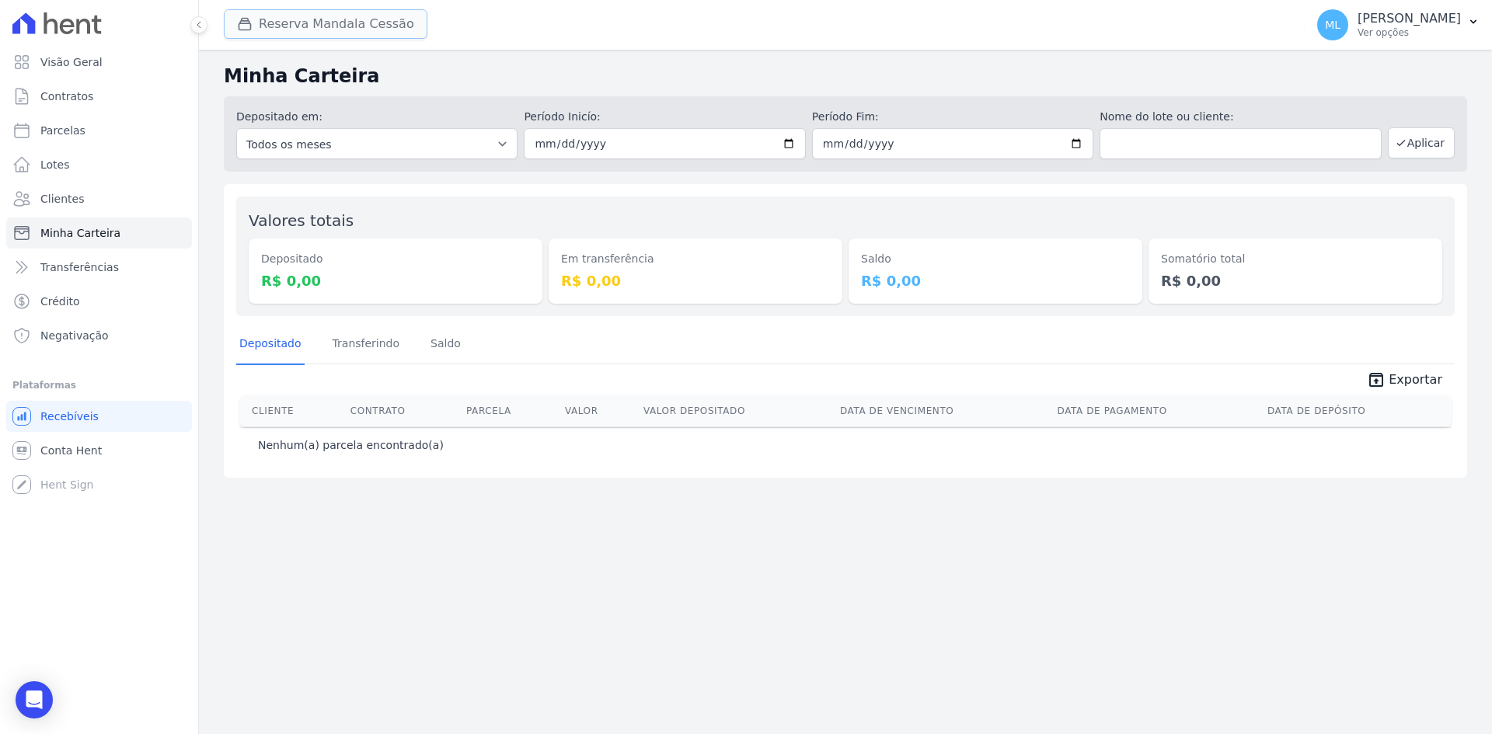
click at [377, 32] on button "Reserva Mandala Cessão" at bounding box center [326, 24] width 204 height 30
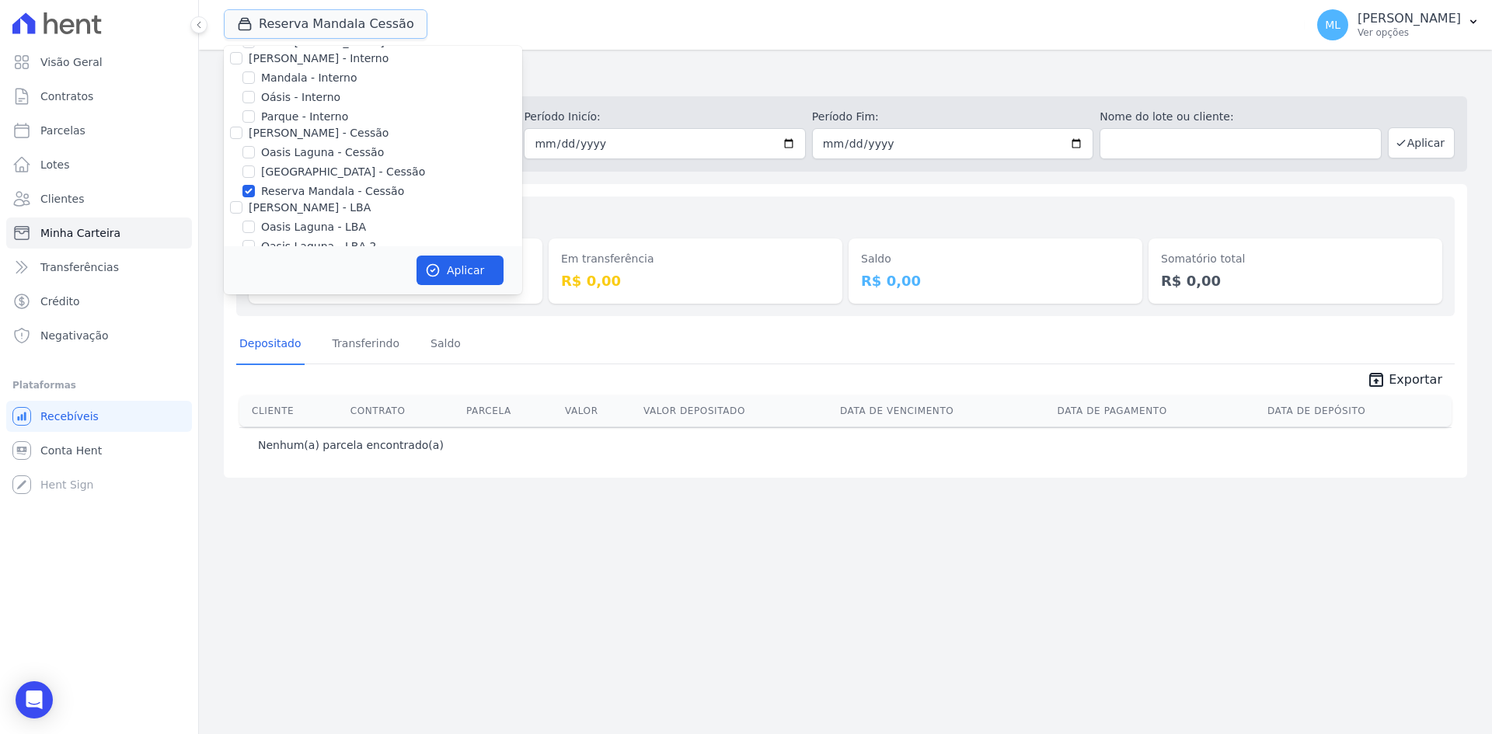
scroll to position [142, 0]
click at [347, 110] on label "Reserva Mandala - Cessão" at bounding box center [332, 112] width 143 height 16
click at [255, 110] on input "Reserva Mandala - Cessão" at bounding box center [248, 112] width 12 height 12
checkbox input "false"
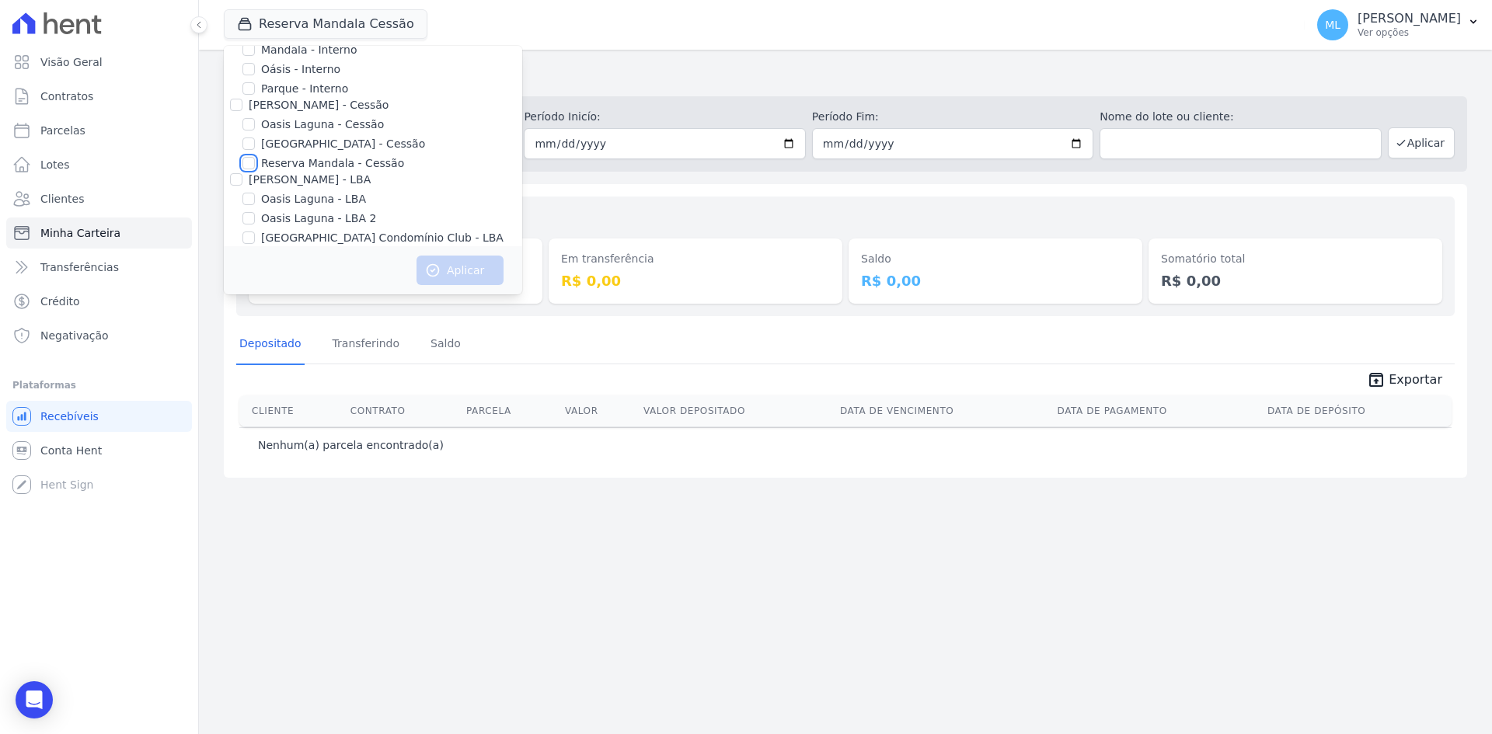
scroll to position [65, 0]
click at [340, 73] on label "Mandala - Interno" at bounding box center [309, 76] width 96 height 16
click at [255, 73] on input "Mandala - Interno" at bounding box center [248, 76] width 12 height 12
checkbox input "true"
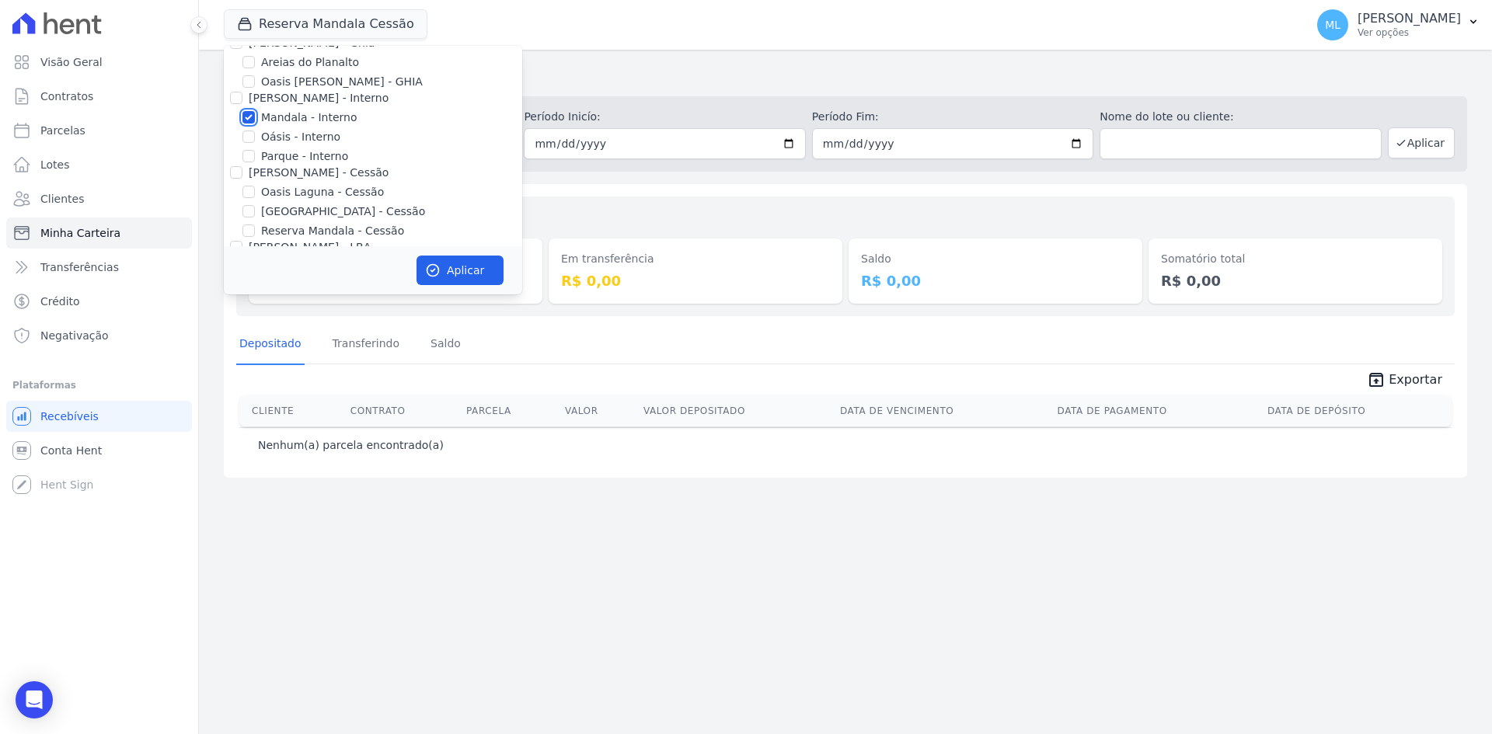
scroll to position [0, 0]
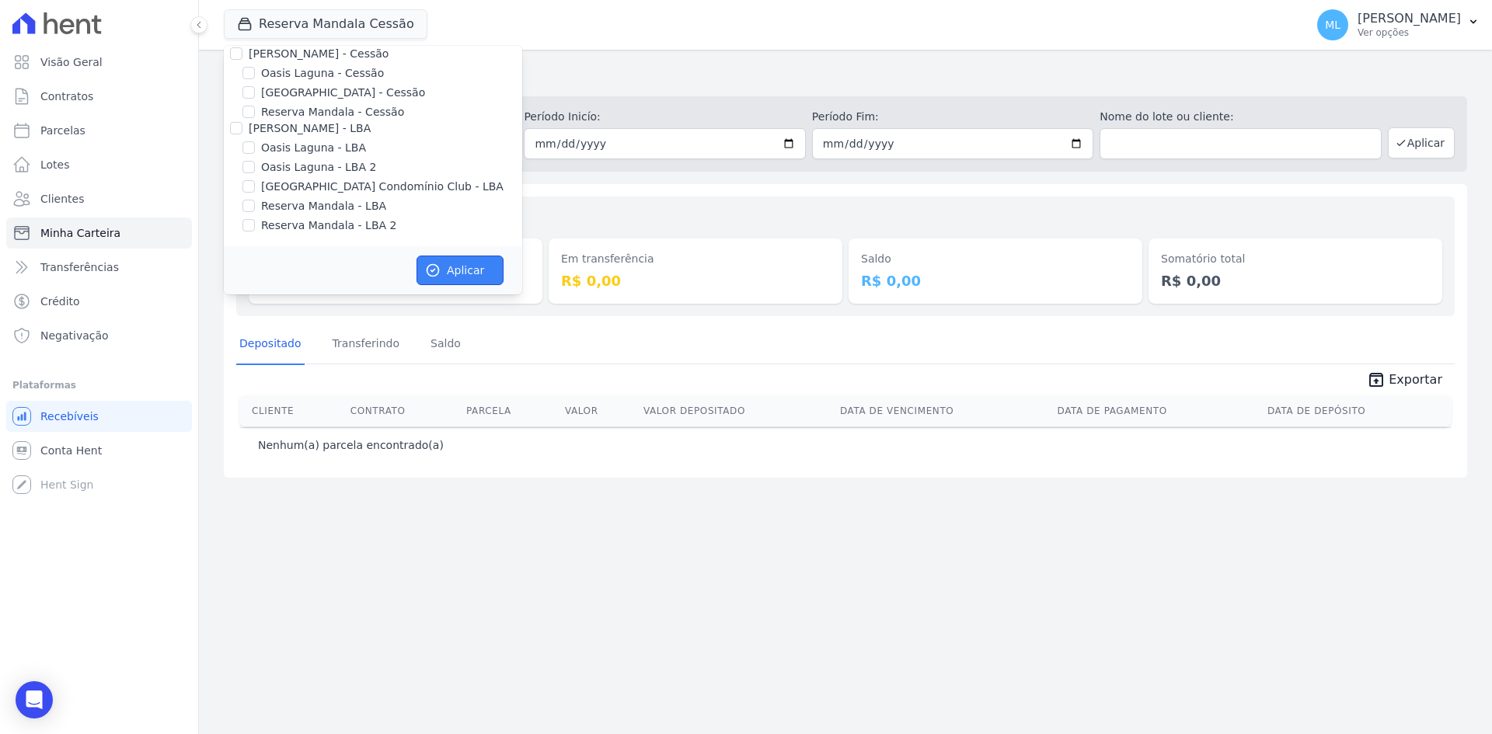
click at [441, 269] on button "Aplicar" at bounding box center [460, 271] width 87 height 30
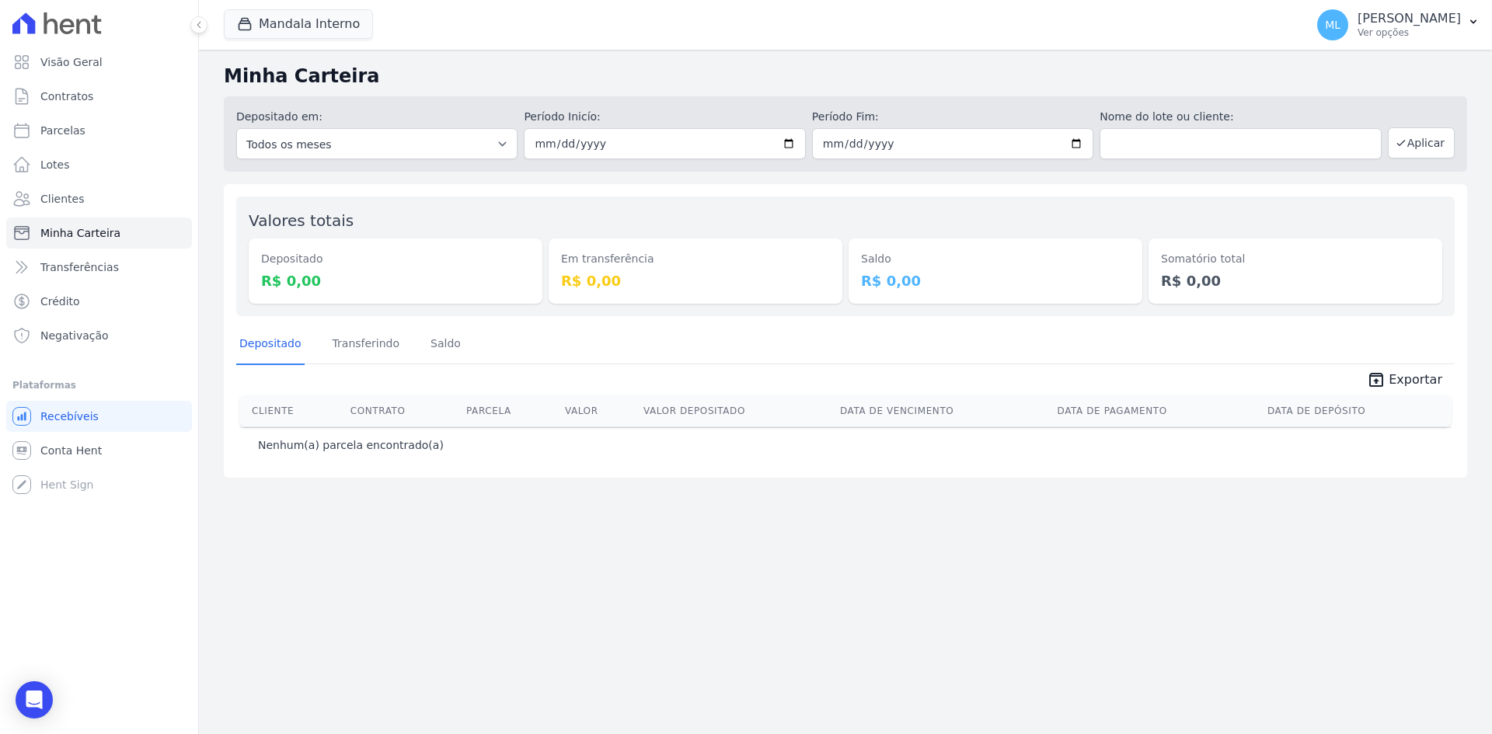
click at [745, 512] on div "Minha Carteira Depositado em: Todos os meses Novembro/2024 Dezembro/2024 Janeir…" at bounding box center [845, 392] width 1293 height 685
click at [120, 201] on link "Clientes" at bounding box center [99, 198] width 186 height 31
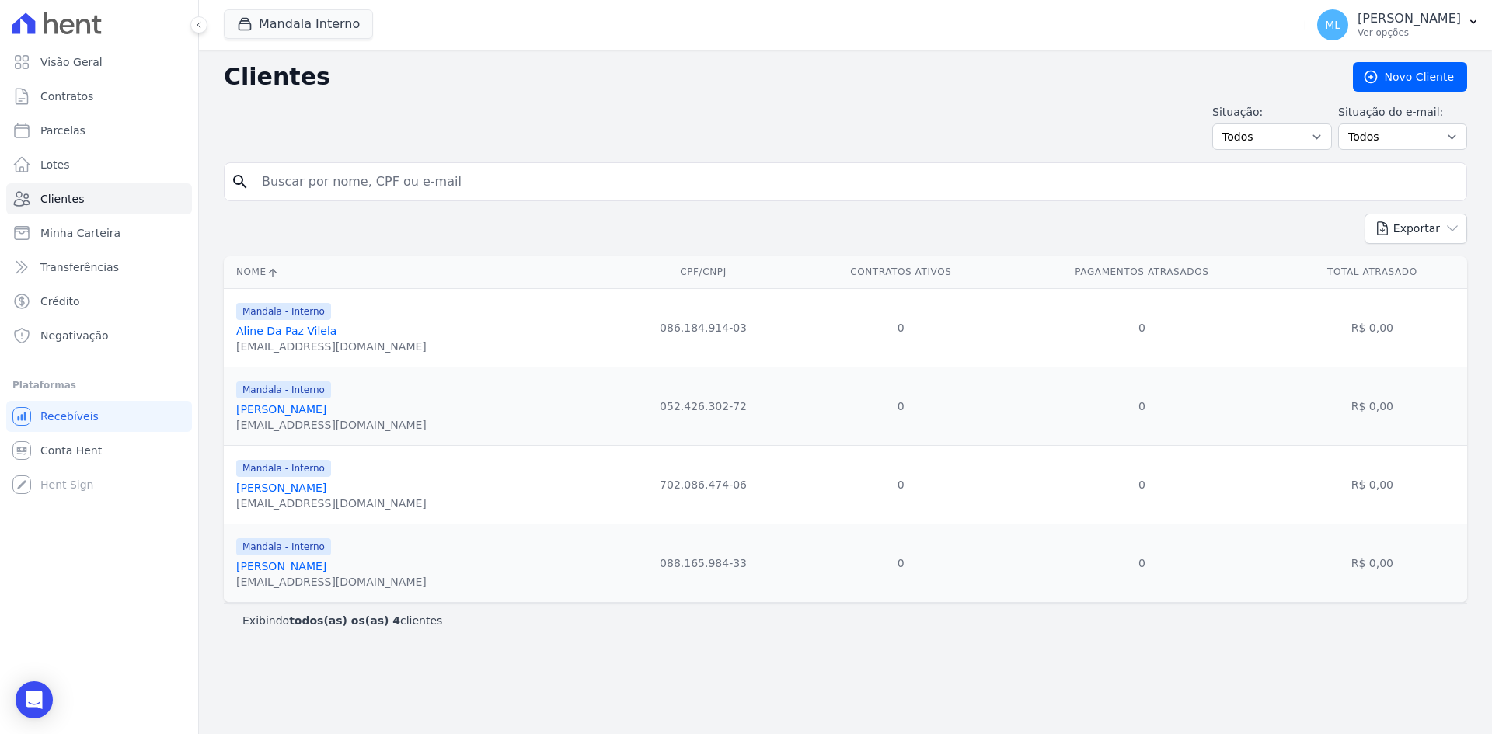
click at [411, 176] on input "search" at bounding box center [857, 181] width 1208 height 31
type input "[PERSON_NAME]"
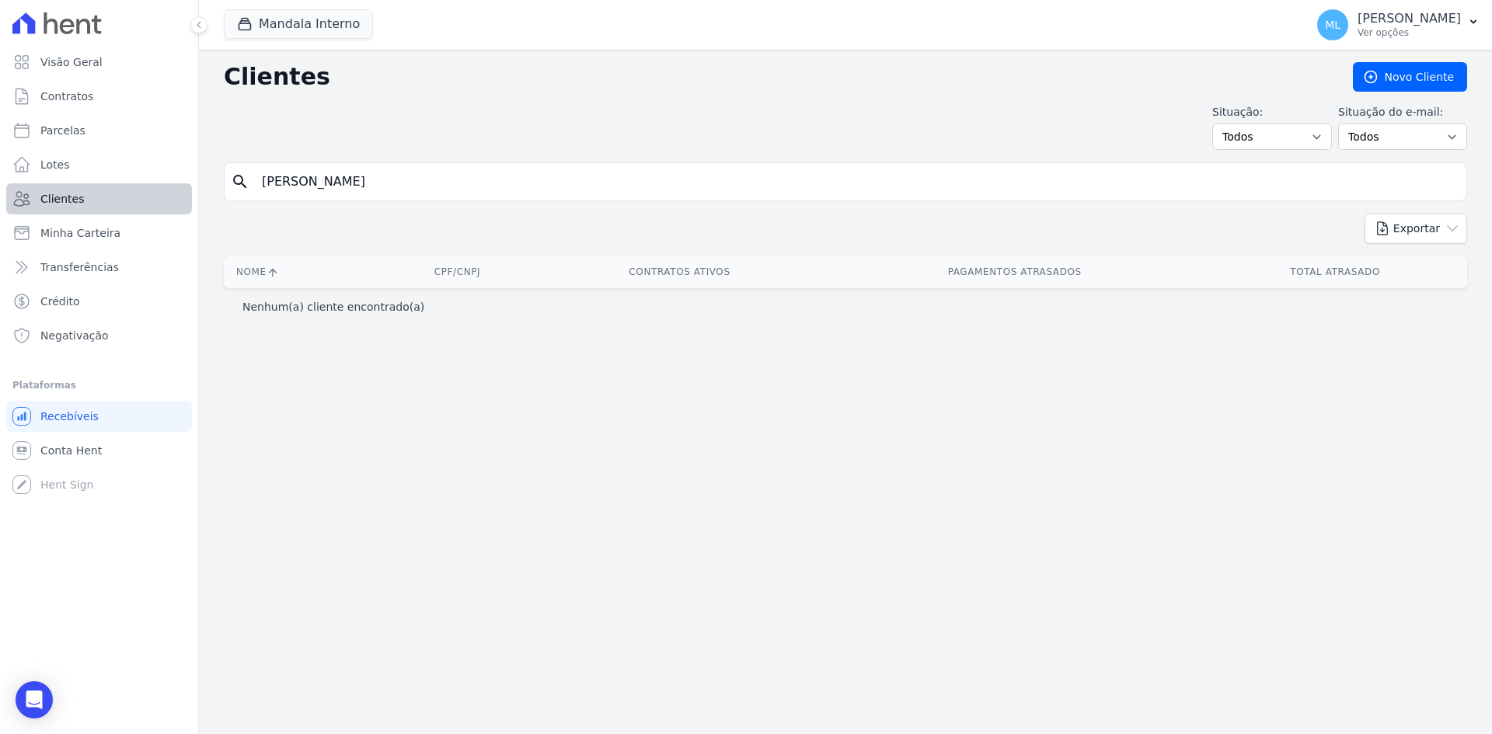
drag, startPoint x: 330, startPoint y: 180, endPoint x: 188, endPoint y: 186, distance: 141.6
click at [189, 186] on div "Visão Geral Contratos [GEOGRAPHIC_DATA] Lotes Clientes Minha Carteira Transferê…" at bounding box center [746, 367] width 1492 height 734
type input "thic"
drag, startPoint x: 316, startPoint y: 187, endPoint x: 214, endPoint y: 187, distance: 102.6
click at [215, 187] on div "Clientes [GEOGRAPHIC_DATA] Situação: Todos Adimplentes Inadimplentes Situação d…" at bounding box center [845, 392] width 1293 height 685
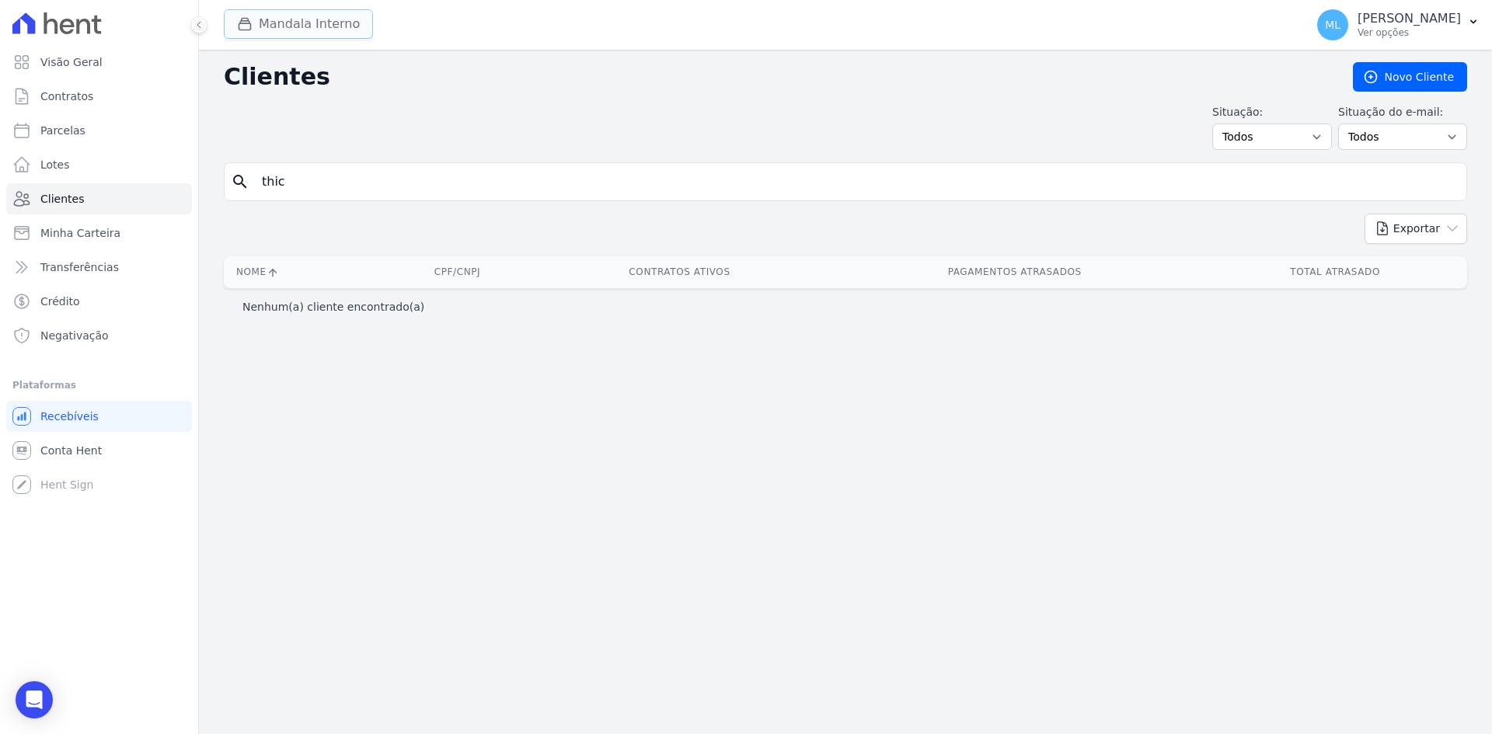
click at [287, 30] on button "Mandala Interno" at bounding box center [298, 24] width 149 height 30
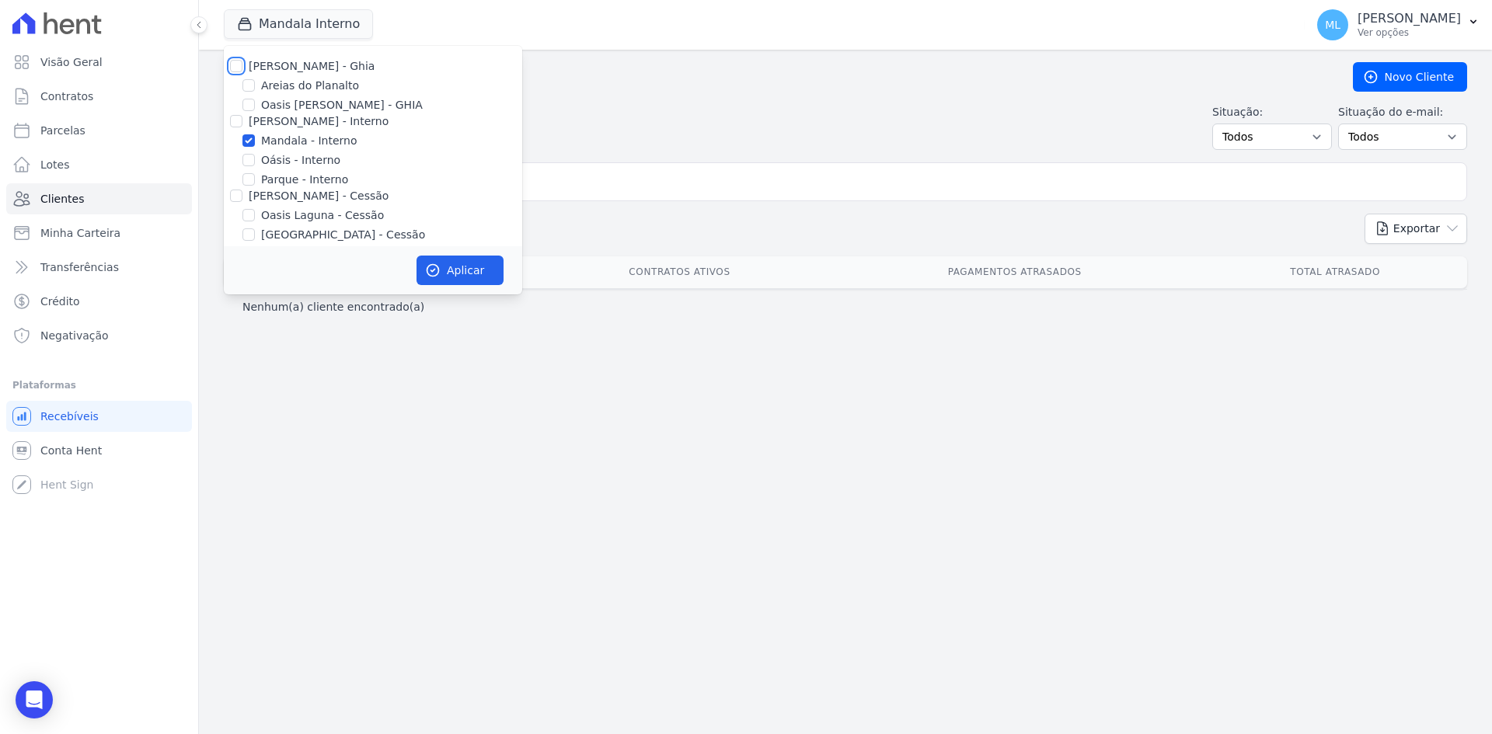
click at [233, 63] on input "[PERSON_NAME] - Ghia" at bounding box center [236, 66] width 12 height 12
checkbox input "true"
click at [234, 117] on input "[PERSON_NAME] - Interno" at bounding box center [236, 121] width 12 height 12
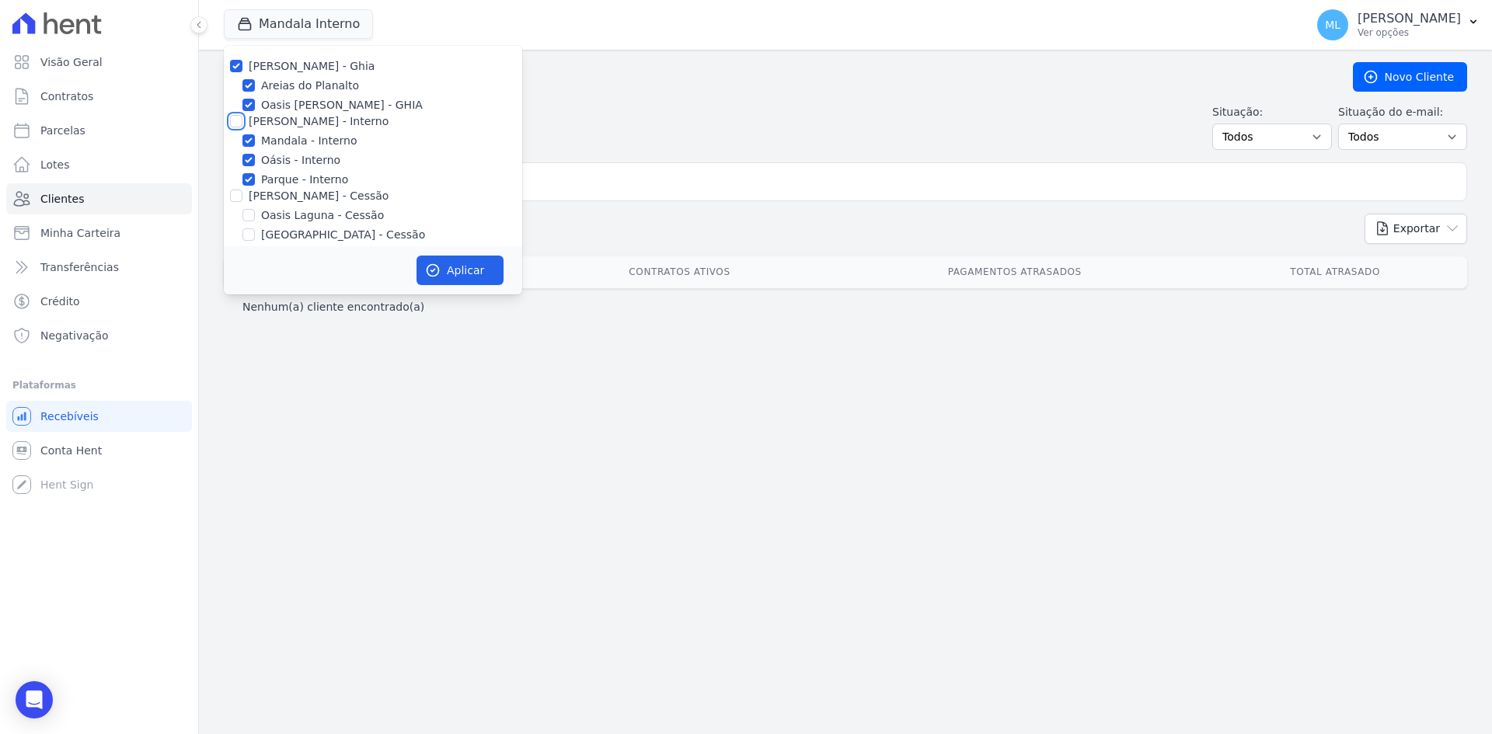
checkbox input "true"
click at [232, 191] on input "[PERSON_NAME] - Cessão" at bounding box center [236, 196] width 12 height 12
checkbox input "true"
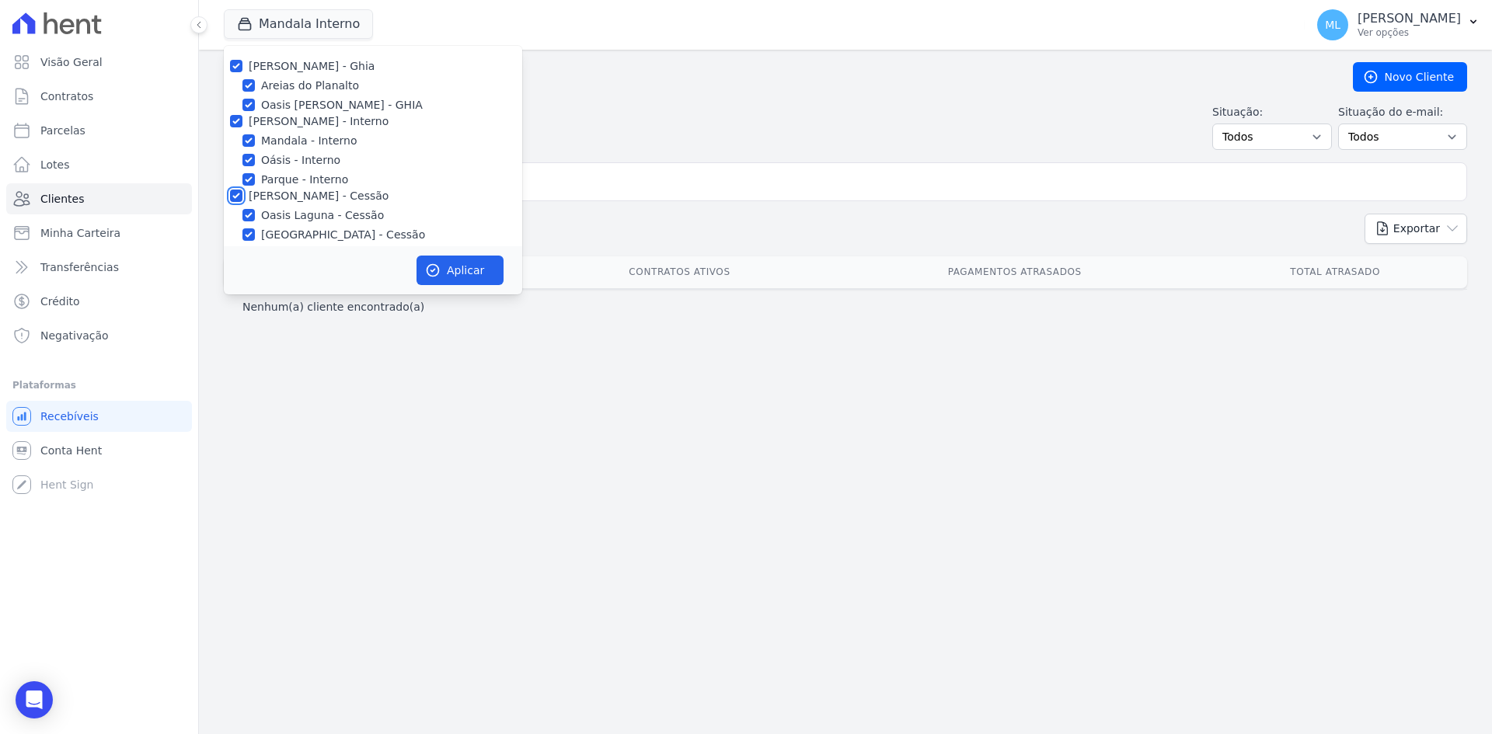
checkbox input "true"
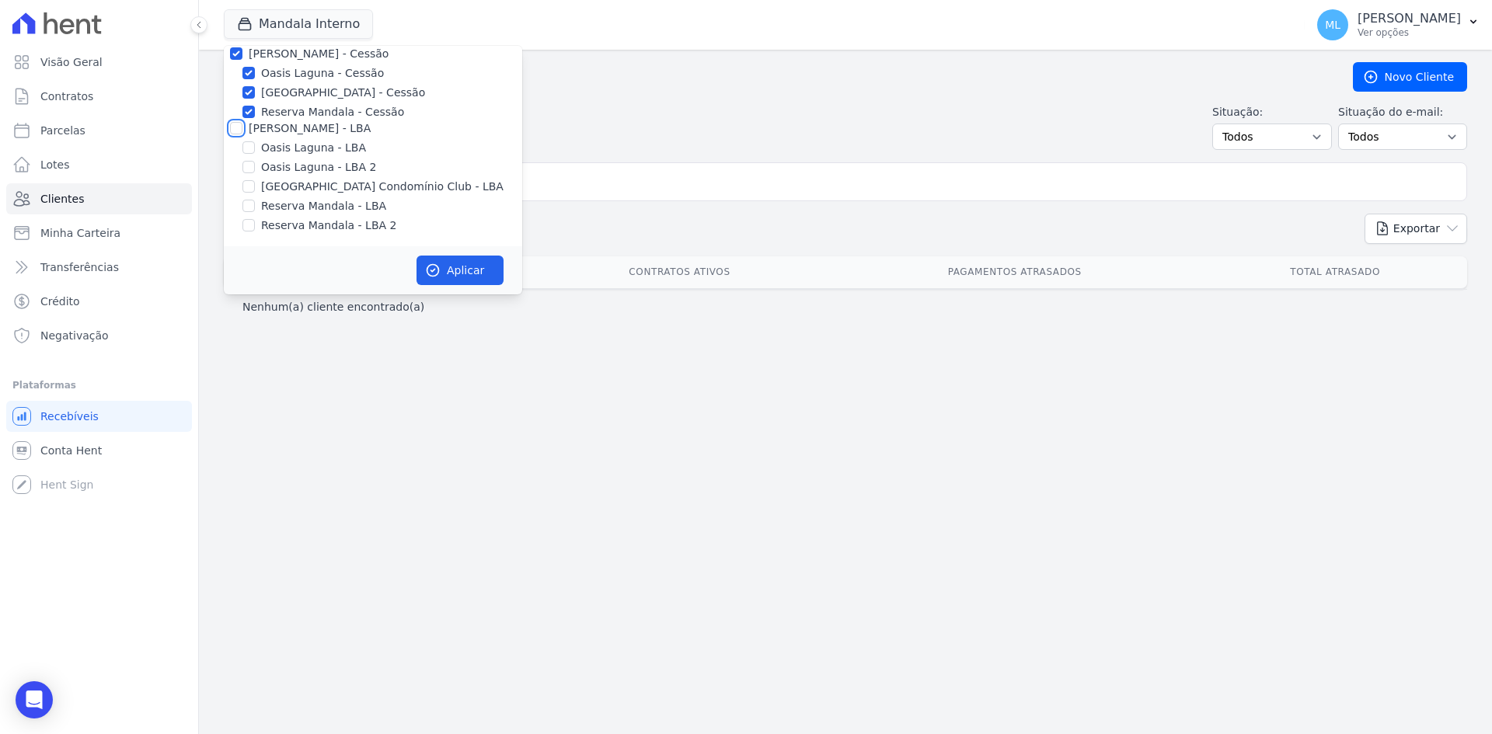
click at [236, 128] on input "[PERSON_NAME] - LBA" at bounding box center [236, 128] width 12 height 12
checkbox input "true"
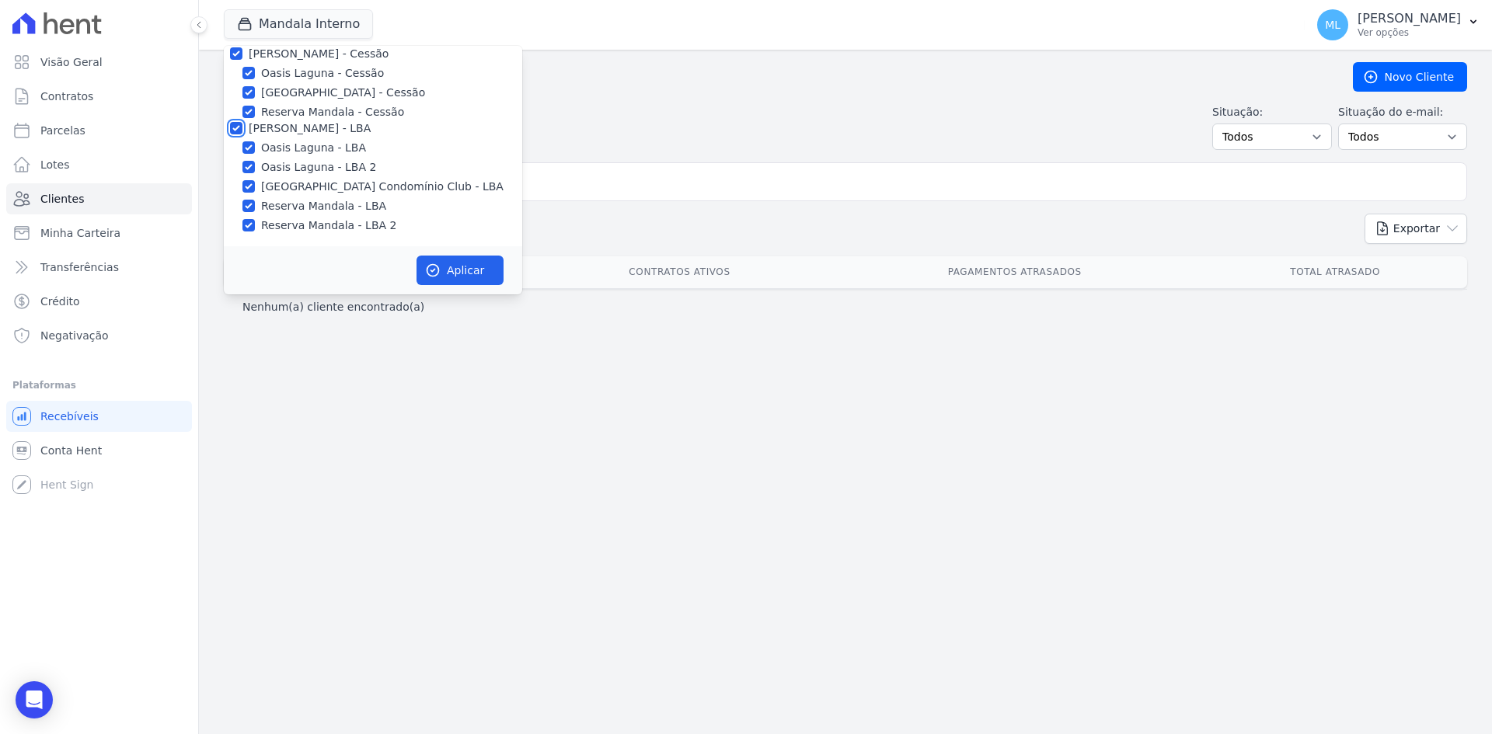
checkbox input "true"
click at [434, 263] on icon "button" at bounding box center [433, 271] width 16 height 16
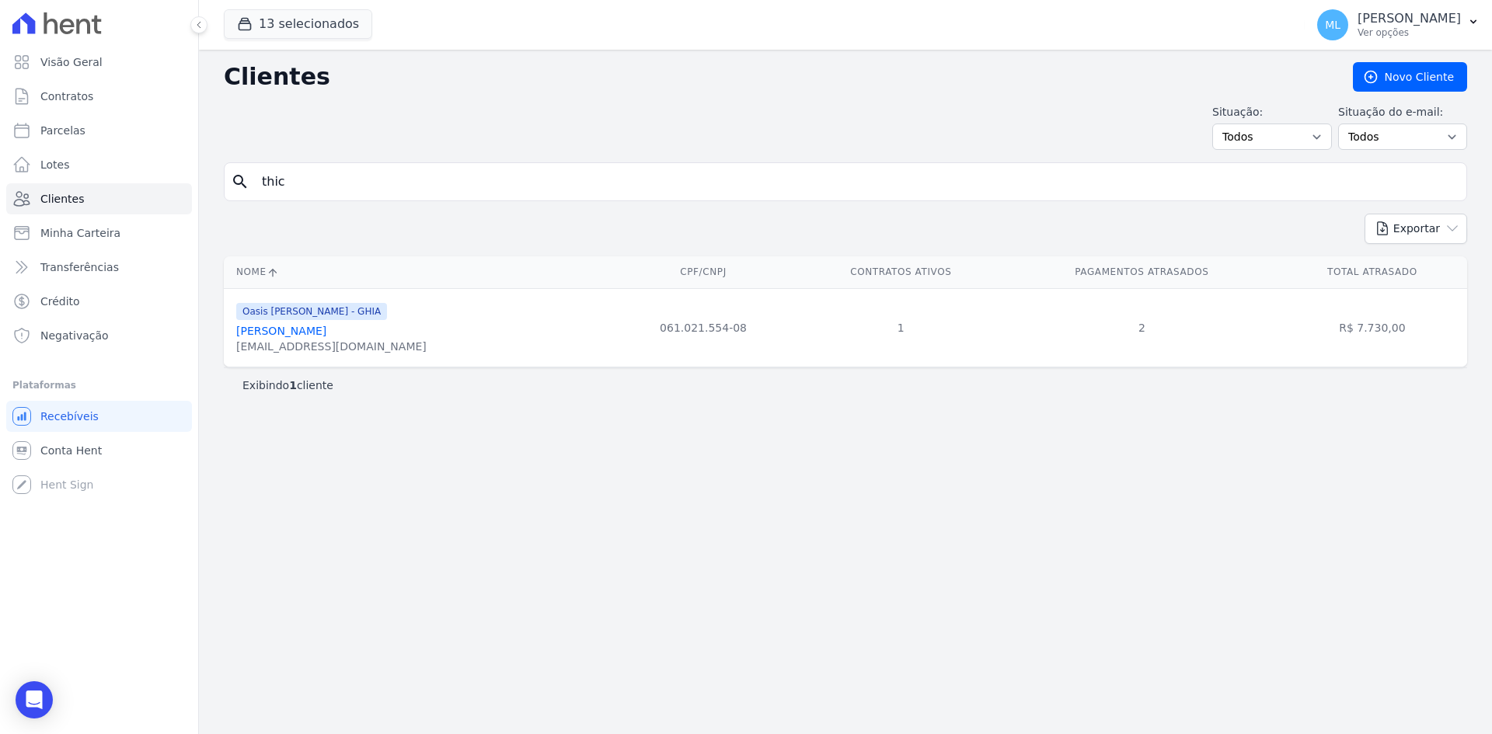
click at [326, 334] on link "[PERSON_NAME]" at bounding box center [281, 331] width 90 height 12
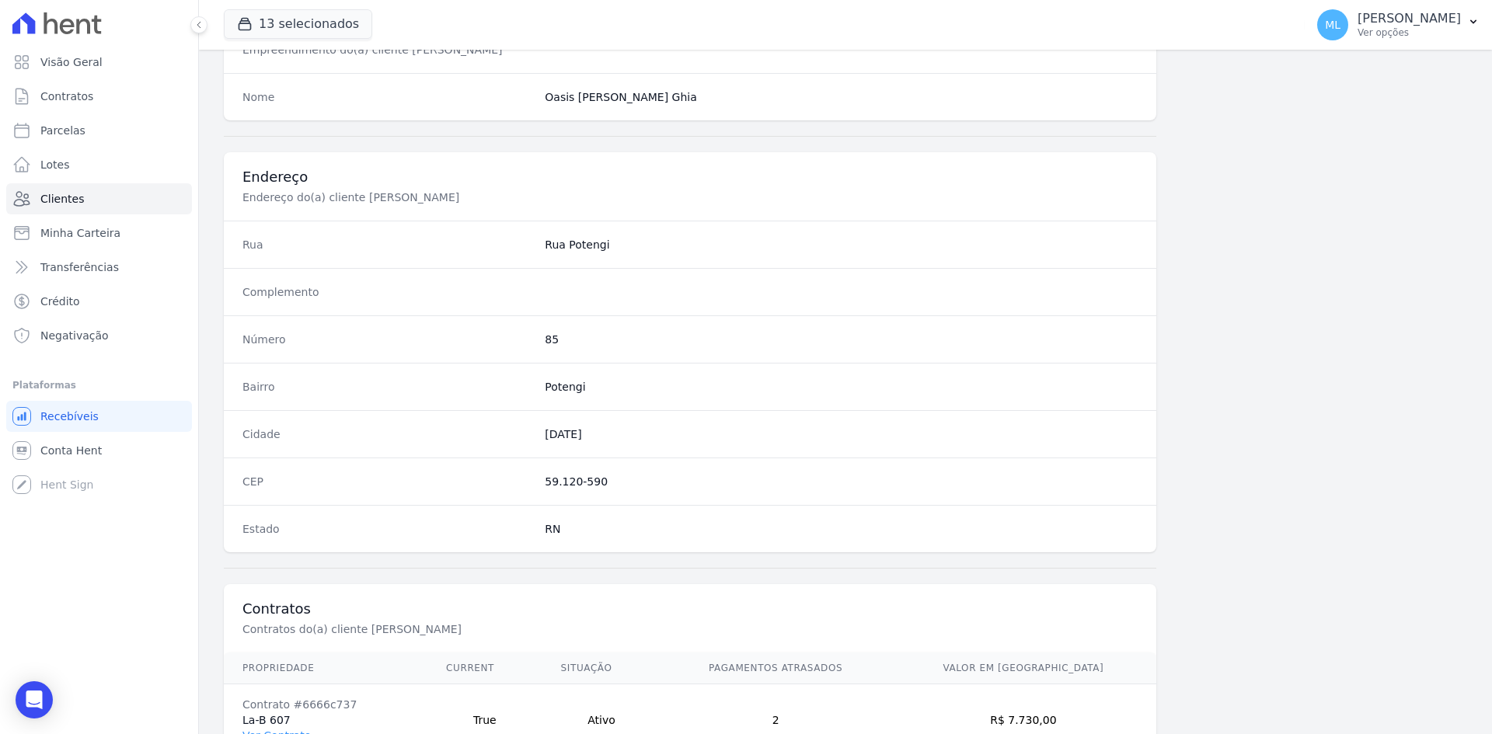
scroll to position [720, 0]
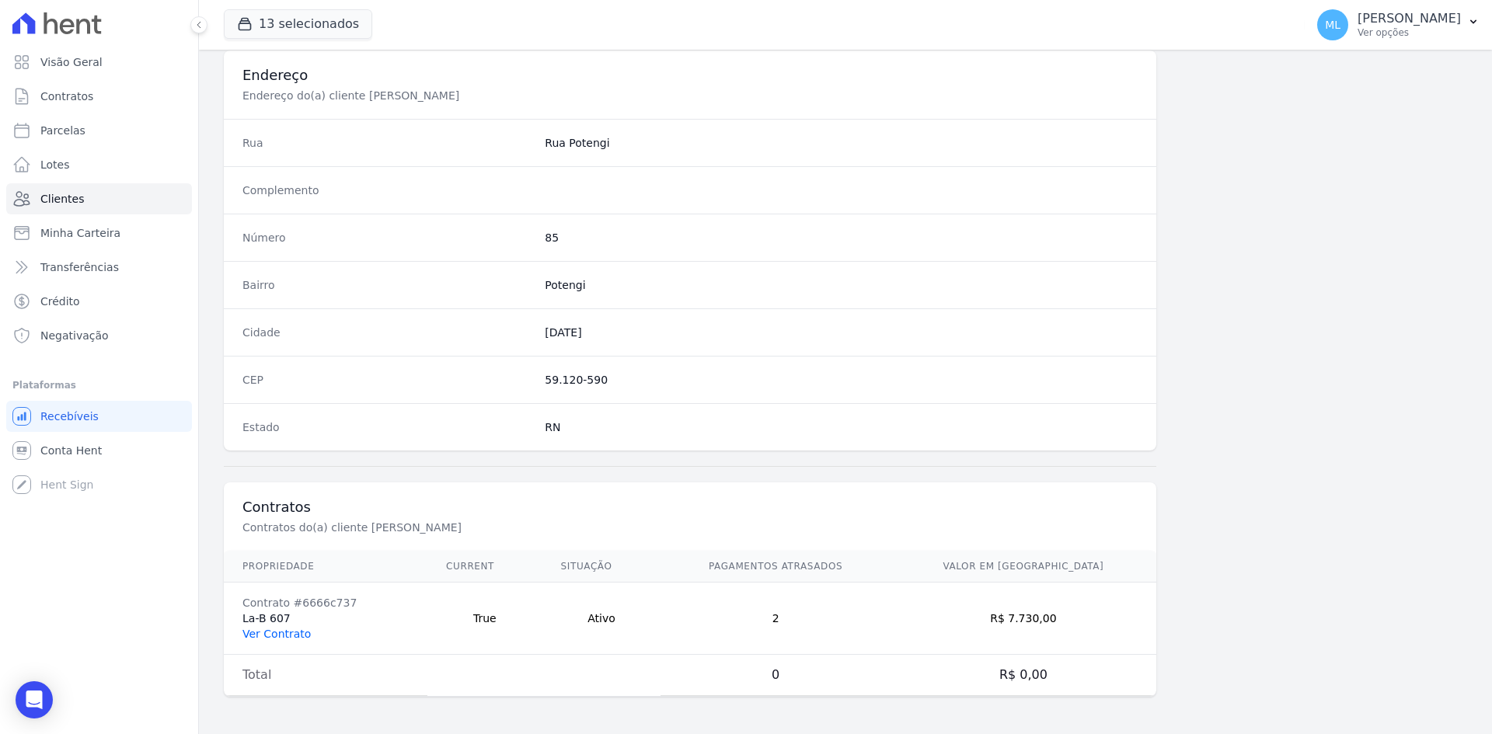
click at [298, 631] on link "Ver Contrato" at bounding box center [276, 634] width 68 height 12
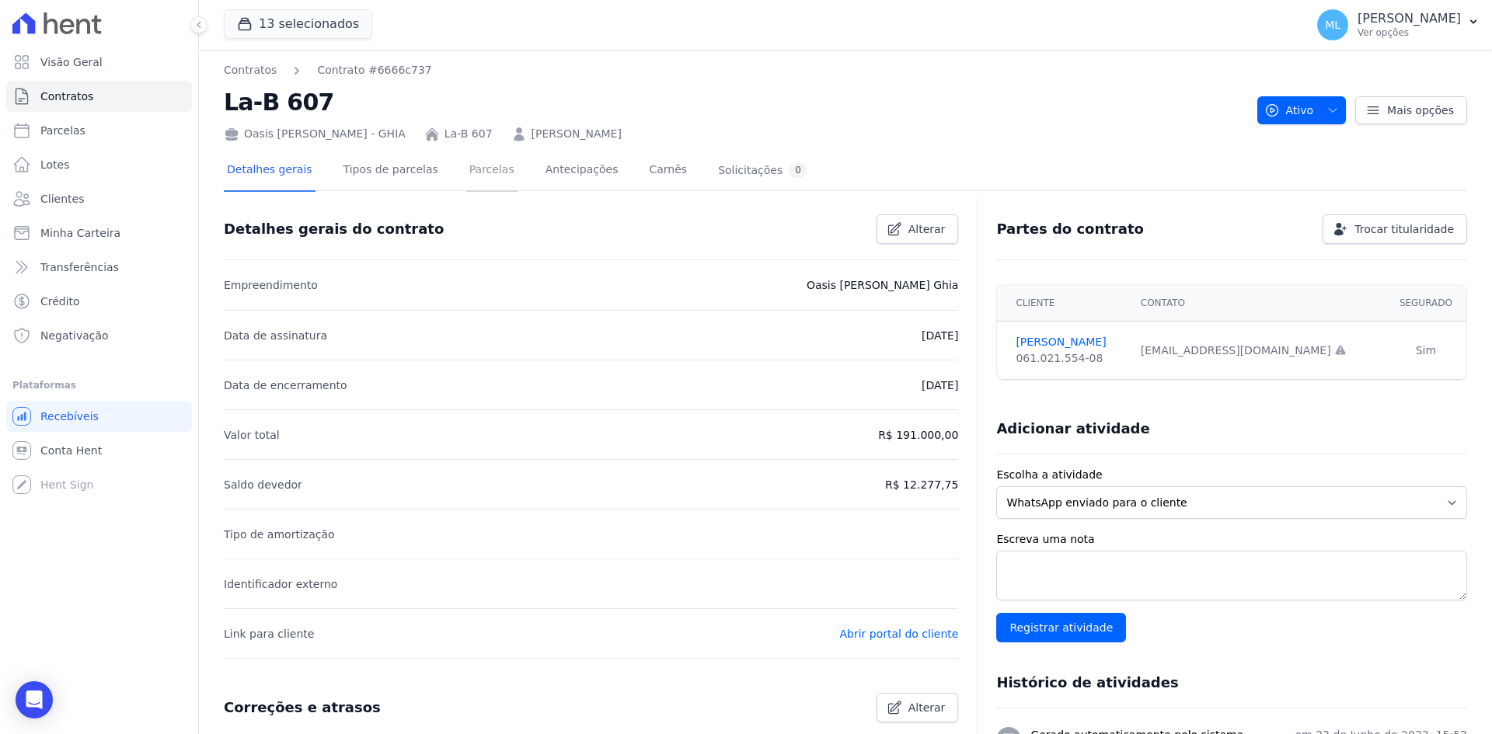
click at [466, 181] on link "Parcelas" at bounding box center [491, 171] width 51 height 41
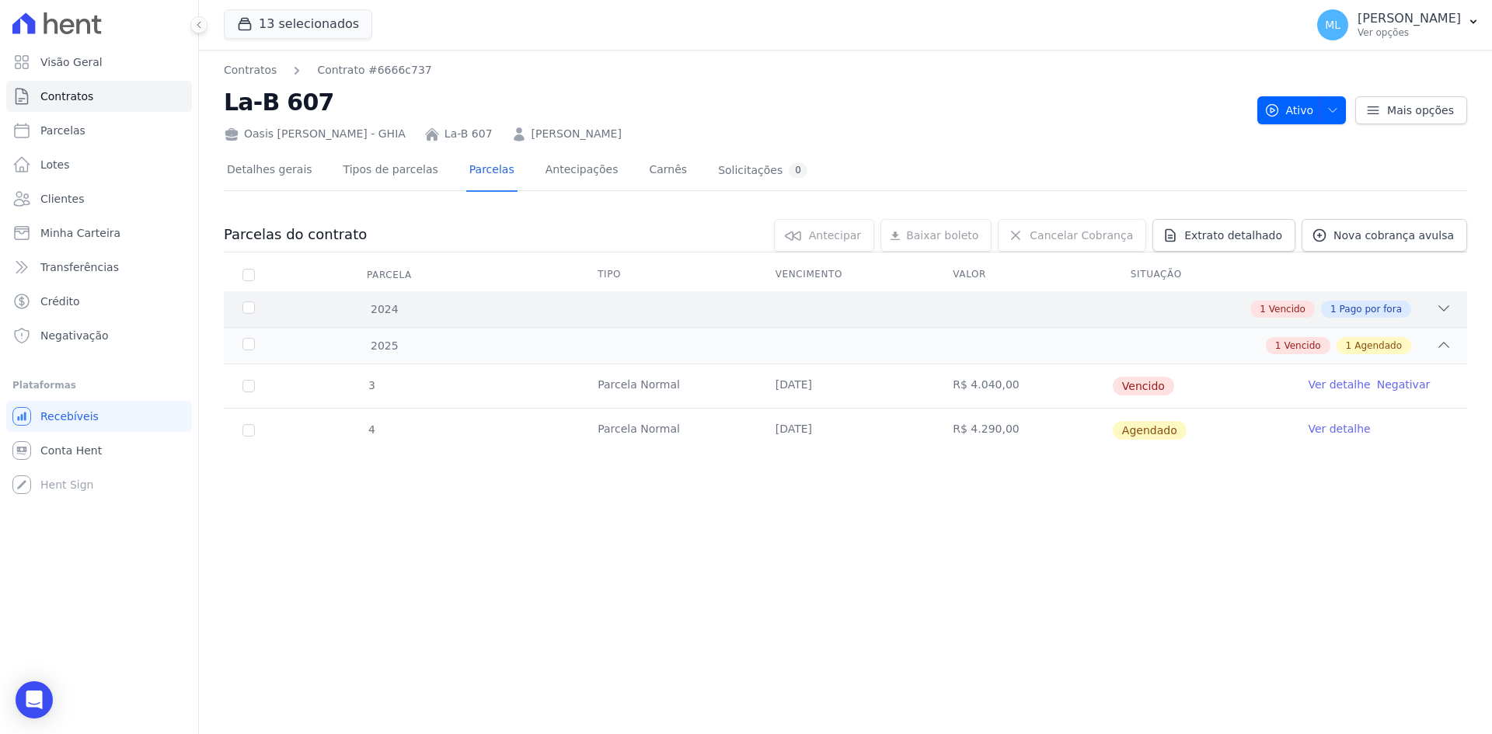
click at [539, 312] on div "1 Vencido 1 Pago por fora" at bounding box center [906, 309] width 1090 height 17
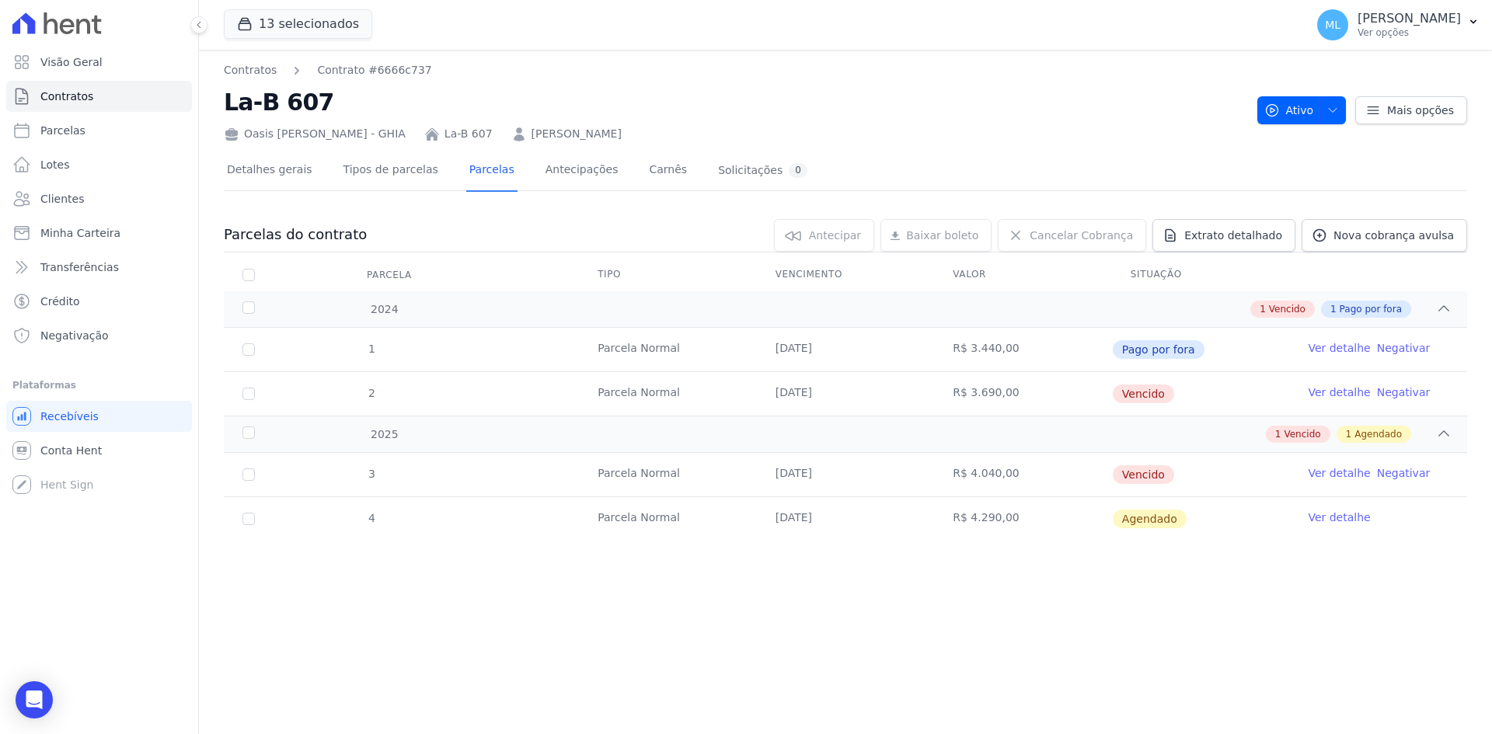
click at [1337, 472] on link "Ver detalhe" at bounding box center [1339, 474] width 62 height 16
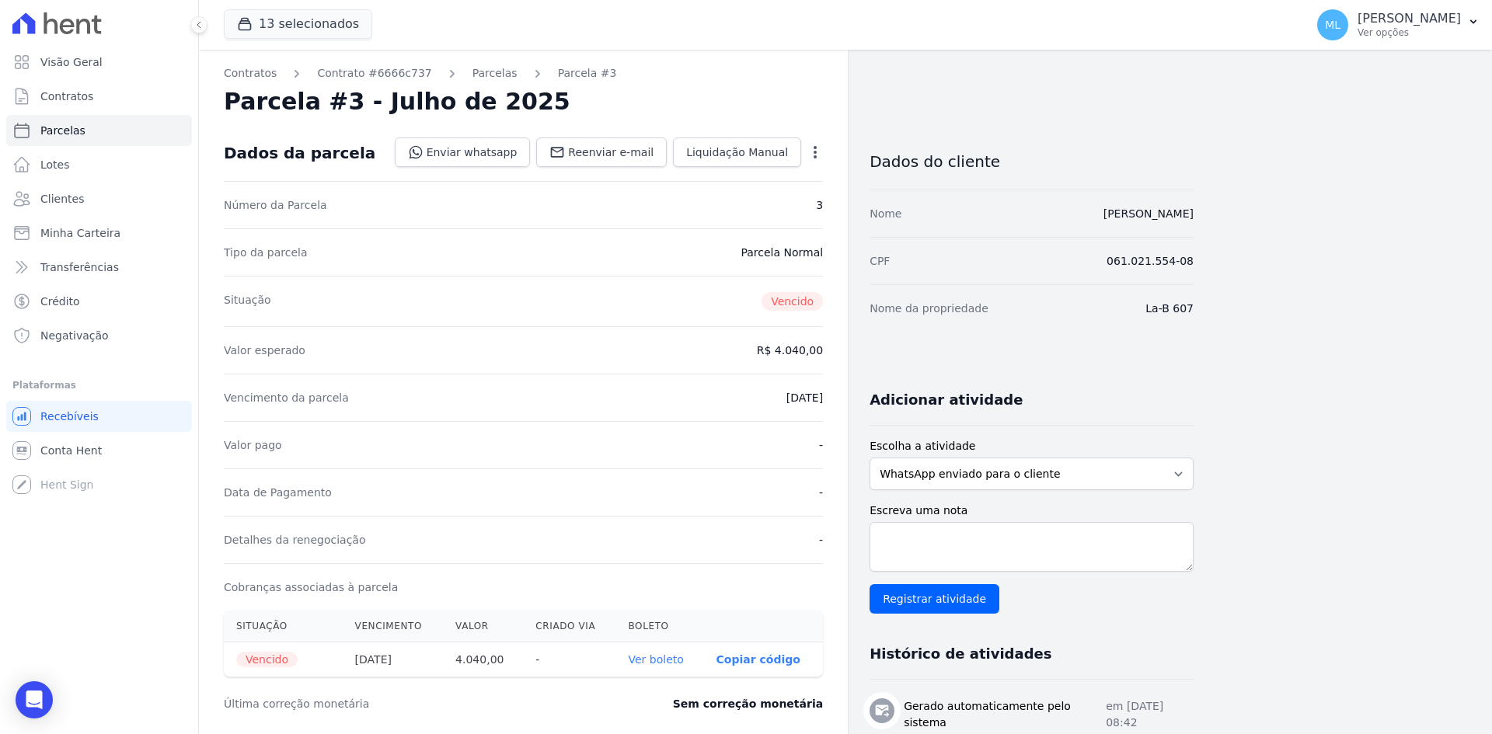
click at [665, 661] on link "Ver boleto" at bounding box center [656, 660] width 55 height 12
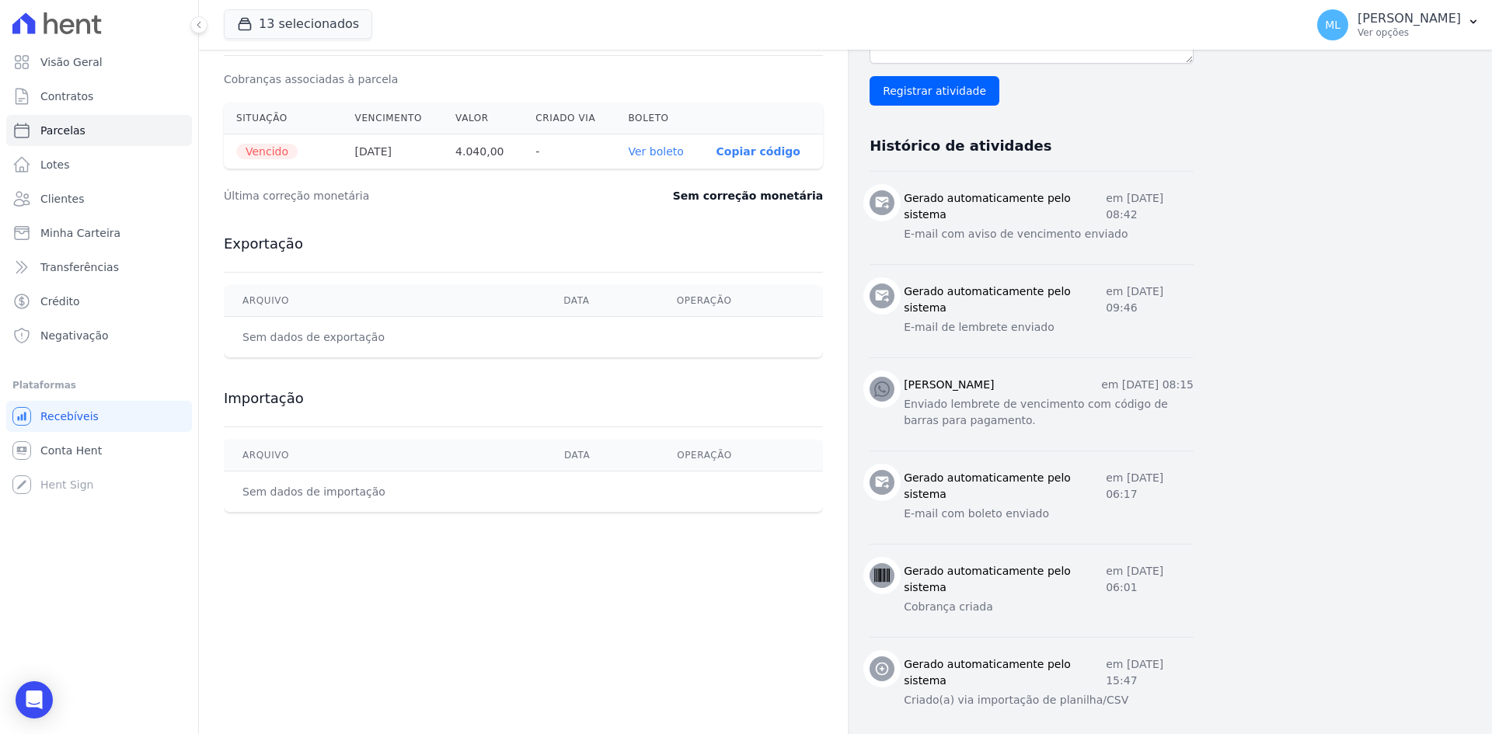
scroll to position [529, 0]
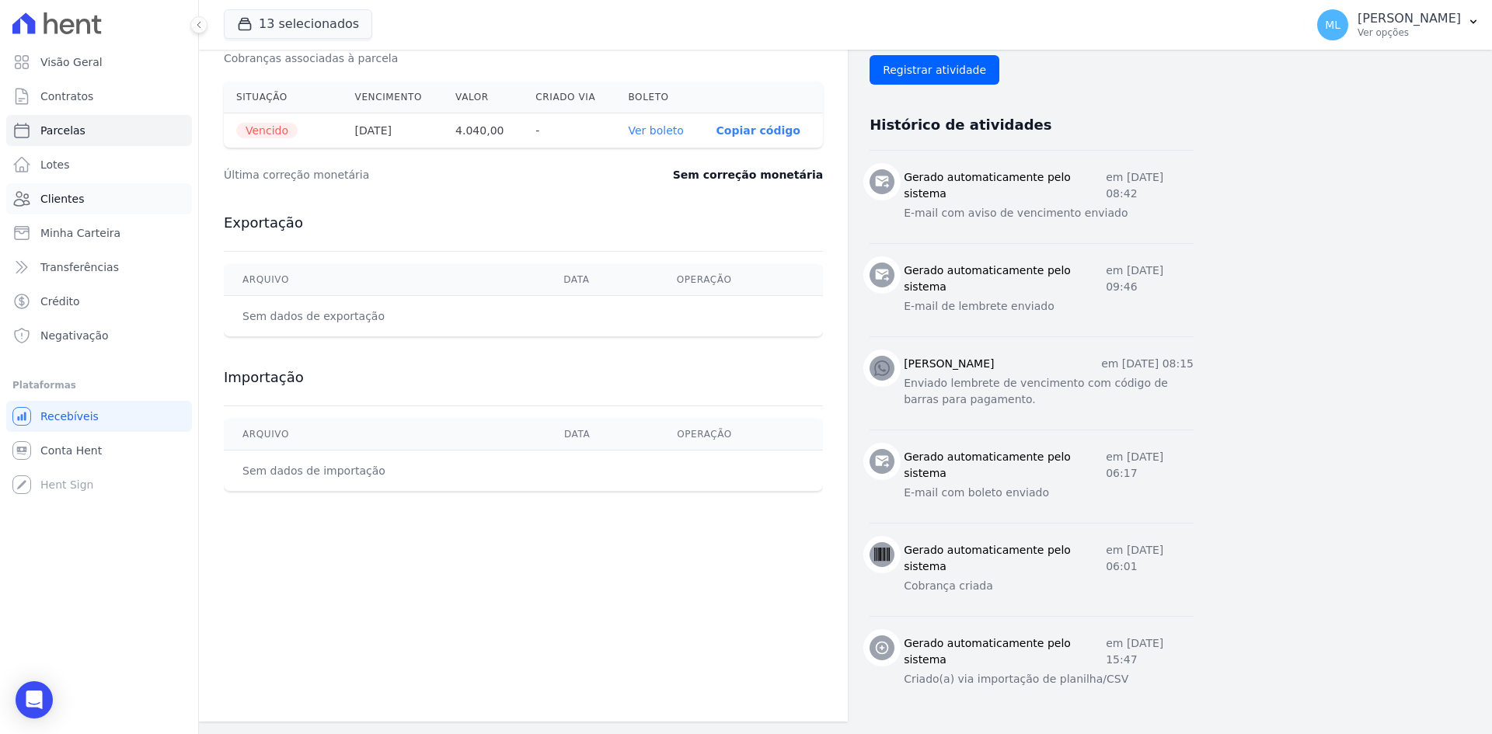
click at [86, 195] on link "Clientes" at bounding box center [99, 198] width 186 height 31
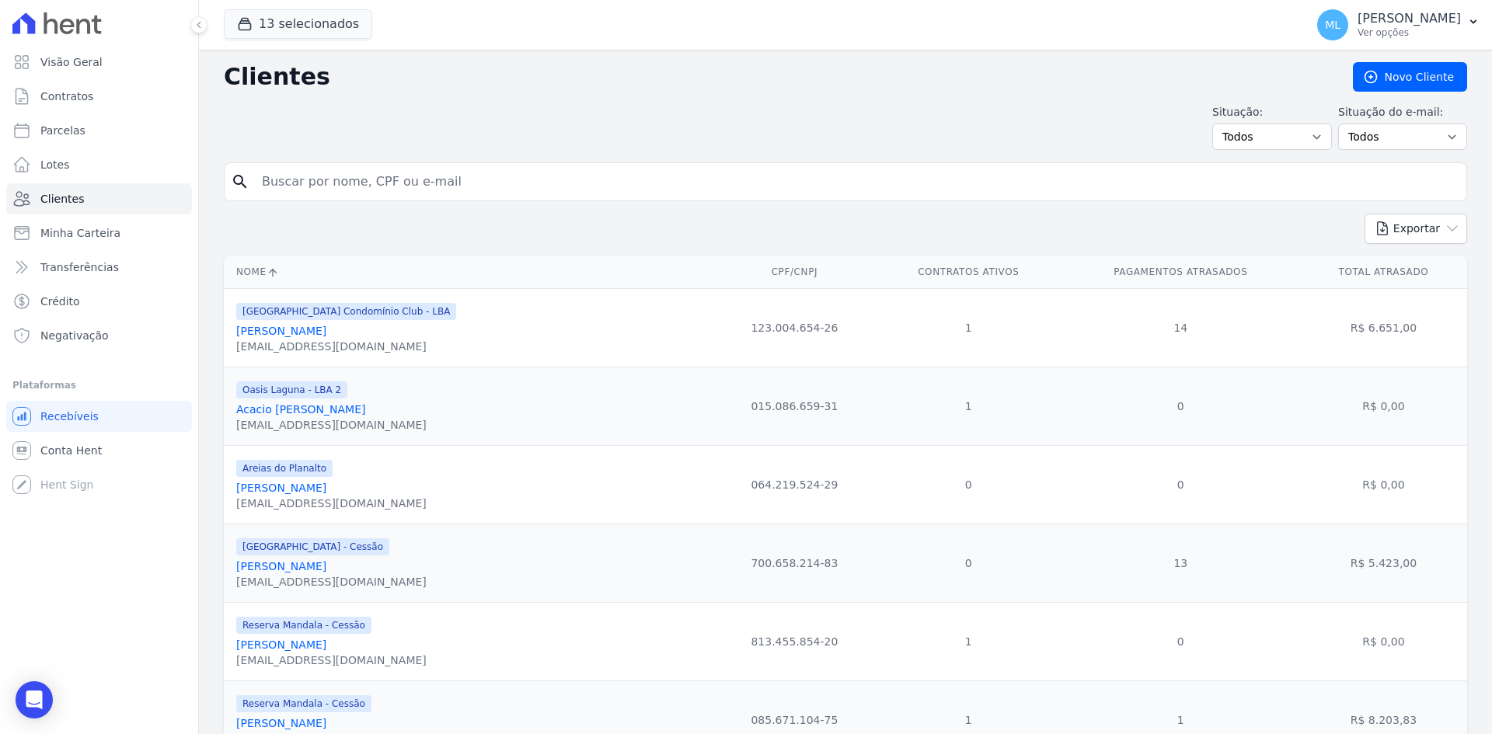
click at [330, 170] on input "search" at bounding box center [857, 181] width 1208 height 31
type input "[PERSON_NAME]"
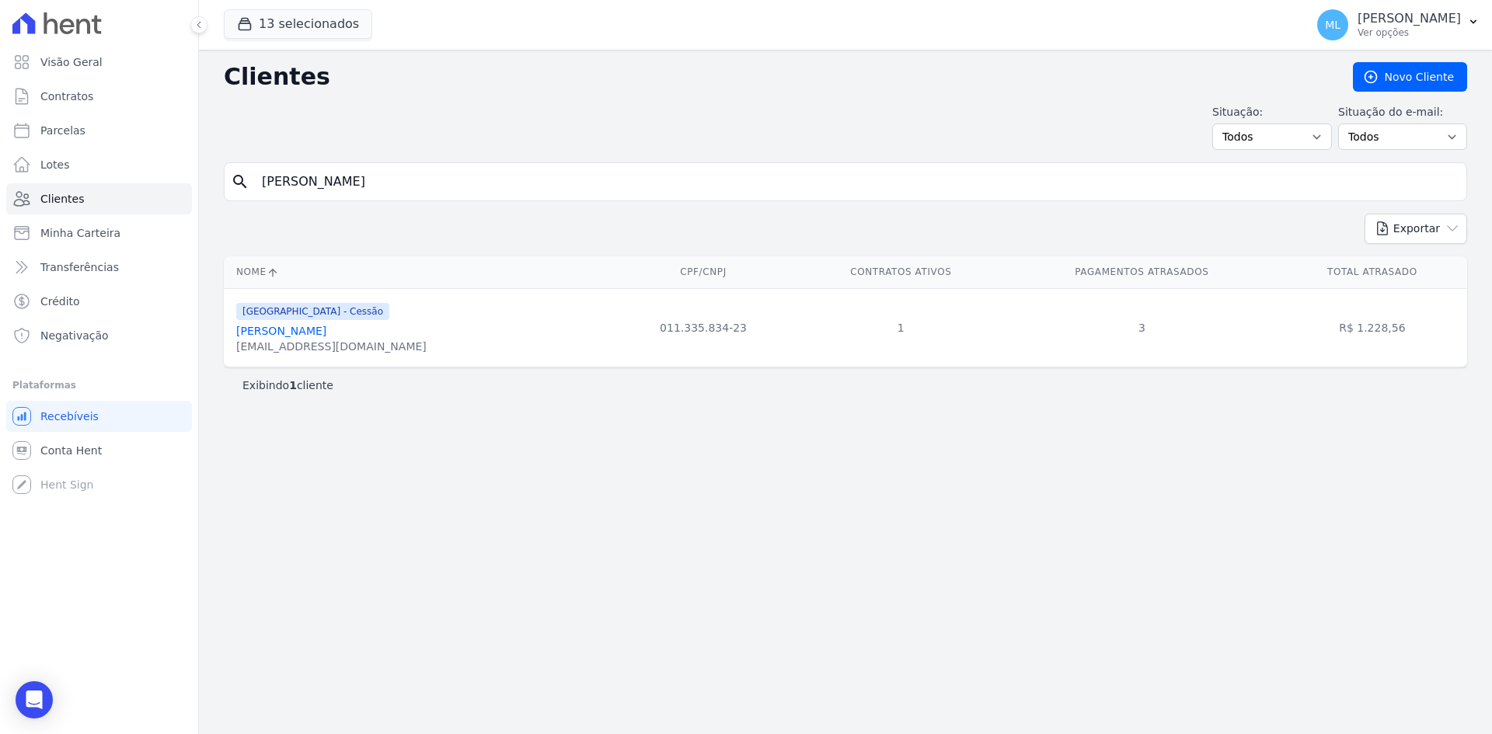
click at [326, 332] on link "[PERSON_NAME]" at bounding box center [281, 331] width 90 height 12
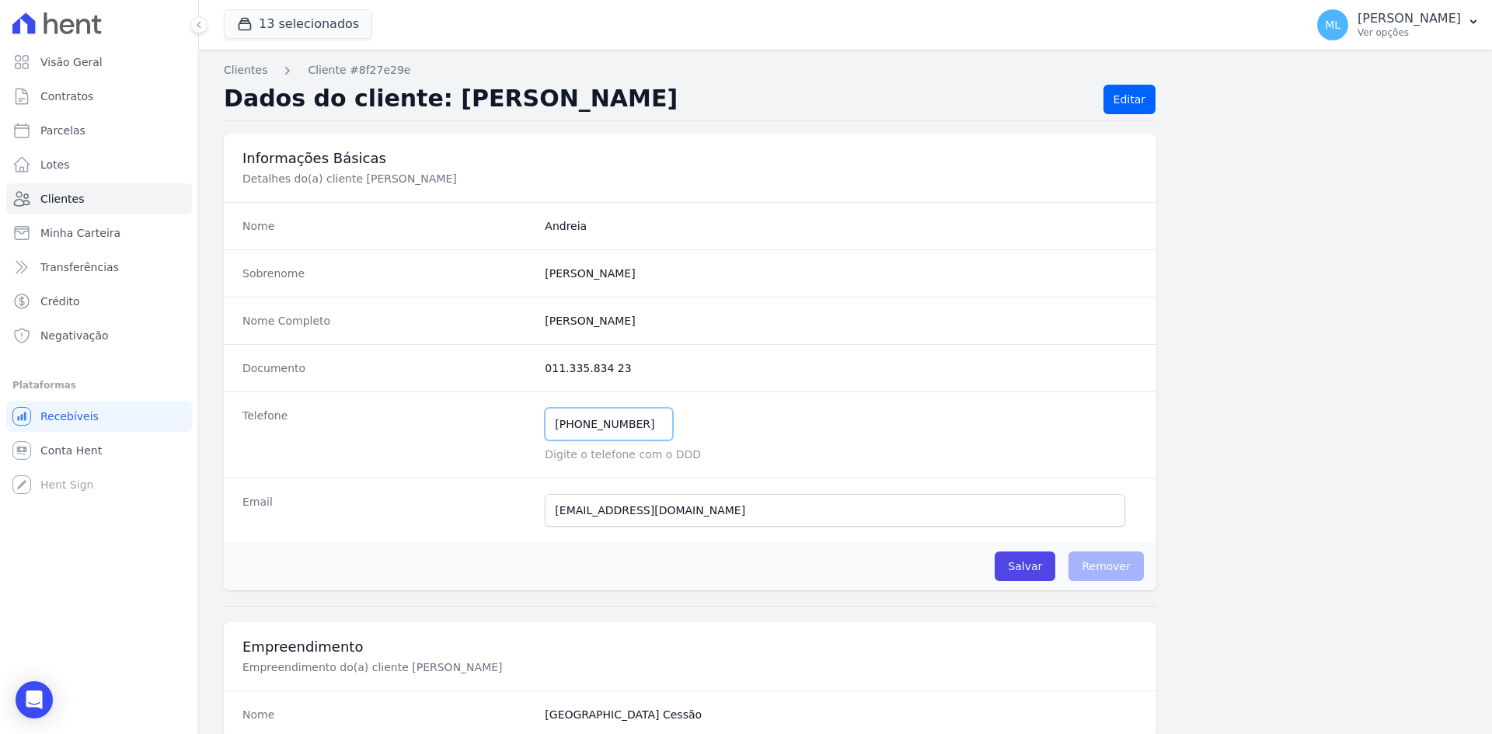
drag, startPoint x: 643, startPoint y: 425, endPoint x: 428, endPoint y: 418, distance: 214.6
click at [429, 418] on div "Telefone [PHONE_NUMBER] Mensagem de SMS ainda não enviada.. Mensagem de [PERSON…" at bounding box center [690, 435] width 933 height 86
click at [130, 200] on link "Clientes" at bounding box center [99, 198] width 186 height 31
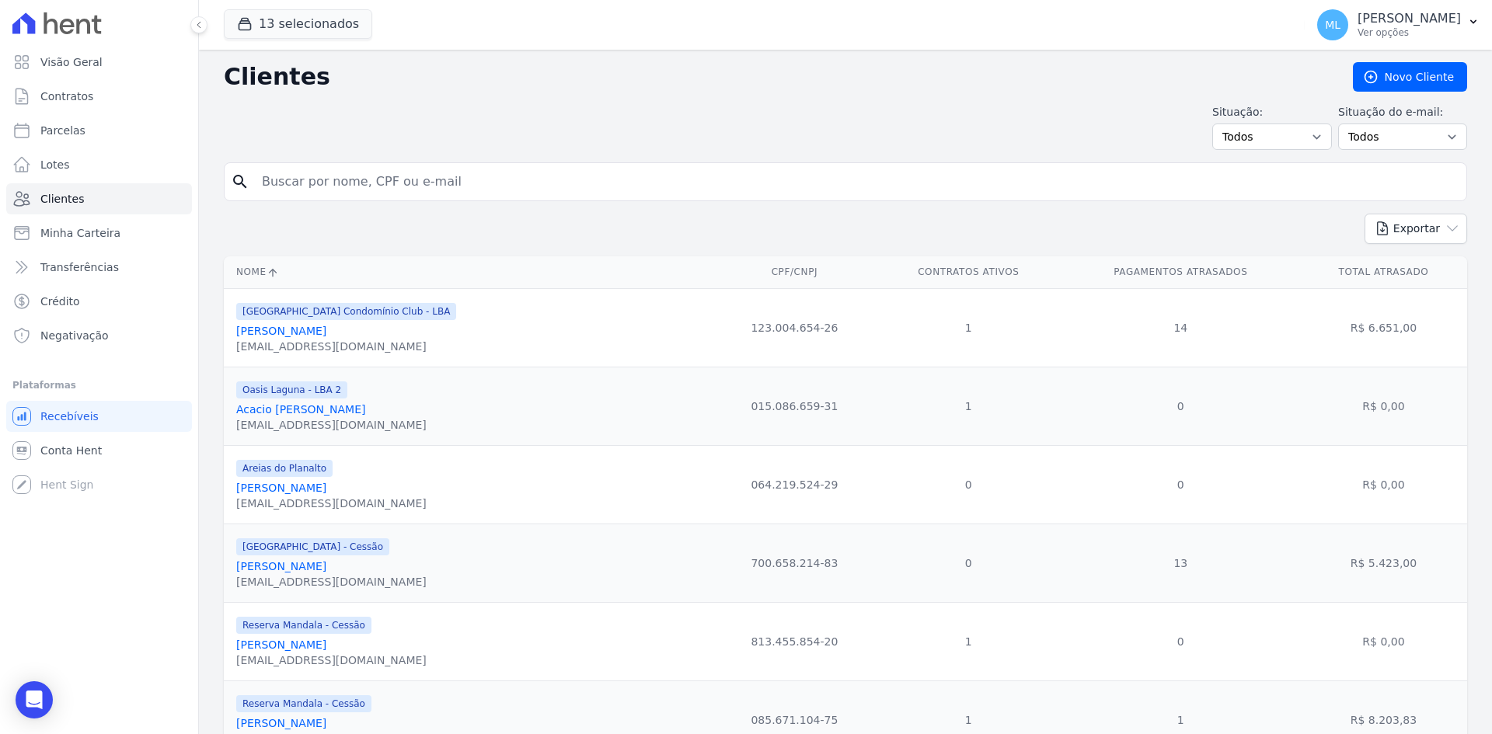
click at [446, 174] on input "search" at bounding box center [857, 181] width 1208 height 31
type input "[PERSON_NAME]"
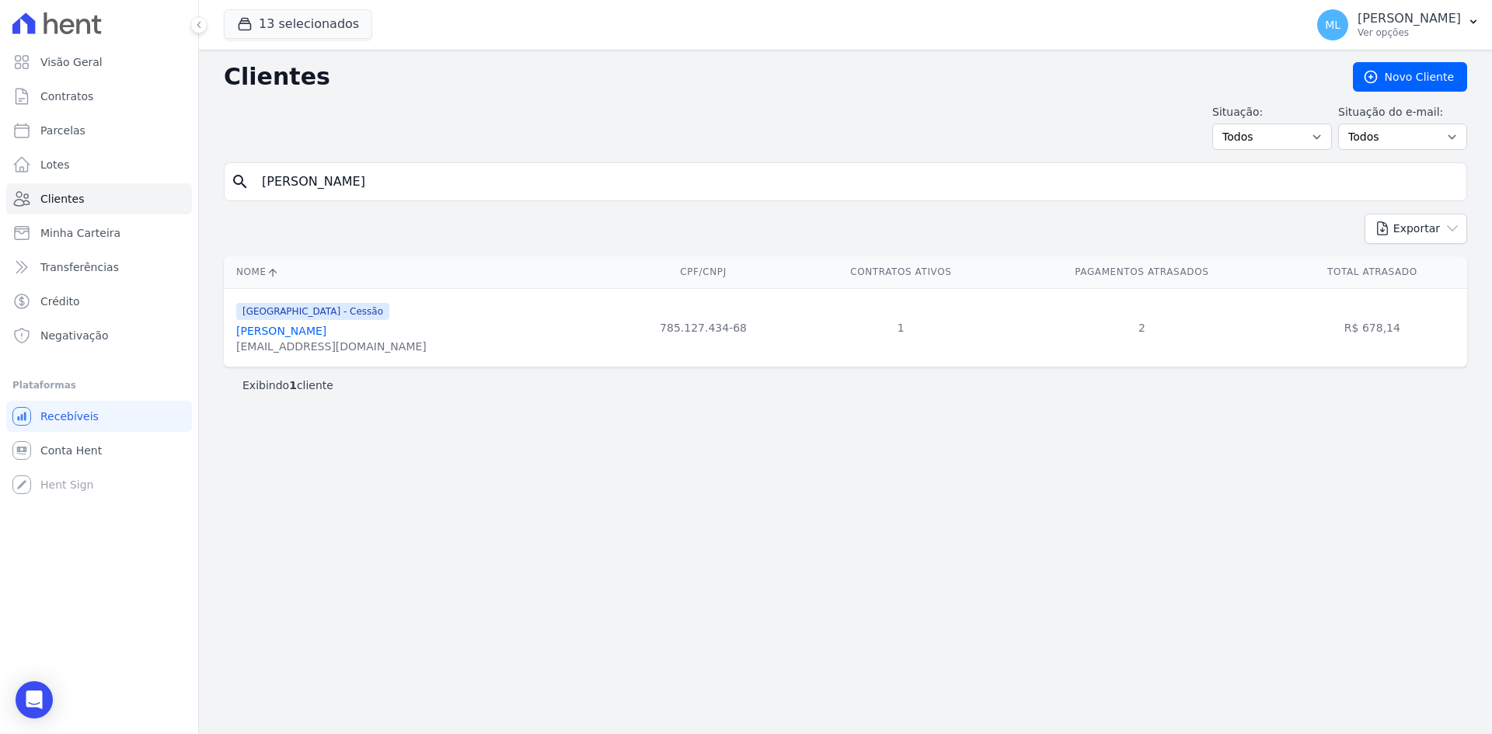
click at [318, 335] on link "[PERSON_NAME]" at bounding box center [281, 331] width 90 height 12
click at [326, 332] on link "[PERSON_NAME]" at bounding box center [281, 331] width 90 height 12
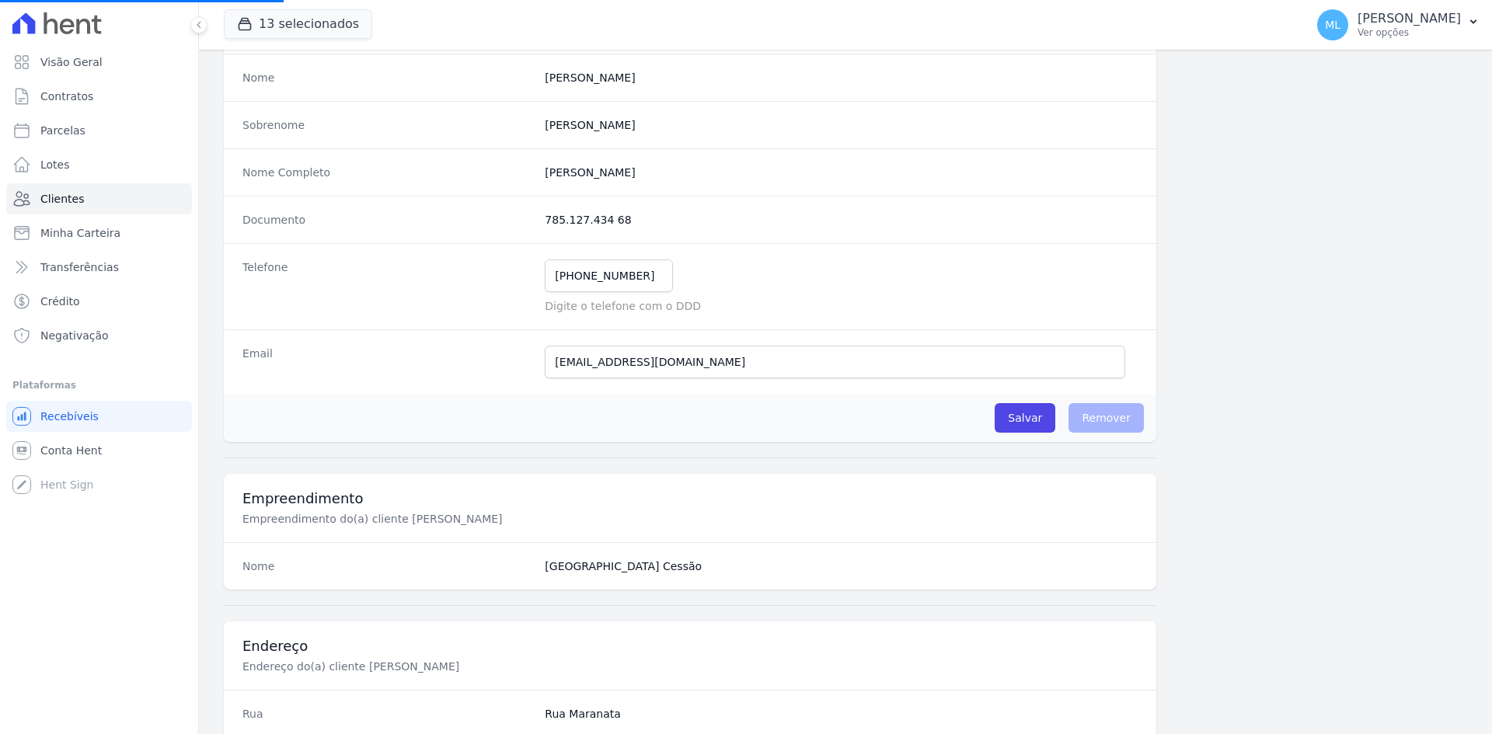
scroll to position [1, 0]
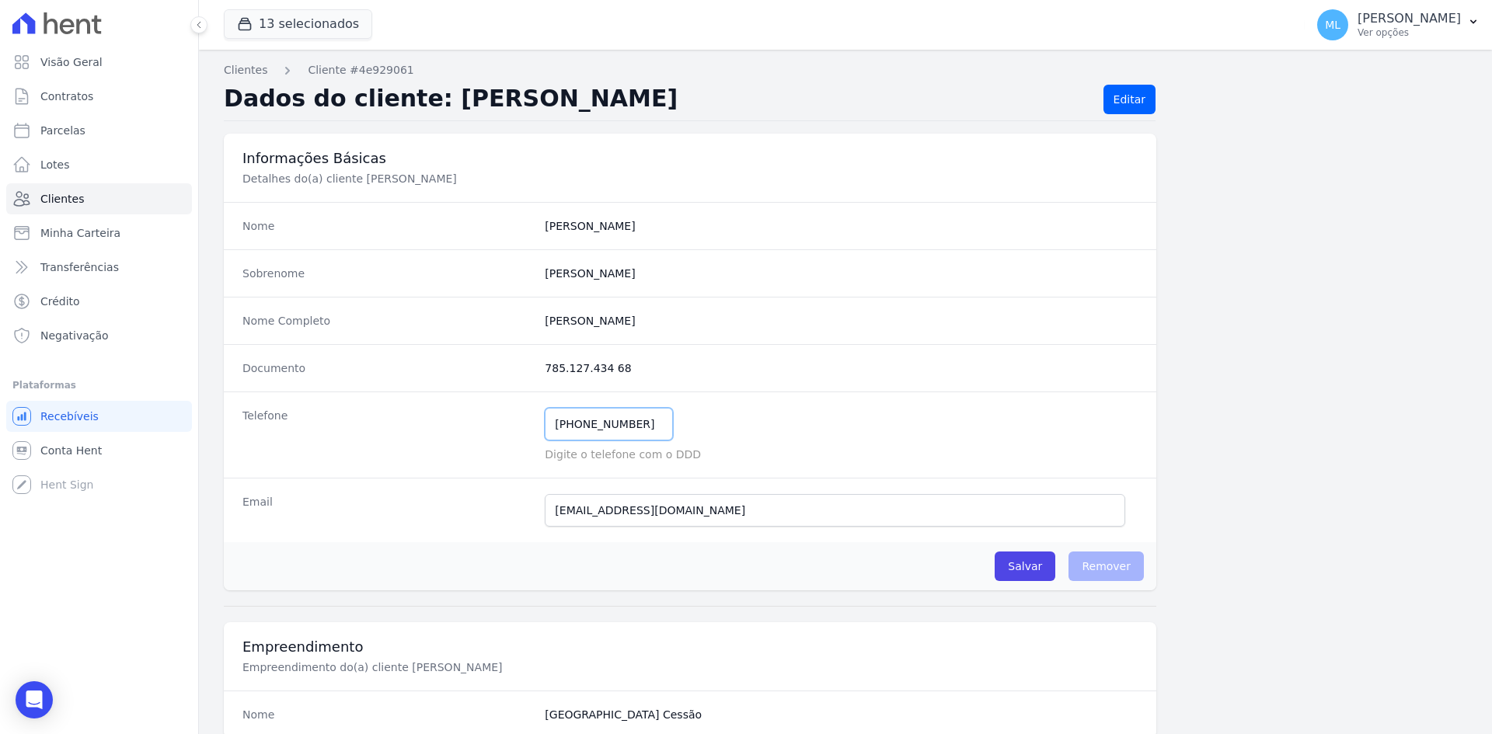
drag, startPoint x: 640, startPoint y: 422, endPoint x: 495, endPoint y: 410, distance: 145.8
click at [495, 410] on div "Telefone [PHONE_NUMBER] Mensagem de SMS ainda não enviada.. Mensagem de [PERSON…" at bounding box center [690, 435] width 933 height 86
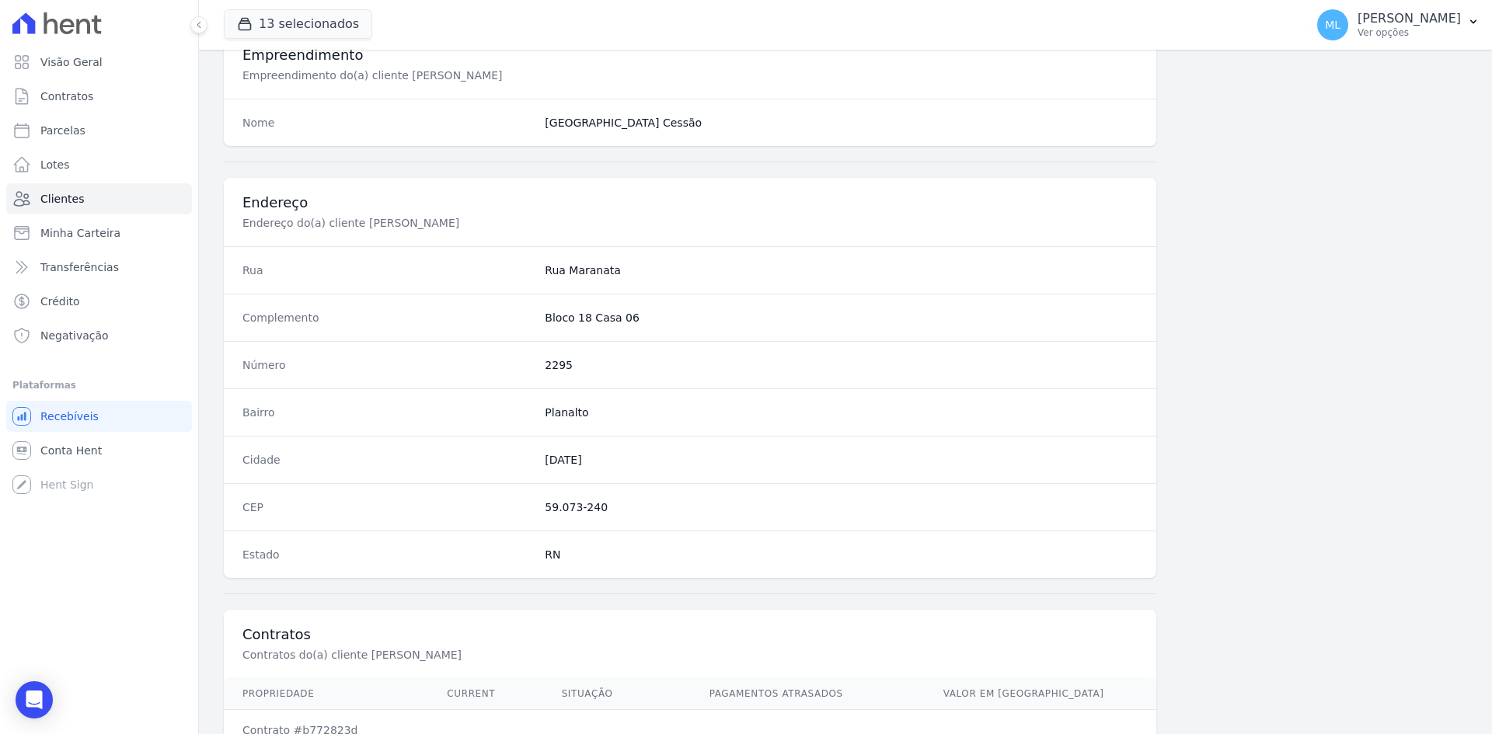
scroll to position [720, 0]
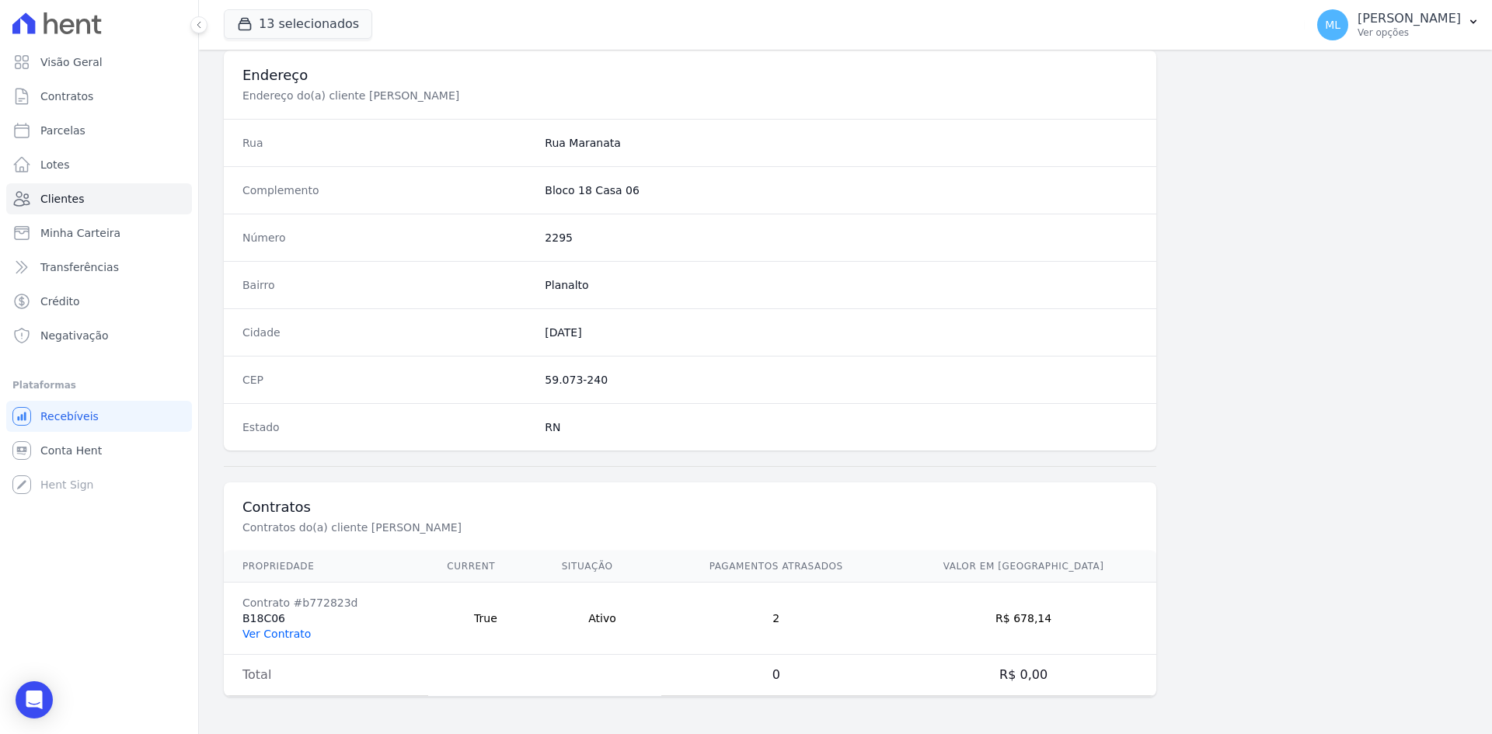
click at [297, 637] on link "Ver Contrato" at bounding box center [276, 634] width 68 height 12
